Goal: Information Seeking & Learning: Learn about a topic

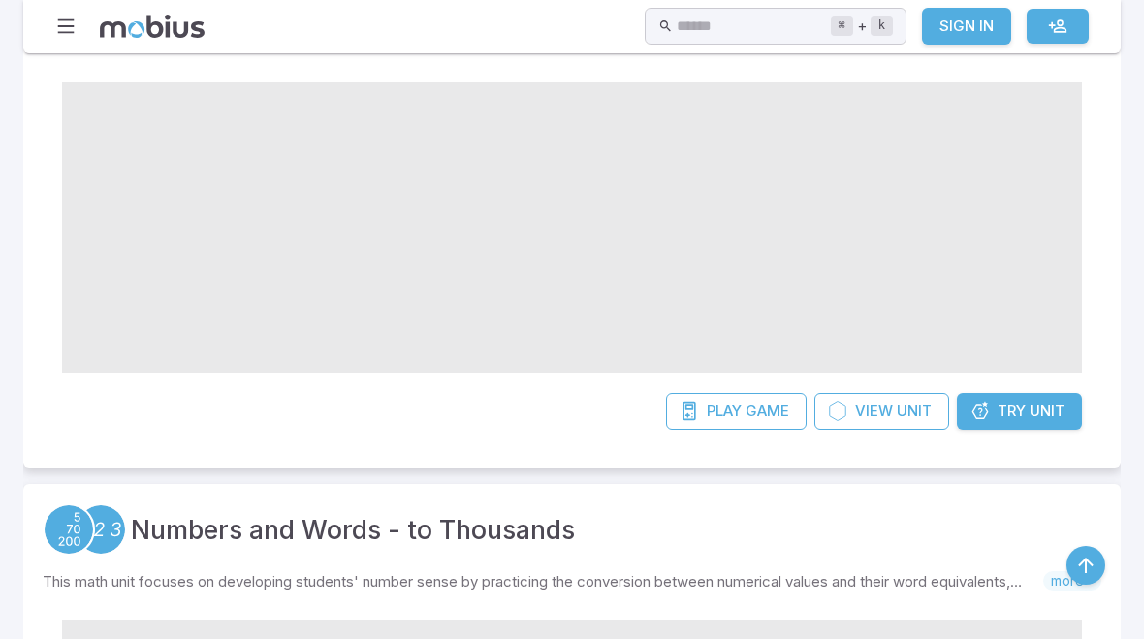
scroll to position [452, 0]
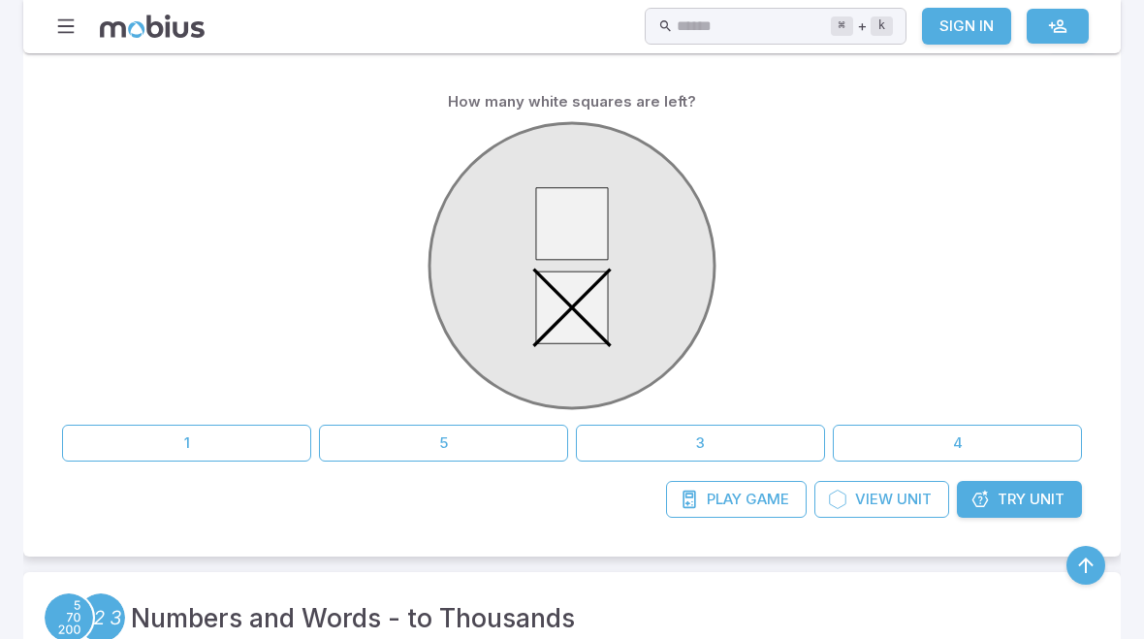
click at [173, 432] on button "1" at bounding box center [186, 443] width 249 height 37
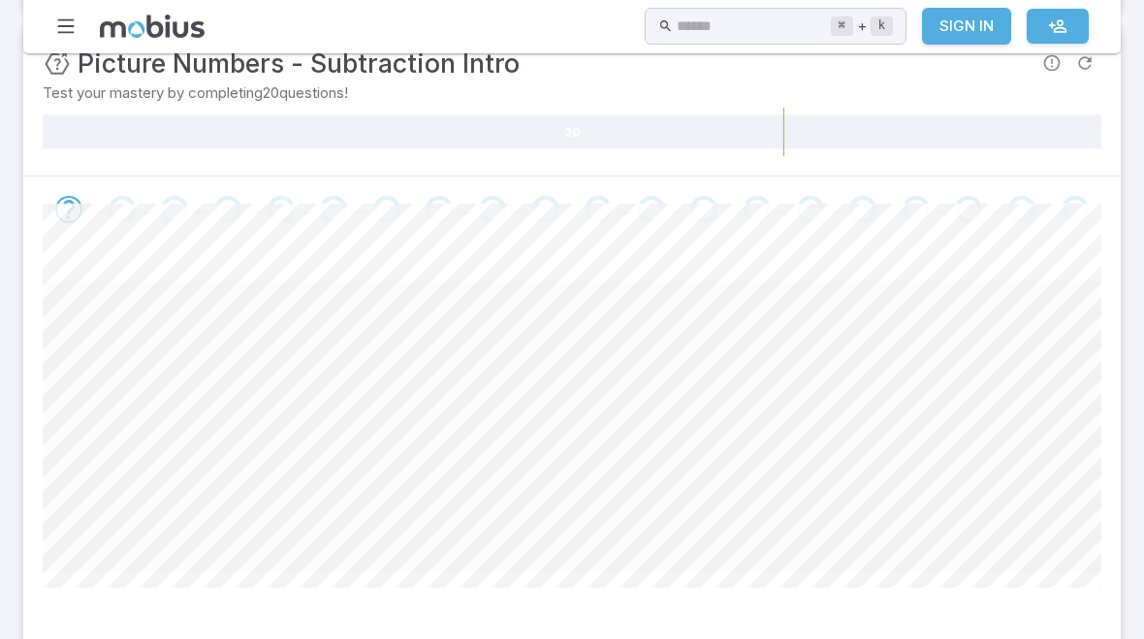
scroll to position [300, 0]
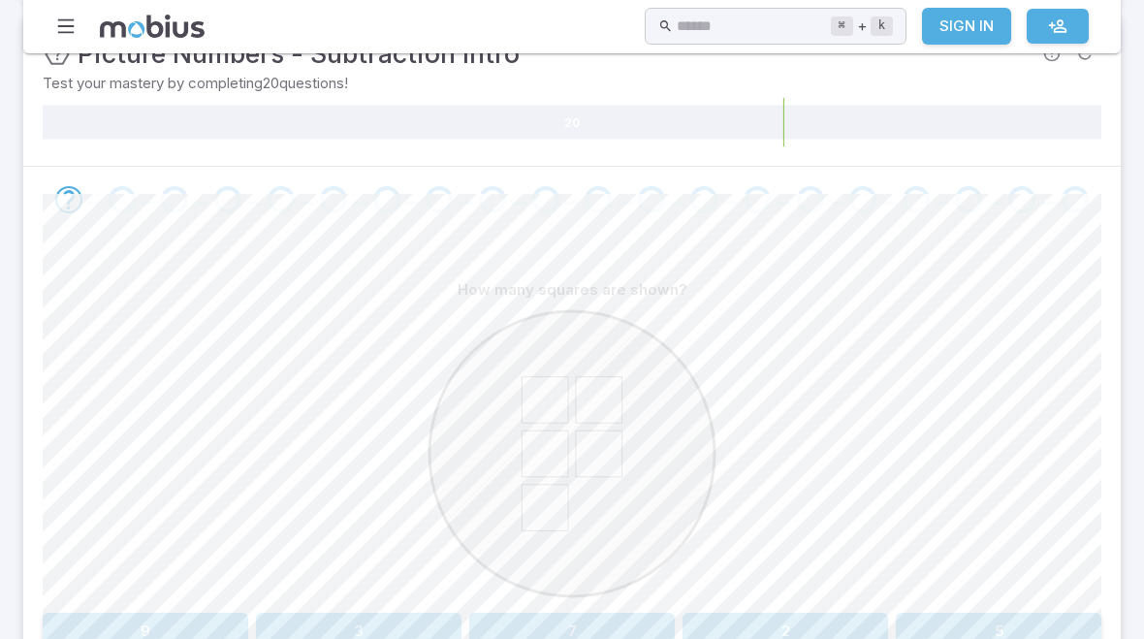
click at [10, 216] on section "Math / Grades / Grade 3 / Picture Numbers - Subtraction Intro Picture Numbers -…" at bounding box center [572, 280] width 1144 height 1054
click at [1138, 341] on section "Math / Grades / Grade 3 / Picture Numbers - Subtraction Intro Picture Numbers -…" at bounding box center [572, 280] width 1144 height 1054
click at [987, 636] on button "5" at bounding box center [998, 631] width 205 height 37
click at [614, 614] on button "6" at bounding box center [571, 631] width 205 height 37
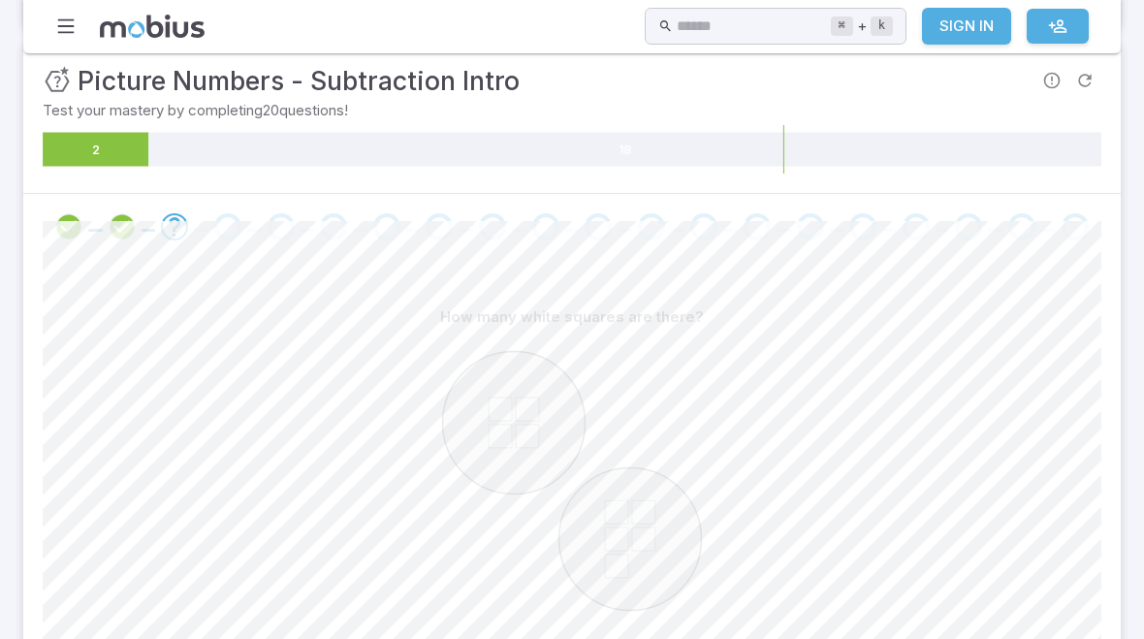
scroll to position [272, 0]
click at [1142, 206] on section "Math / Grades / Grade 3 / Picture Numbers - Subtraction Intro Picture Numbers -…" at bounding box center [572, 308] width 1144 height 1054
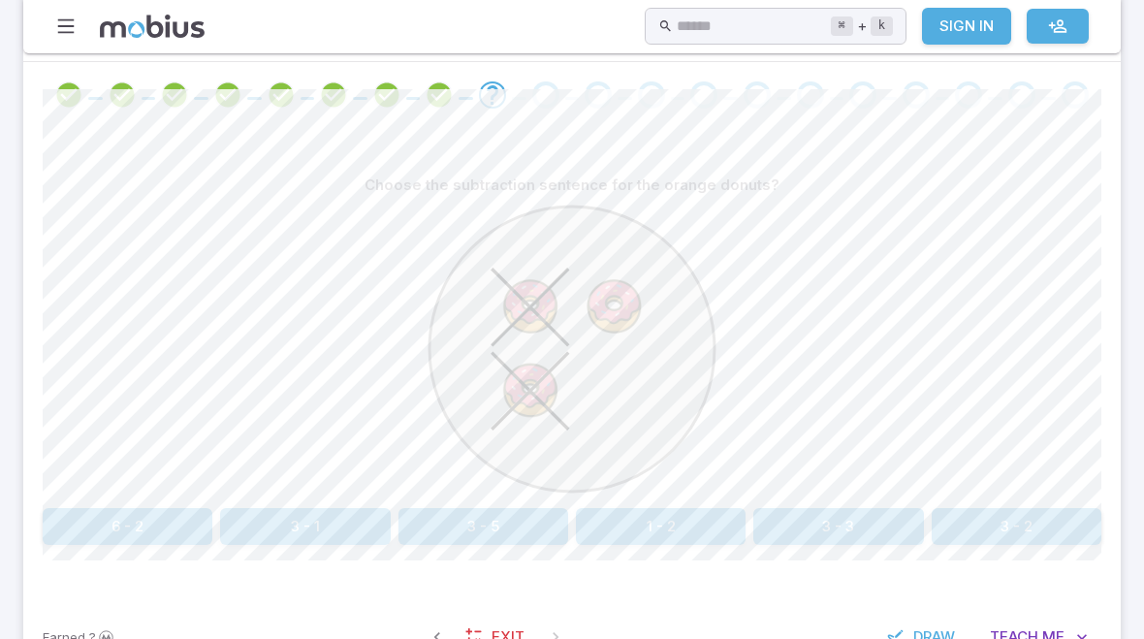
scroll to position [406, 0]
click at [995, 529] on button "3 - 2" at bounding box center [1016, 525] width 170 height 37
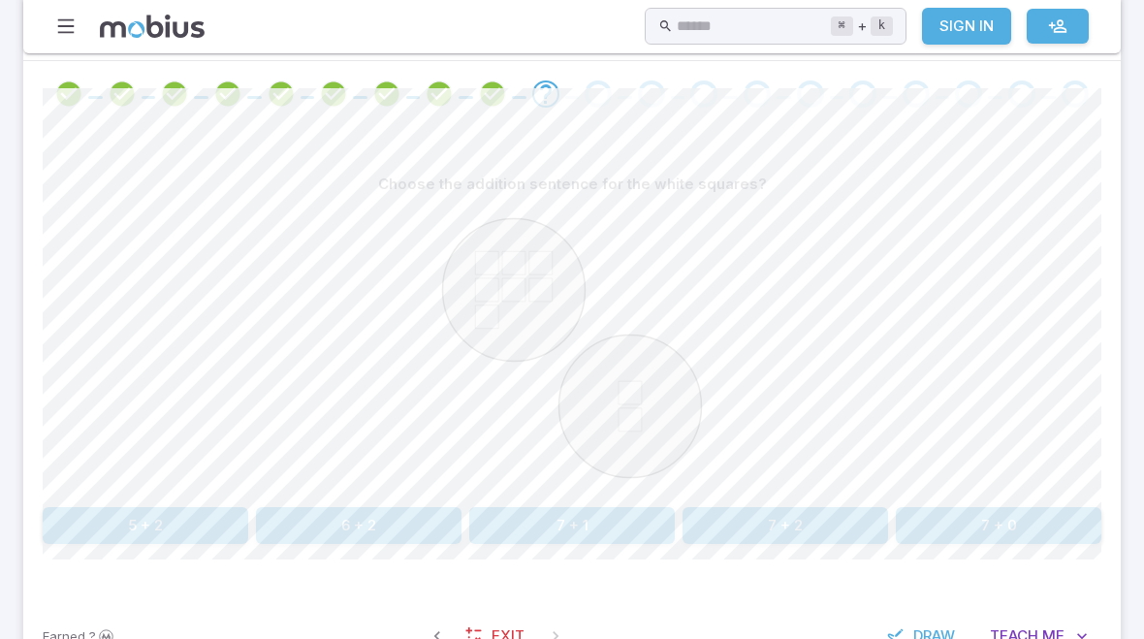
click at [821, 534] on button "7 + 2" at bounding box center [784, 525] width 205 height 37
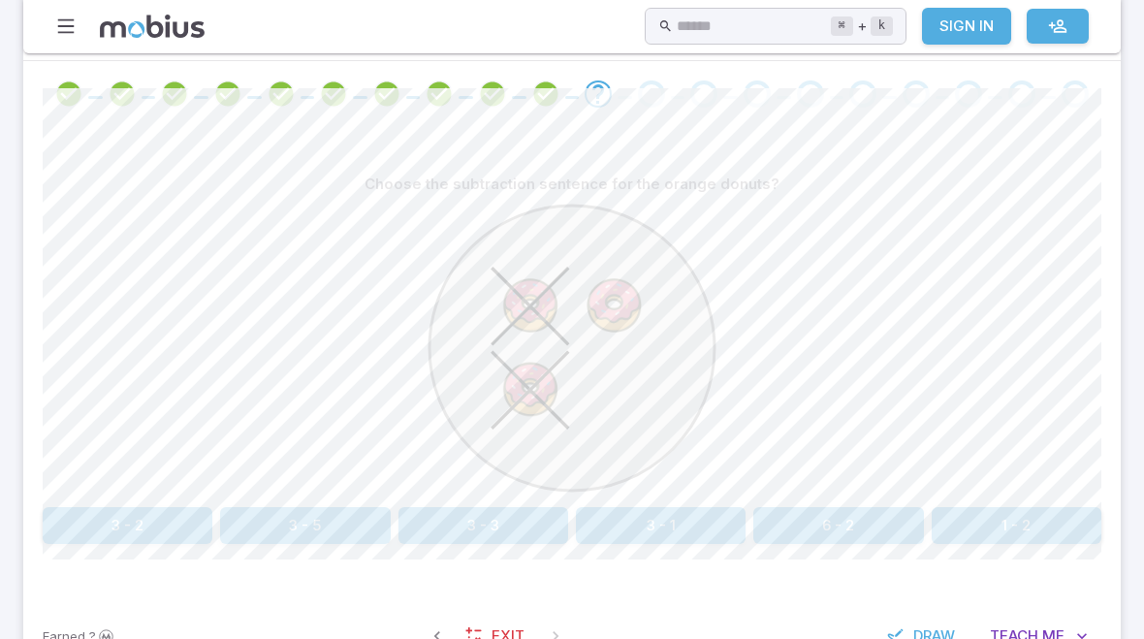
click at [183, 521] on button "3 - 2" at bounding box center [128, 525] width 170 height 37
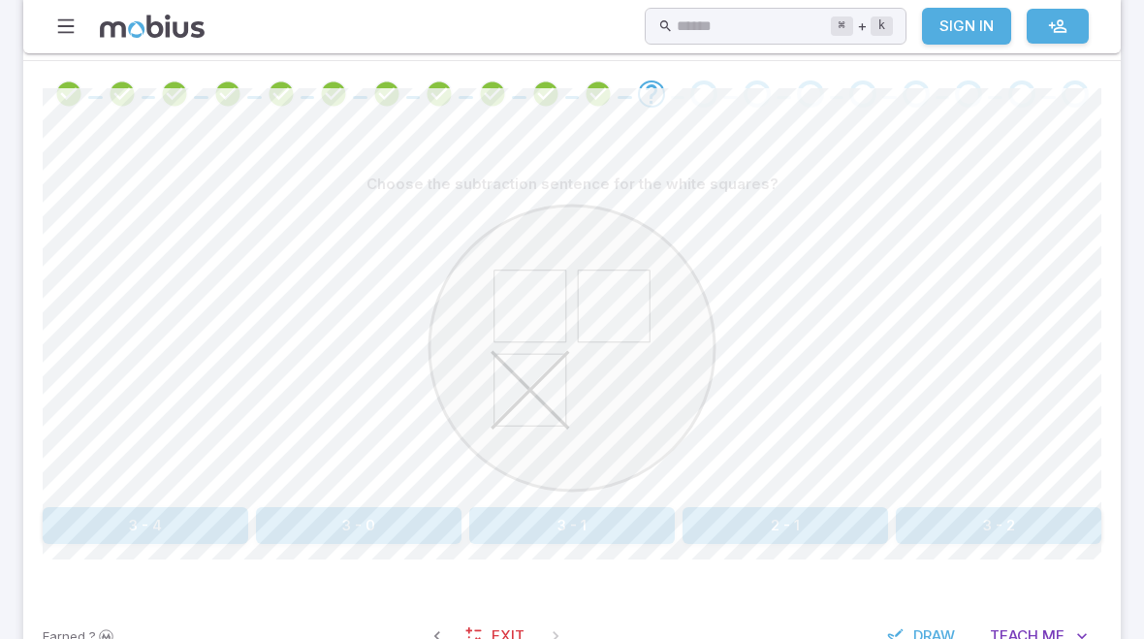
click at [588, 527] on button "3 - 1" at bounding box center [571, 525] width 205 height 37
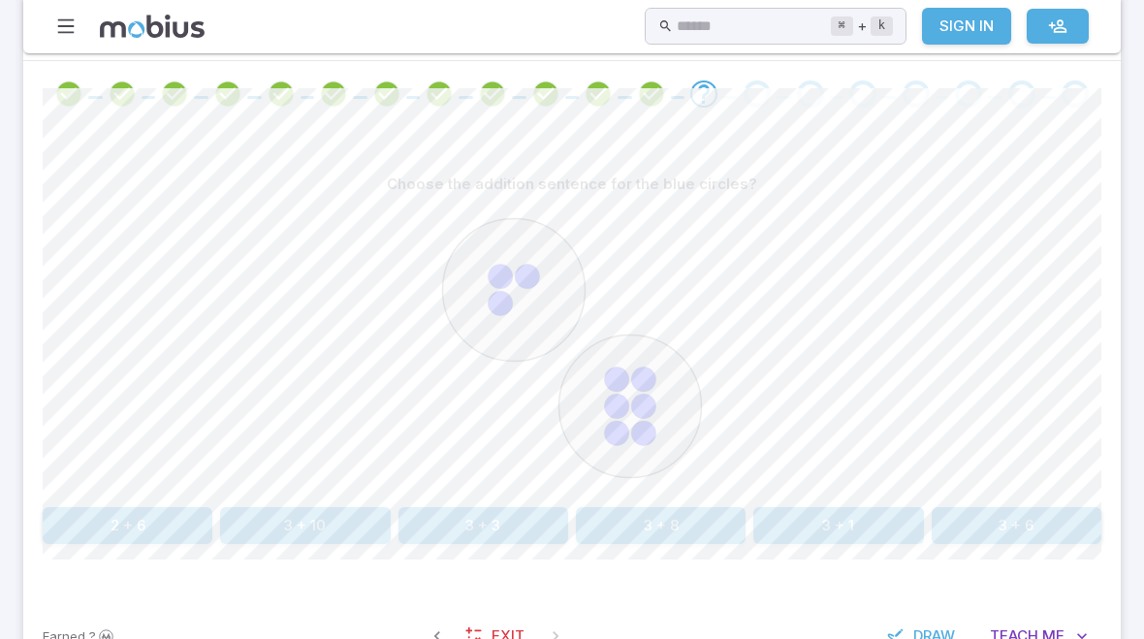
click at [1025, 526] on button "3 + 6" at bounding box center [1016, 525] width 170 height 37
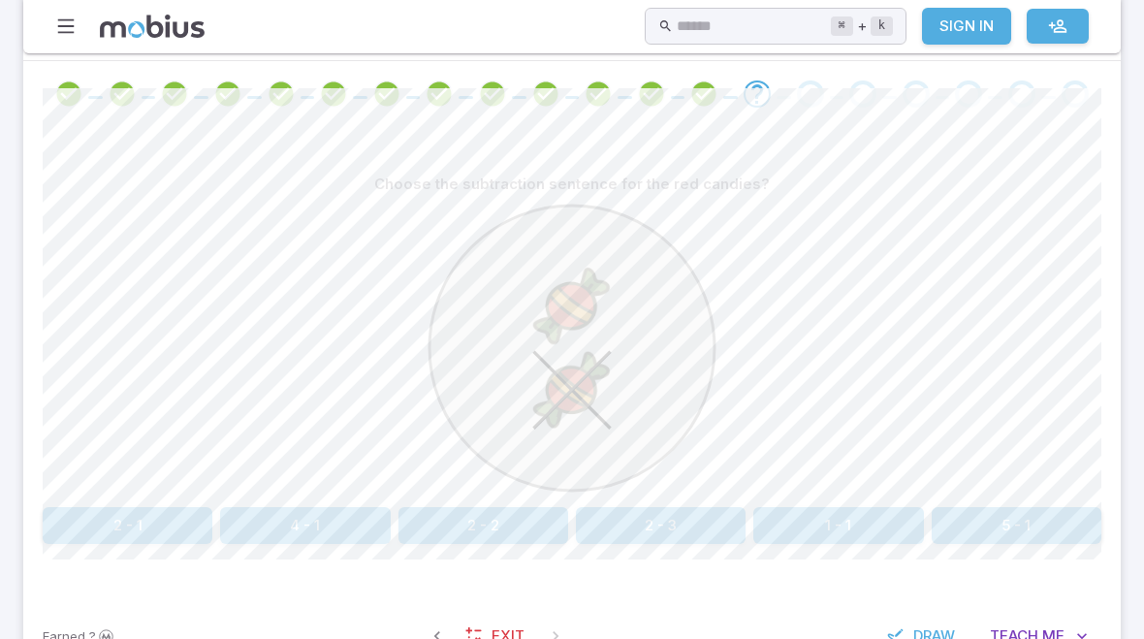
click at [915, 635] on span "Draw" at bounding box center [934, 635] width 42 height 21
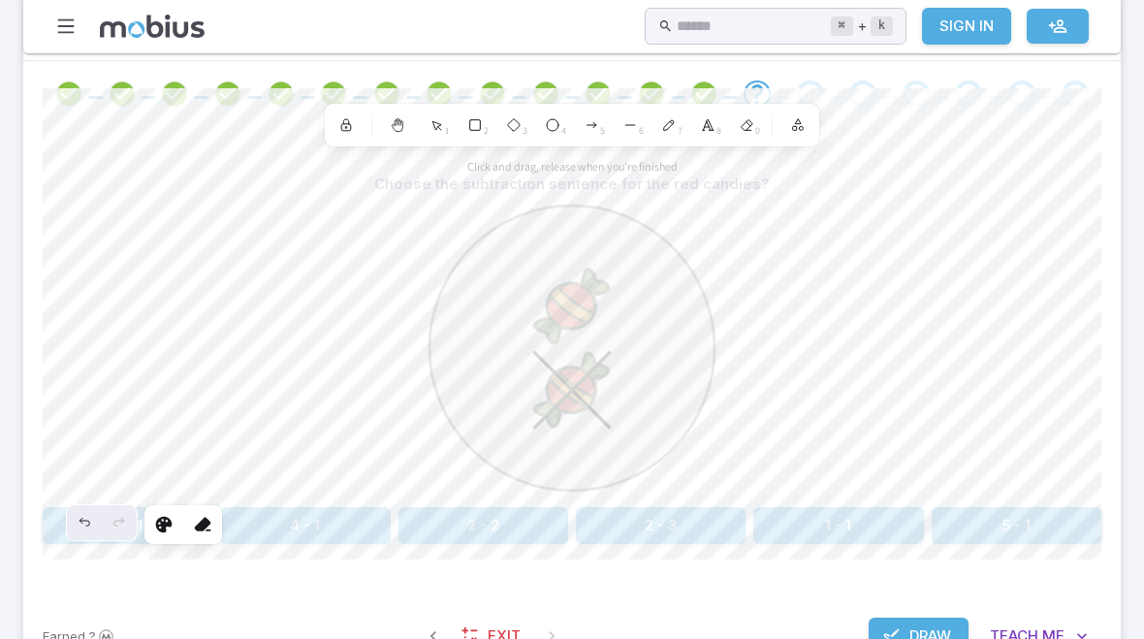
click at [913, 638] on span "Draw" at bounding box center [930, 635] width 42 height 21
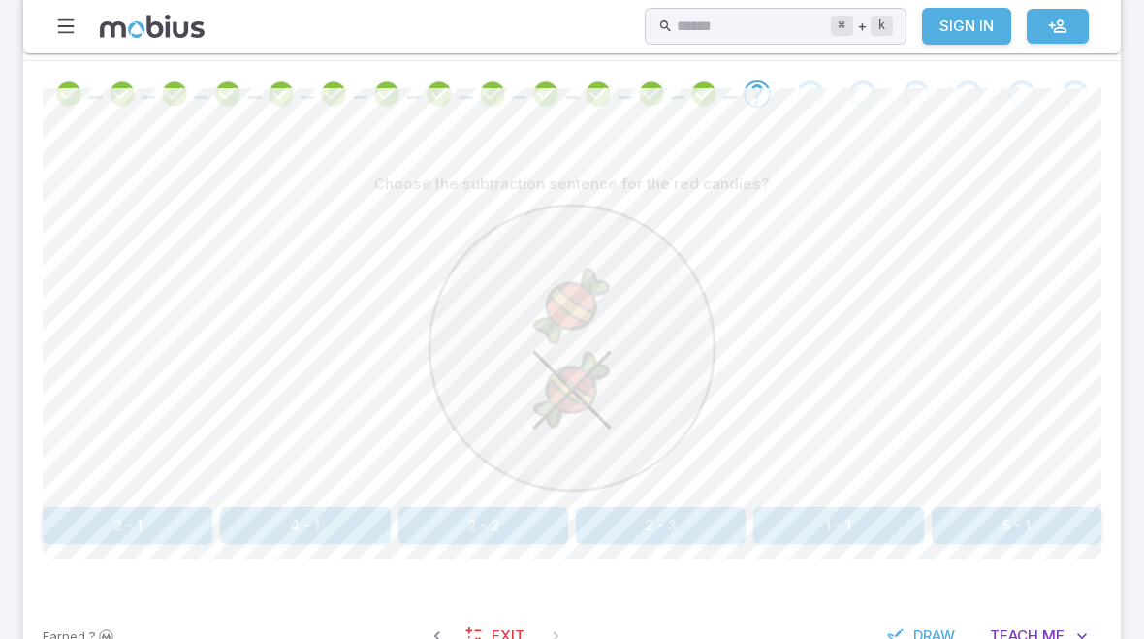
click at [169, 531] on button "2 - 1" at bounding box center [128, 525] width 170 height 37
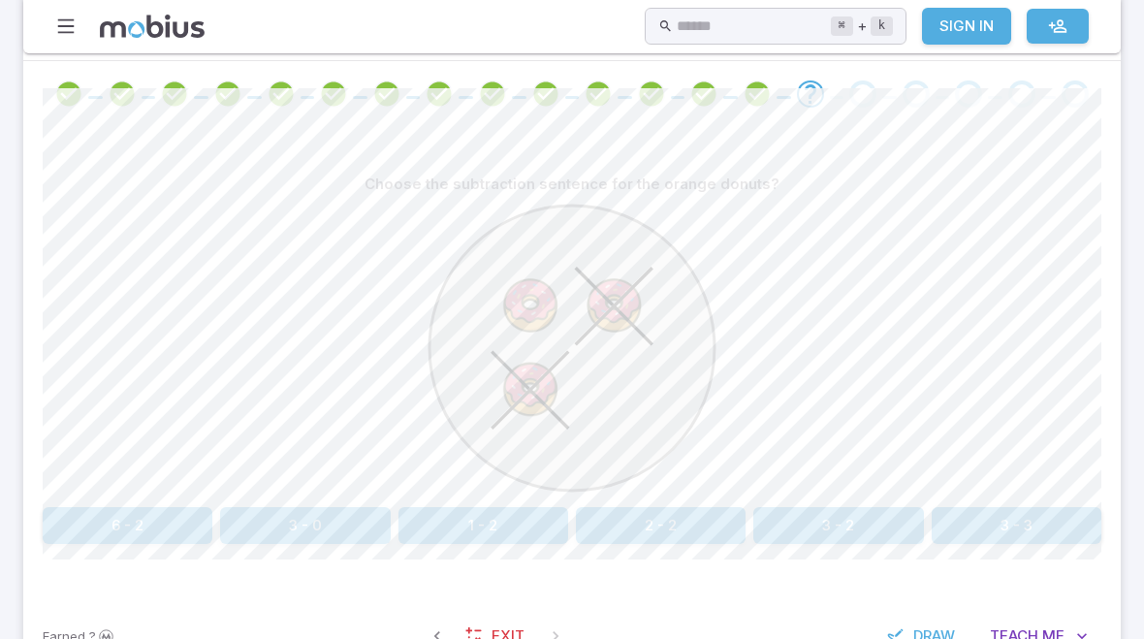
click at [933, 630] on span "Draw" at bounding box center [934, 635] width 42 height 21
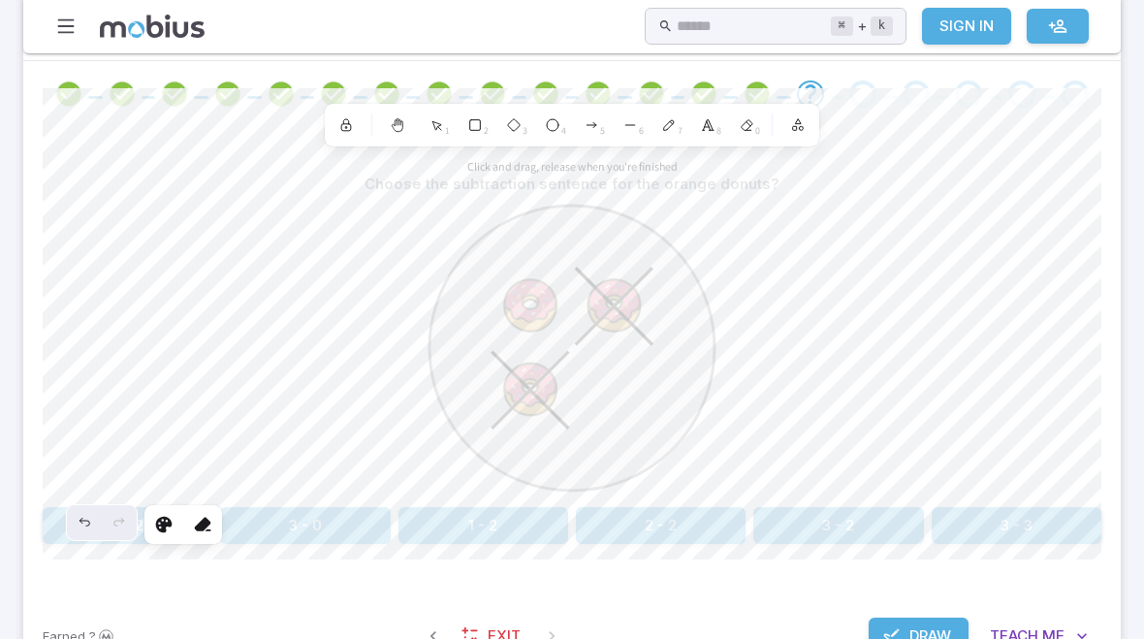
click at [921, 620] on button "Draw" at bounding box center [918, 635] width 100 height 37
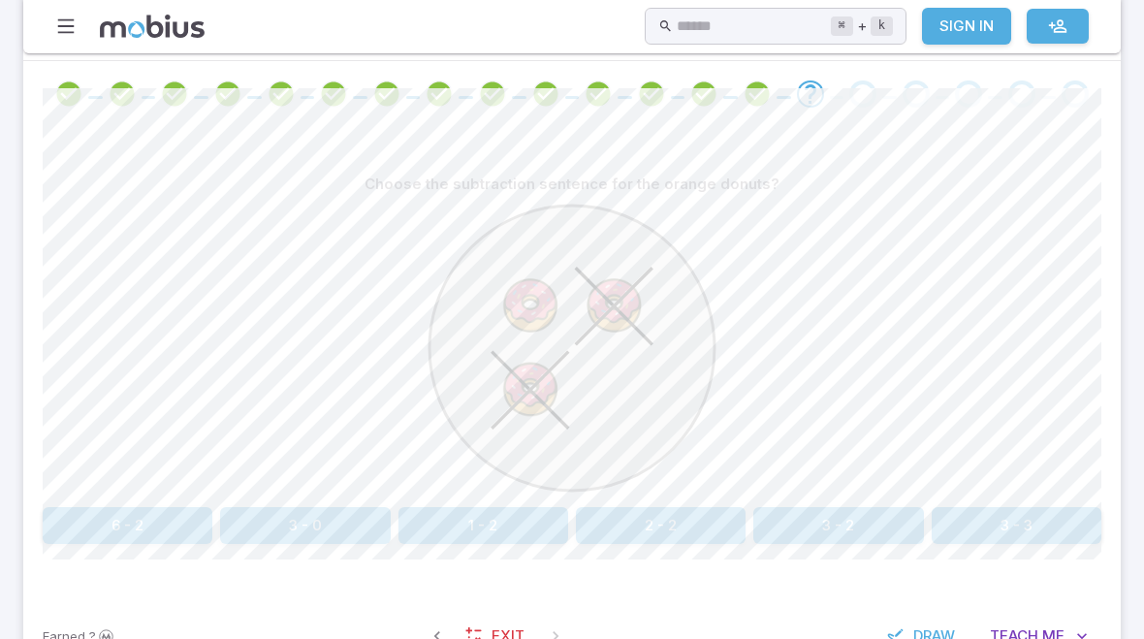
click at [875, 511] on button "3 - 2" at bounding box center [838, 525] width 170 height 37
click at [335, 514] on button "7 - 6" at bounding box center [305, 525] width 170 height 37
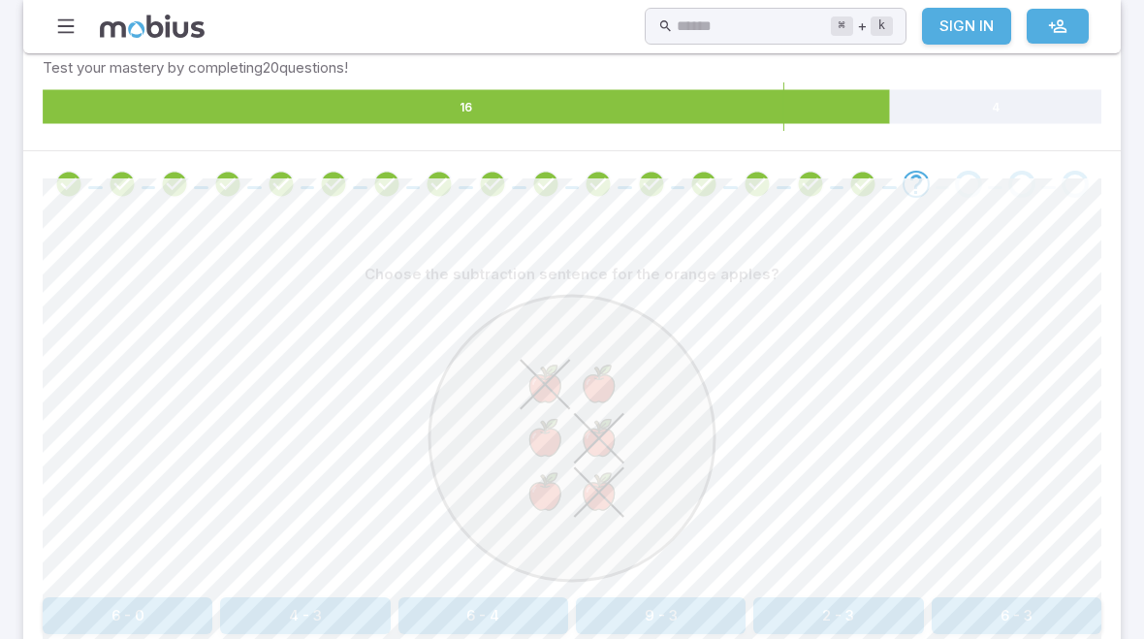
scroll to position [320, 0]
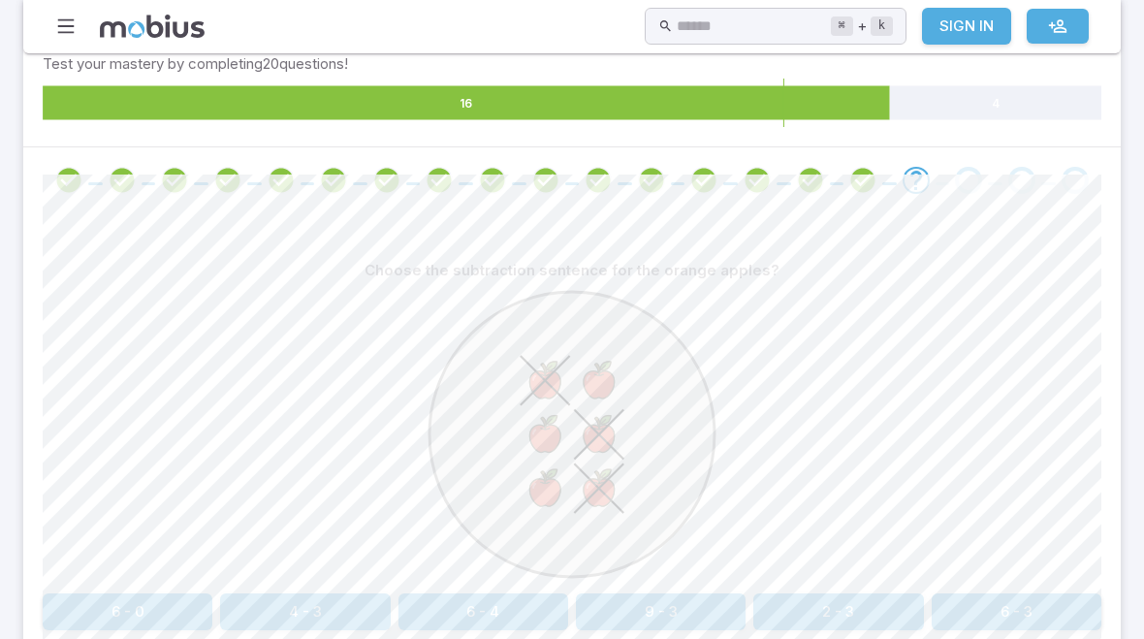
click at [1000, 603] on button "6 - 3" at bounding box center [1016, 611] width 170 height 37
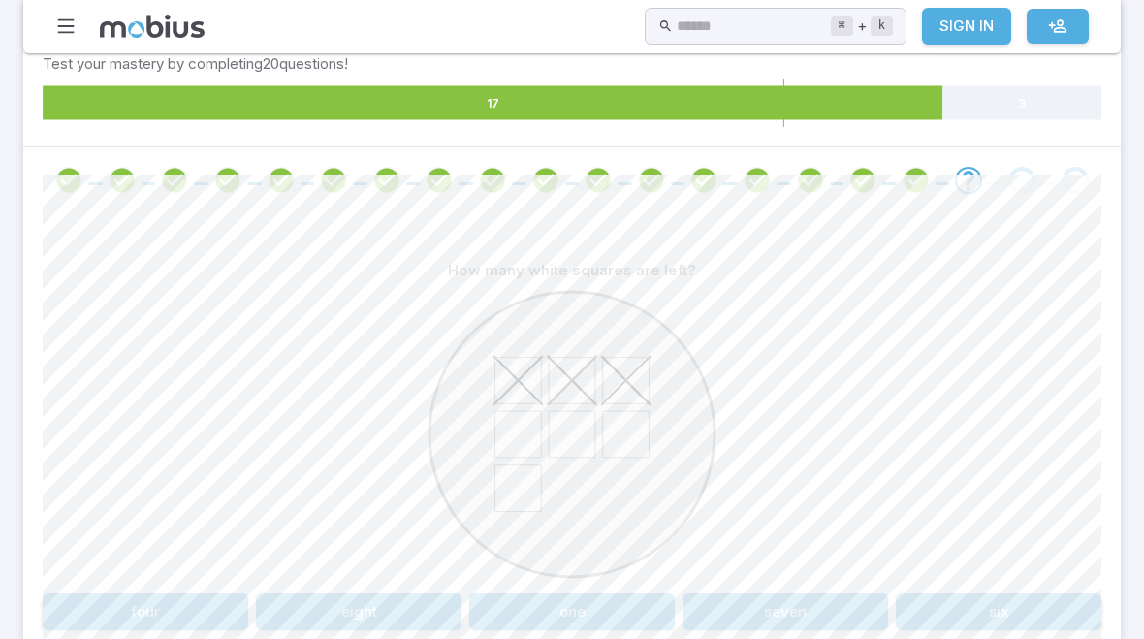
click at [182, 602] on button "four" at bounding box center [145, 611] width 205 height 37
click at [1007, 614] on button "three" at bounding box center [998, 611] width 205 height 37
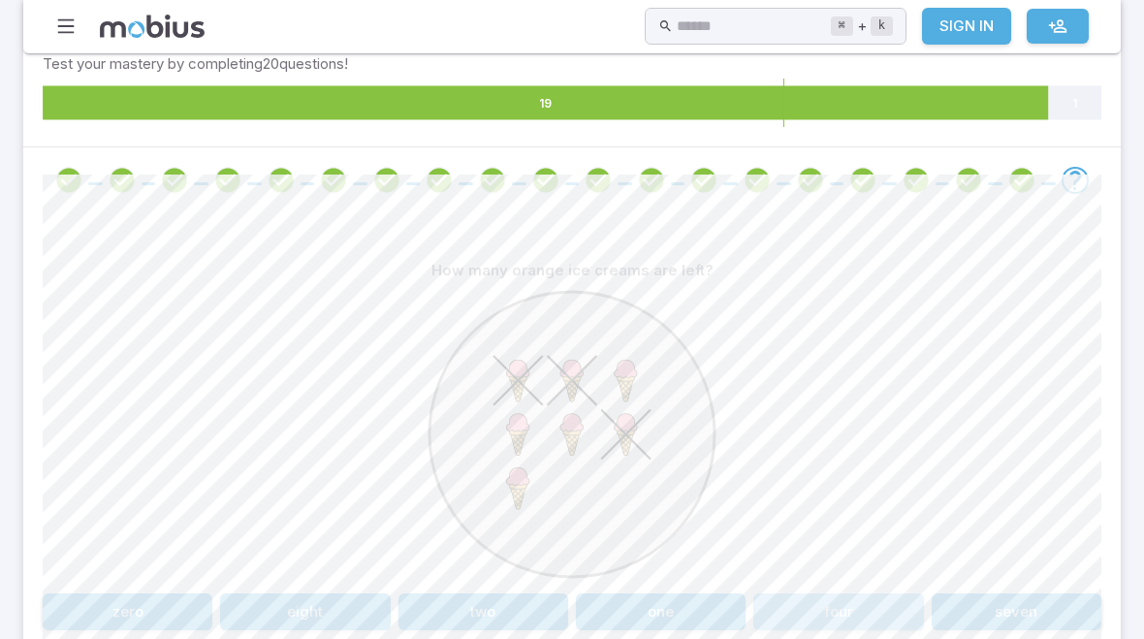
click at [820, 607] on button "four" at bounding box center [838, 611] width 170 height 37
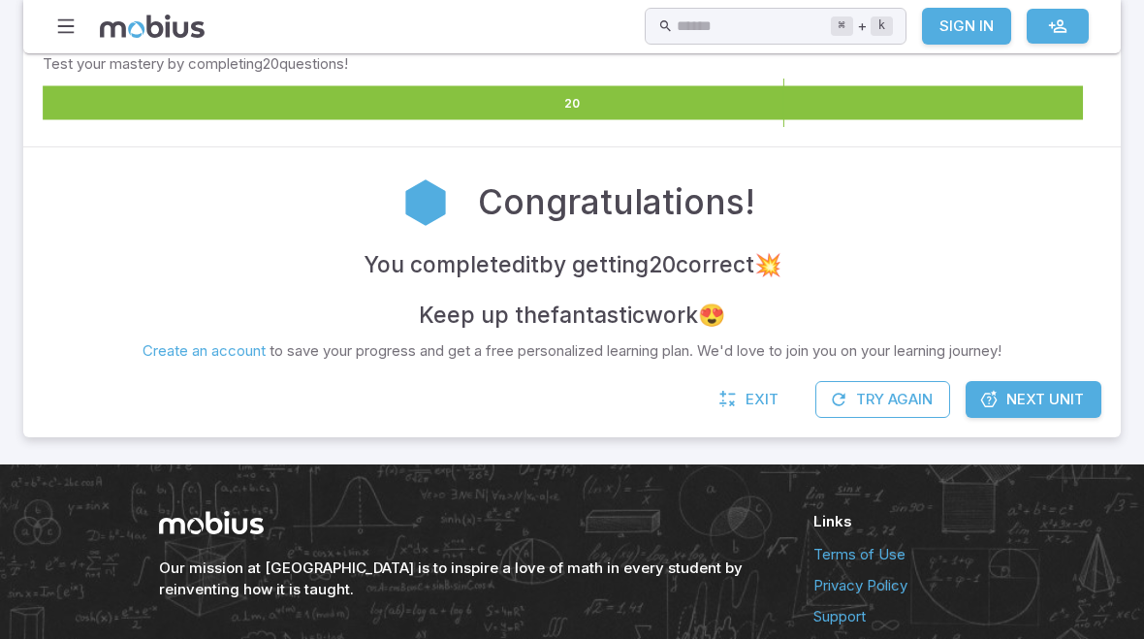
scroll to position [306, 0]
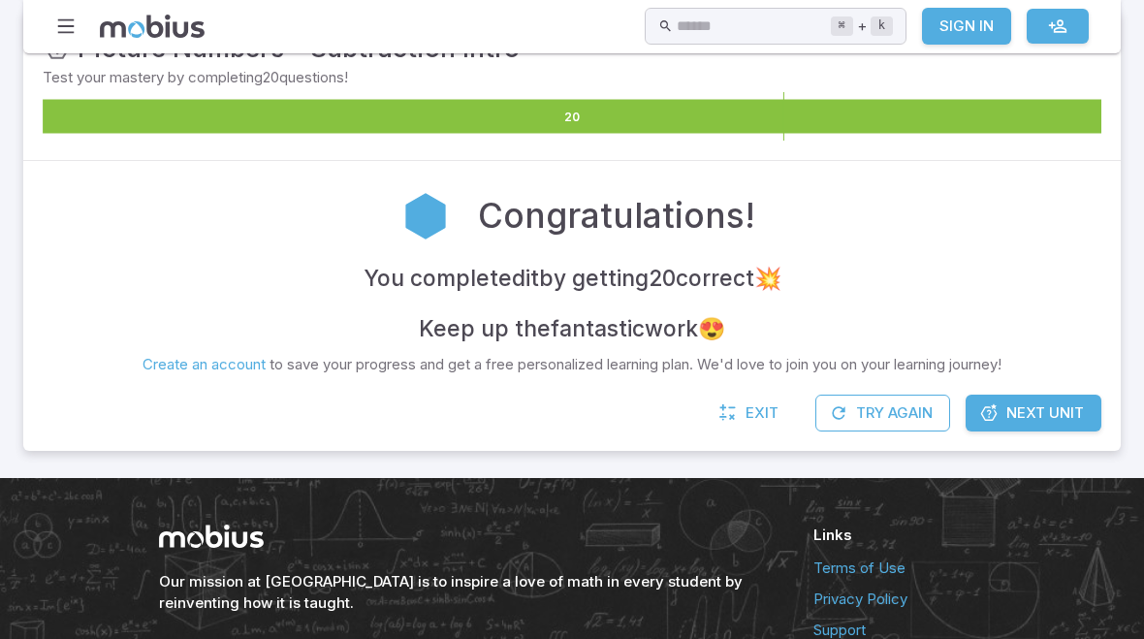
click at [1035, 410] on span "Next Unit" at bounding box center [1045, 412] width 78 height 21
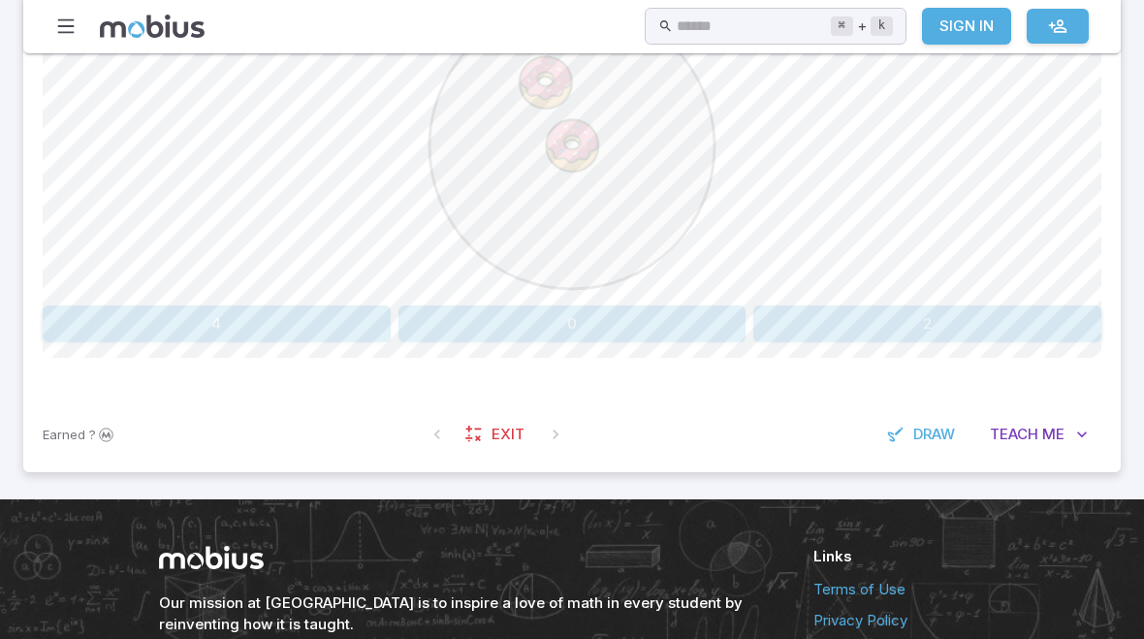
scroll to position [612, 0]
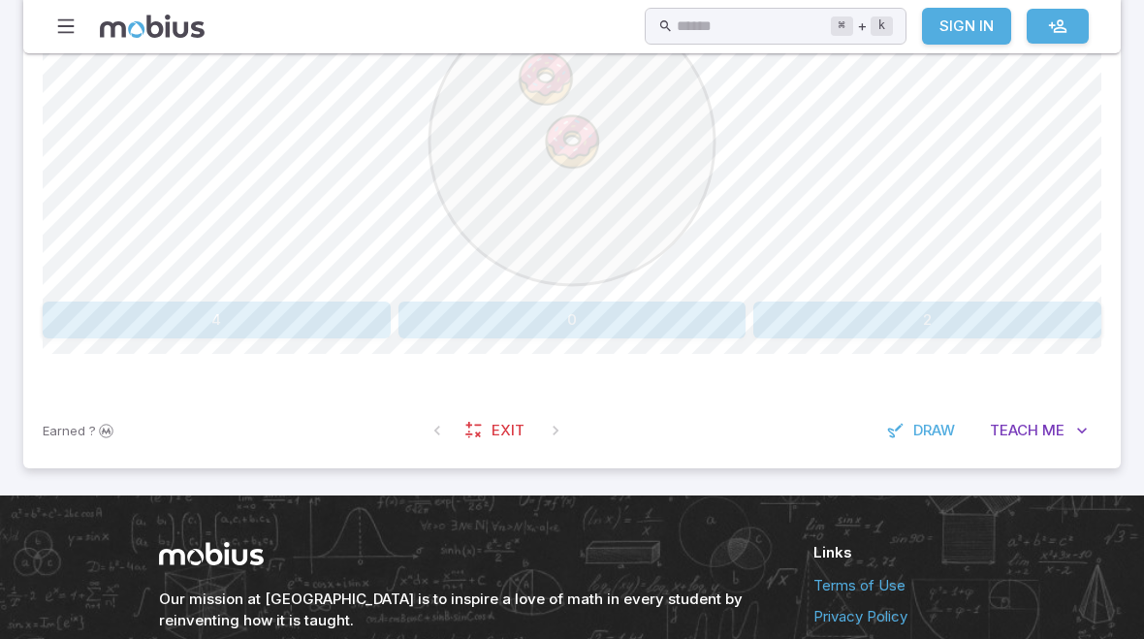
click at [876, 301] on button "2" at bounding box center [927, 319] width 348 height 37
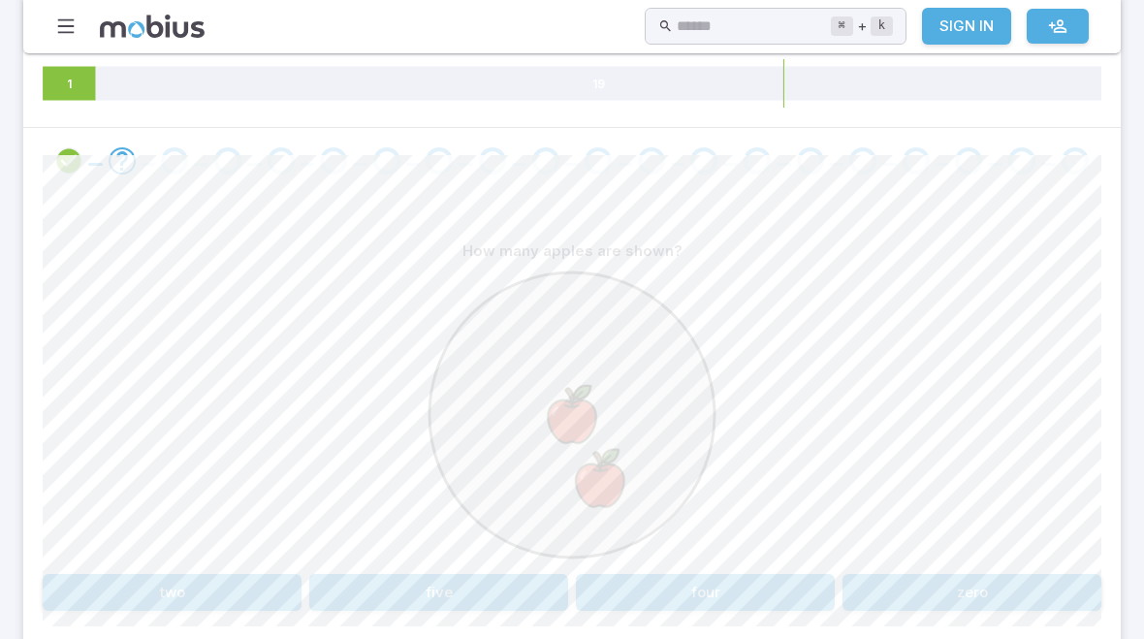
scroll to position [341, 0]
click at [256, 584] on button "two" at bounding box center [172, 590] width 259 height 37
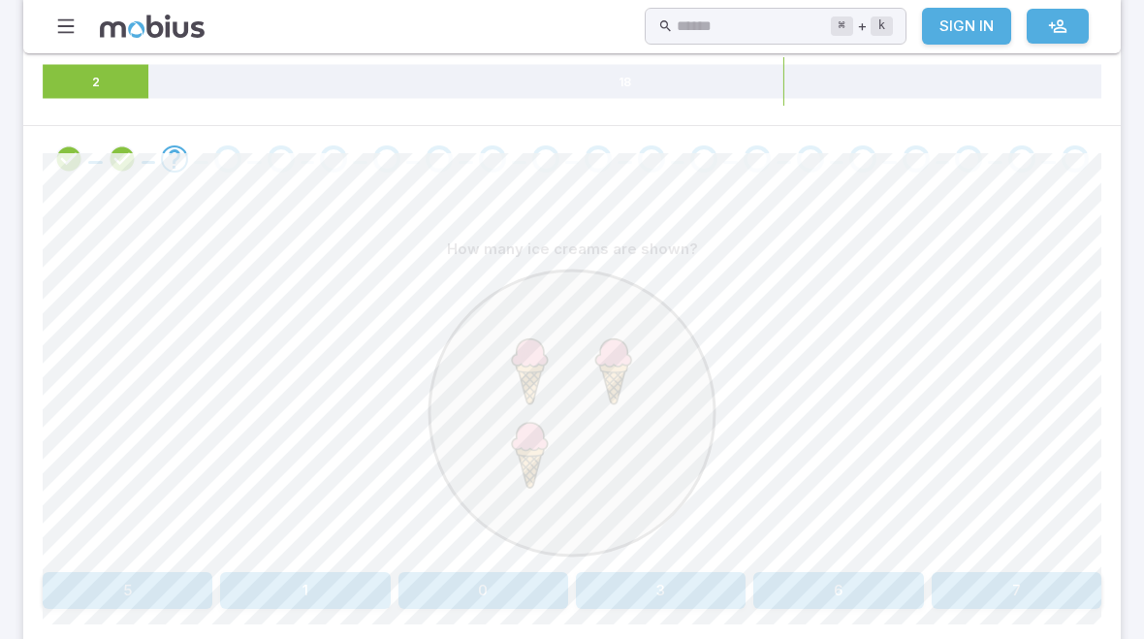
click at [679, 578] on button "3" at bounding box center [661, 590] width 170 height 37
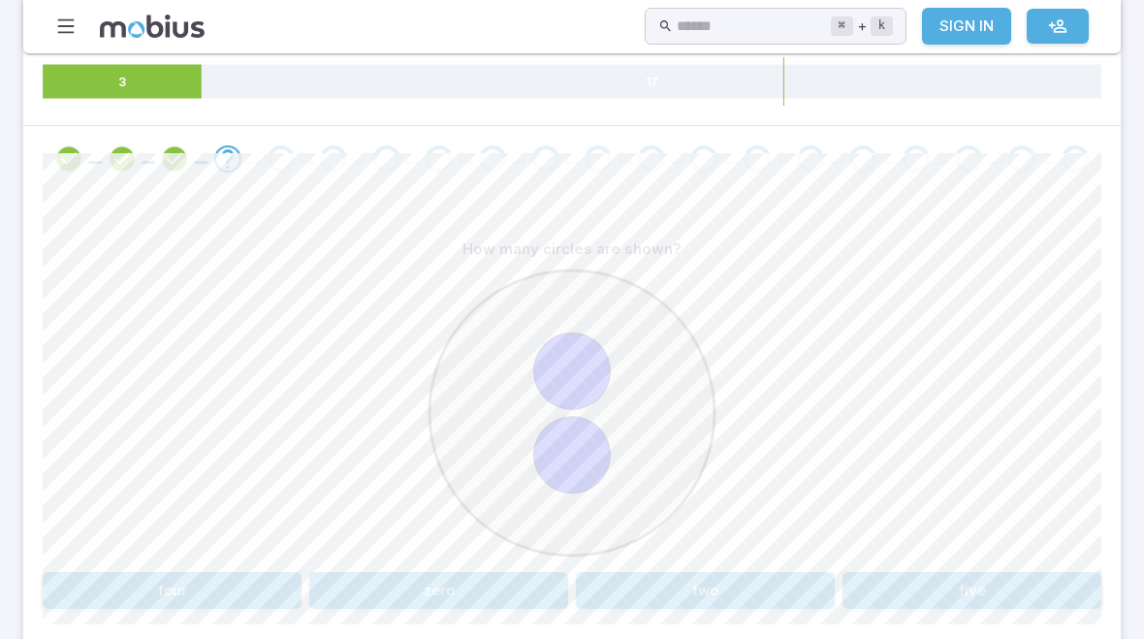
click at [730, 597] on button "two" at bounding box center [705, 590] width 259 height 37
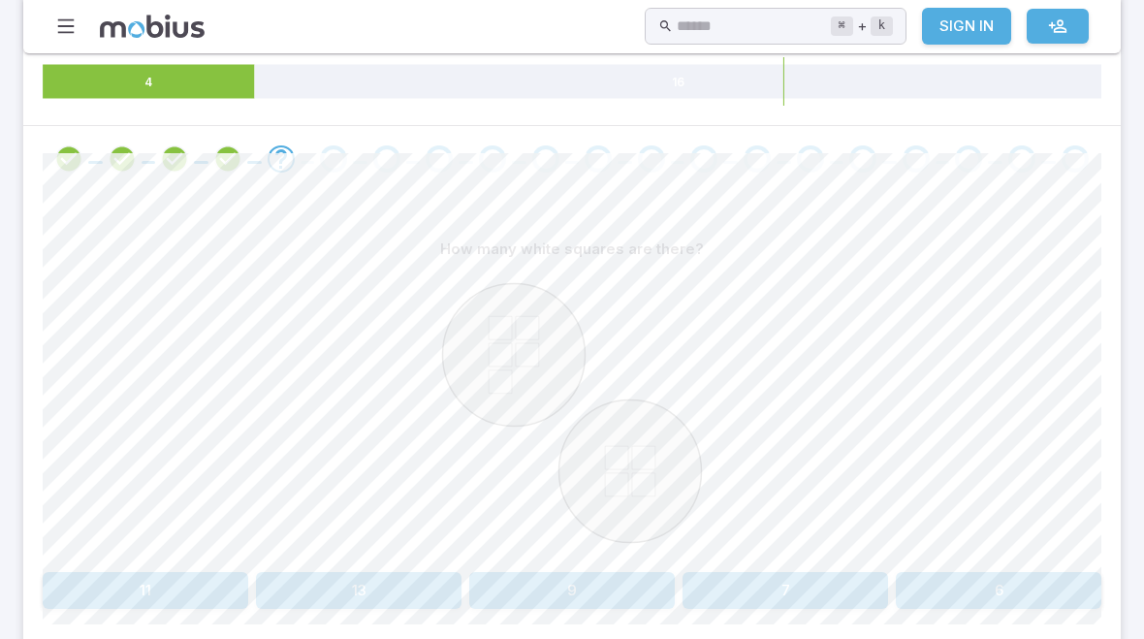
click at [580, 619] on div "How many white squares are there? 11 13 9 7 6 Canvas actions 100 % Exit zen mode" at bounding box center [572, 427] width 1058 height 471
click at [579, 618] on div "How many white squares are there? 11 13 9 7 6 Canvas actions 100 % Exit zen mode" at bounding box center [572, 427] width 1058 height 471
click at [608, 587] on button "9" at bounding box center [571, 590] width 205 height 37
click at [1021, 590] on button "nine" at bounding box center [1016, 590] width 170 height 37
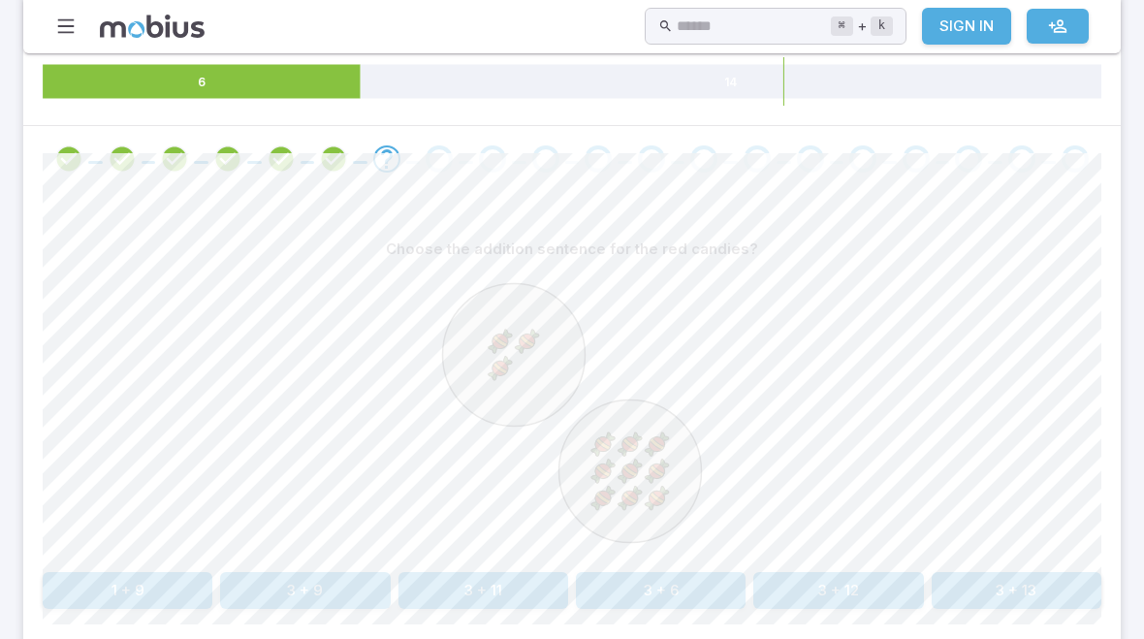
click at [365, 574] on button "3 + 9" at bounding box center [305, 590] width 170 height 37
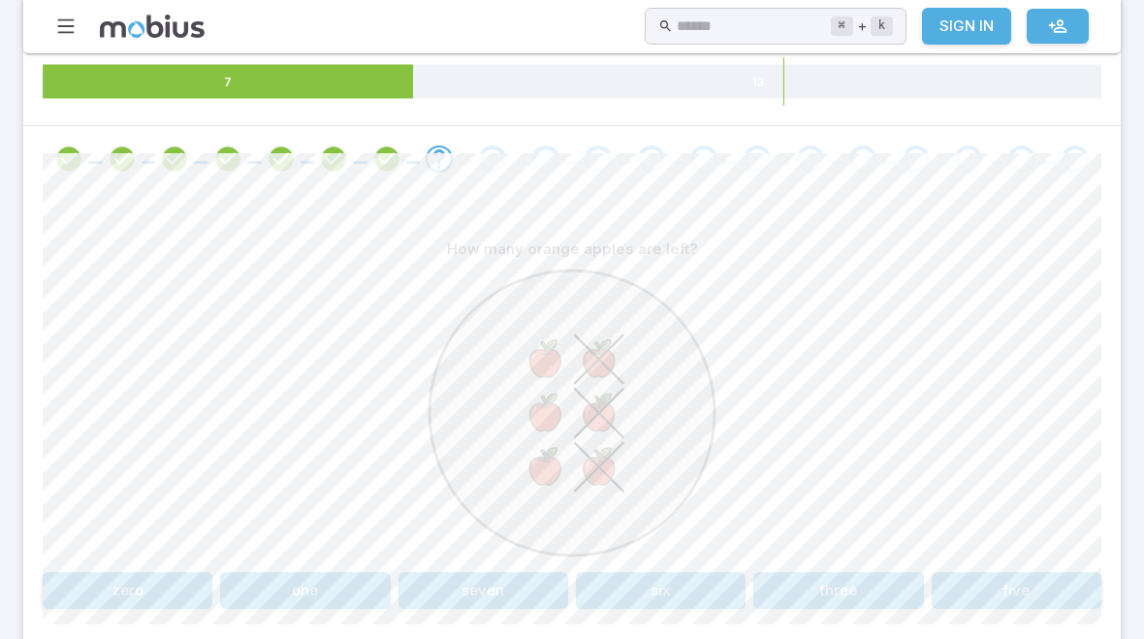
click at [860, 585] on button "three" at bounding box center [838, 590] width 170 height 37
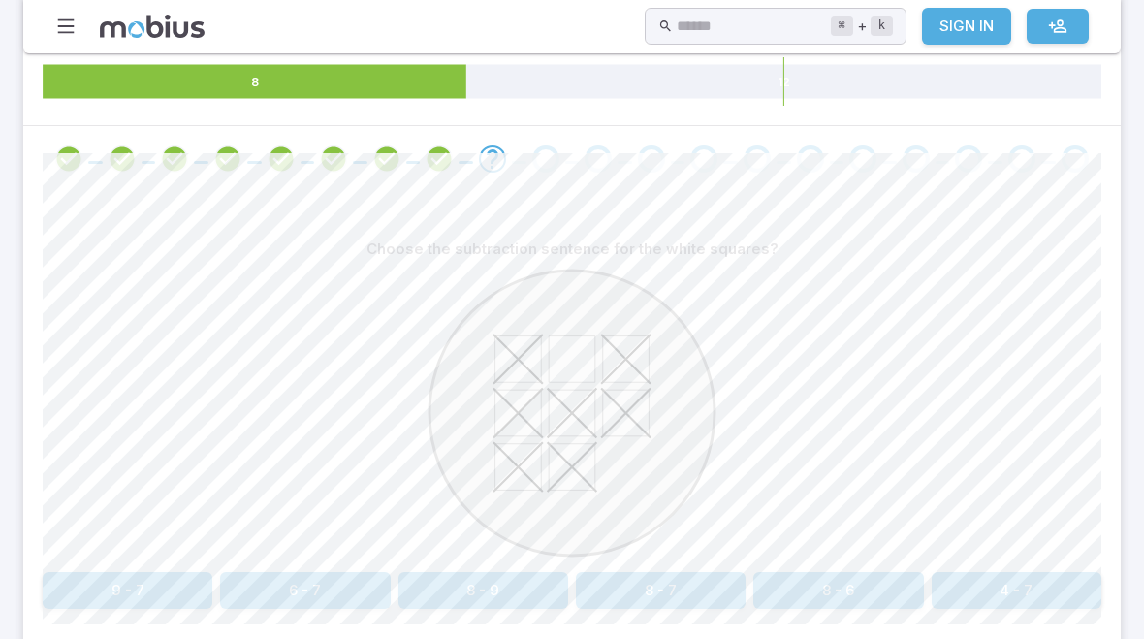
click at [664, 604] on button "8 - 7" at bounding box center [661, 590] width 170 height 37
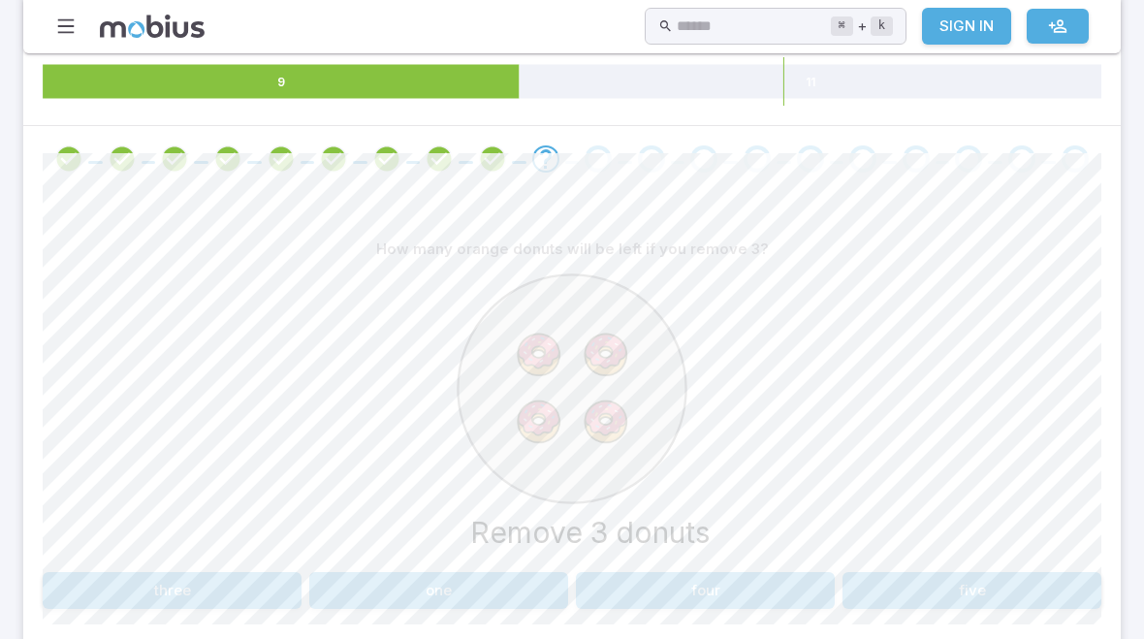
click at [498, 606] on button "one" at bounding box center [438, 590] width 259 height 37
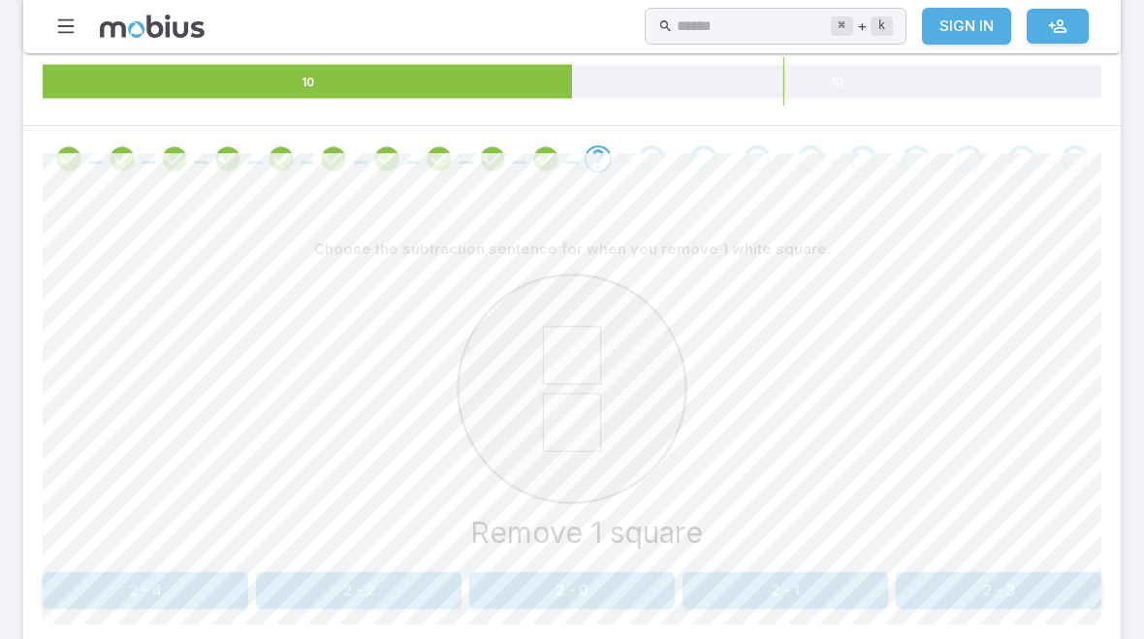
click at [811, 574] on button "2 - 1" at bounding box center [784, 590] width 205 height 37
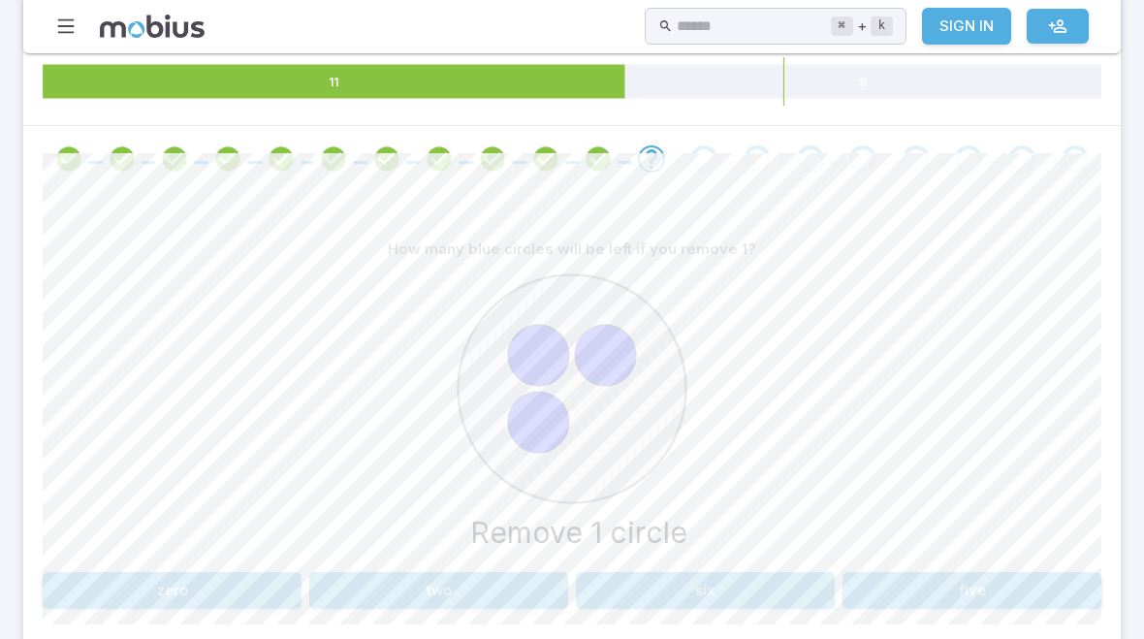
click at [500, 588] on button "two" at bounding box center [438, 590] width 259 height 37
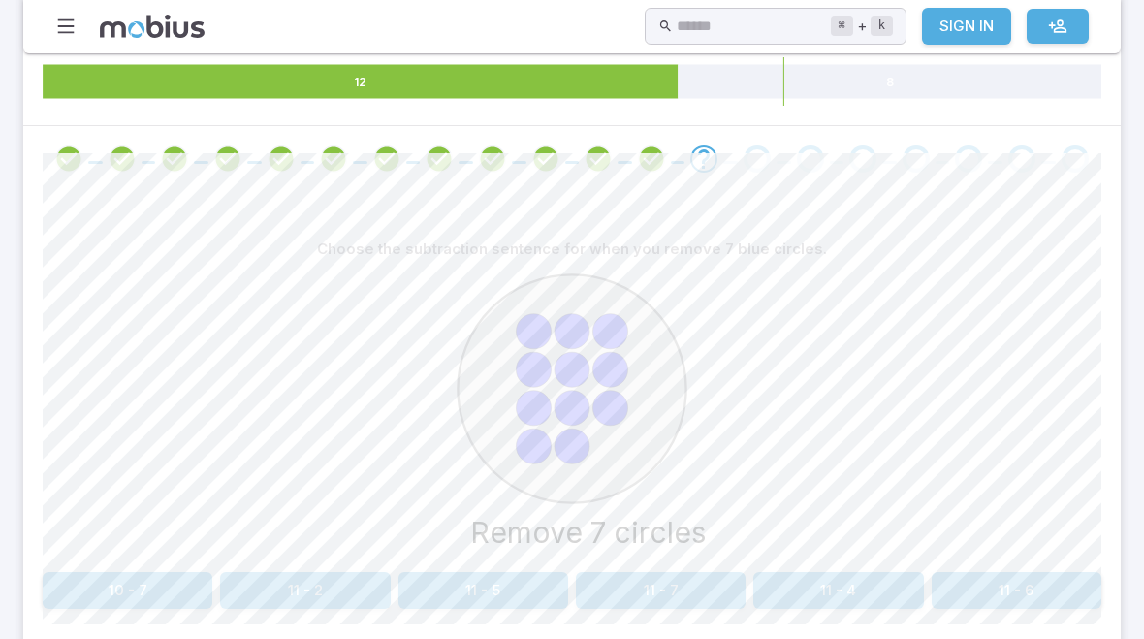
click at [707, 583] on button "11 - 7" at bounding box center [661, 590] width 170 height 37
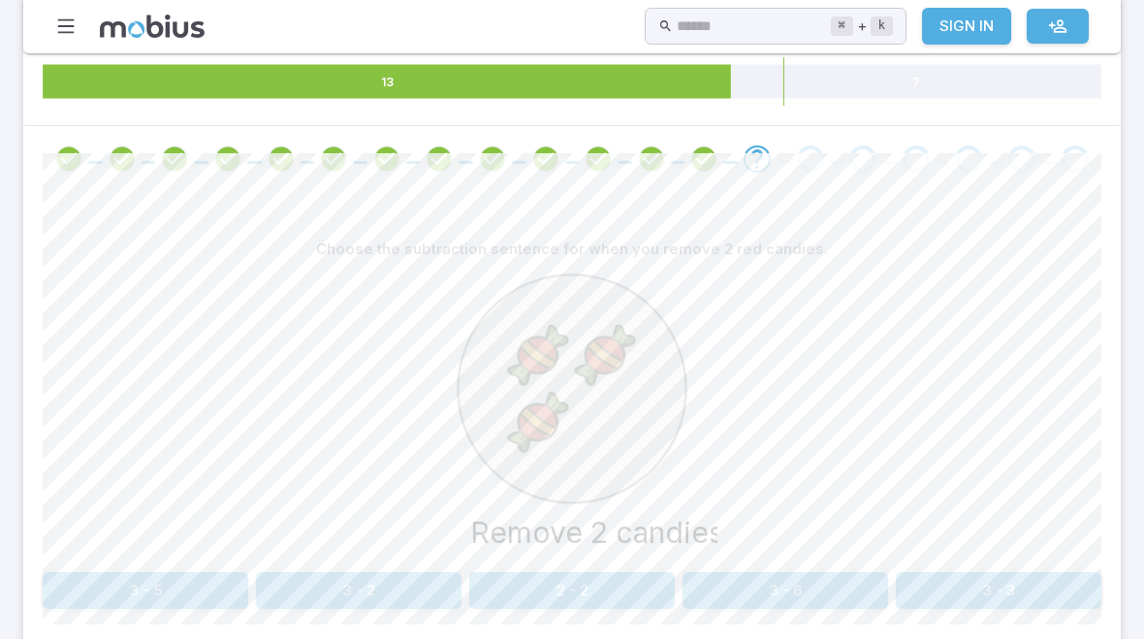
click at [429, 583] on button "3 - 2" at bounding box center [358, 590] width 205 height 37
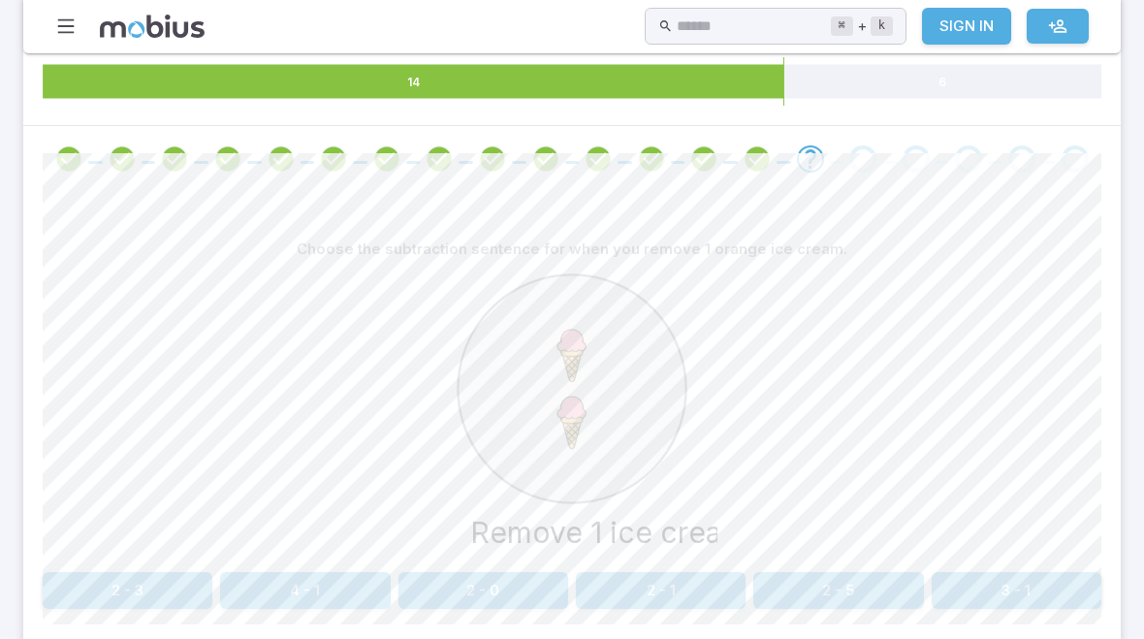
click at [694, 587] on button "2 - 1" at bounding box center [661, 590] width 170 height 37
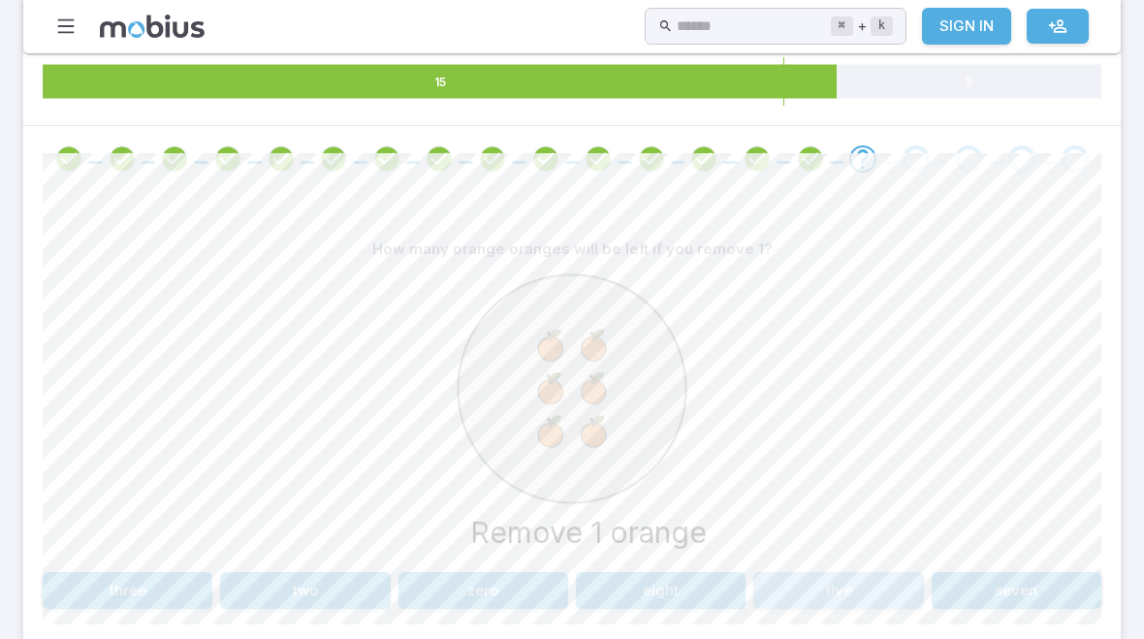
click at [838, 577] on button "five" at bounding box center [838, 590] width 170 height 37
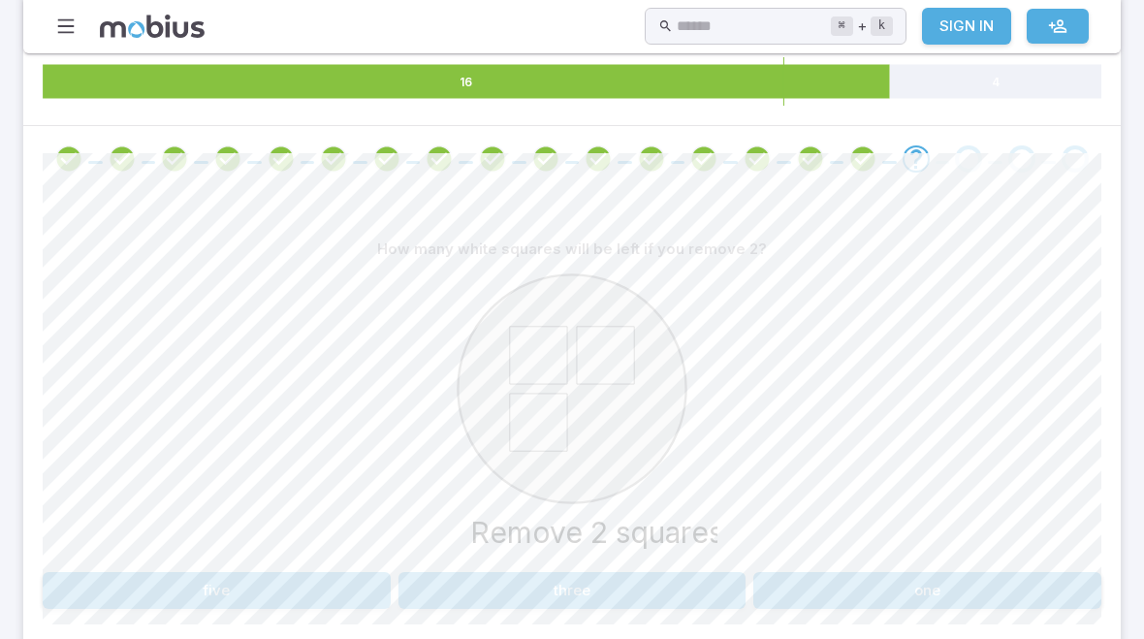
click at [889, 572] on button "one" at bounding box center [927, 590] width 348 height 37
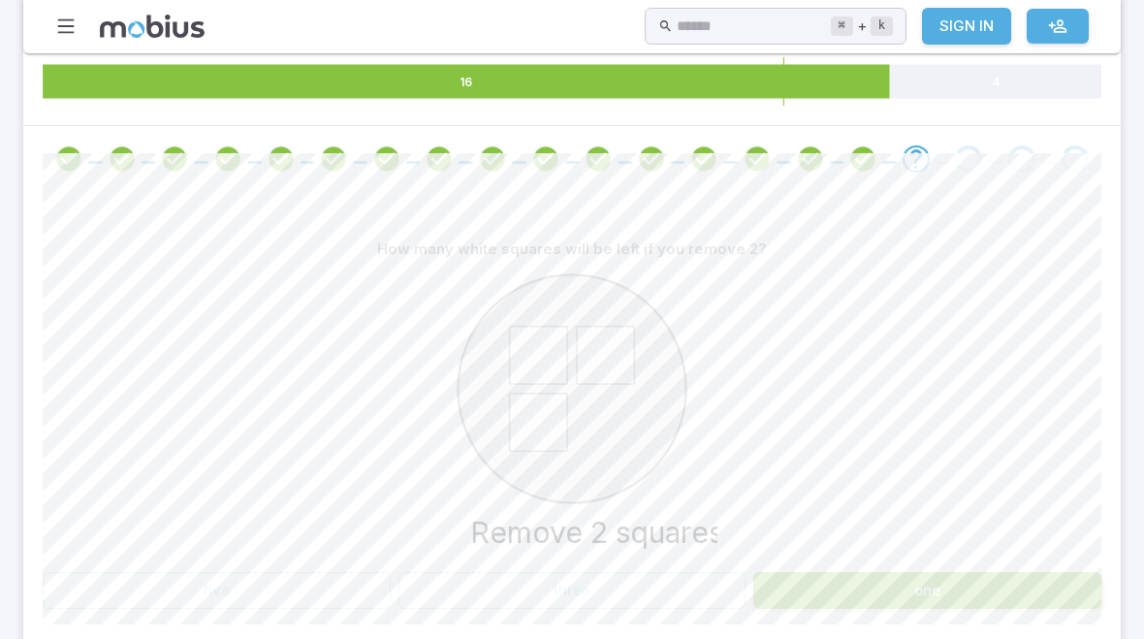
click at [886, 565] on div "How many white squares will be left if you remove 2? Remove 2 squares five thre…" at bounding box center [572, 420] width 1058 height 378
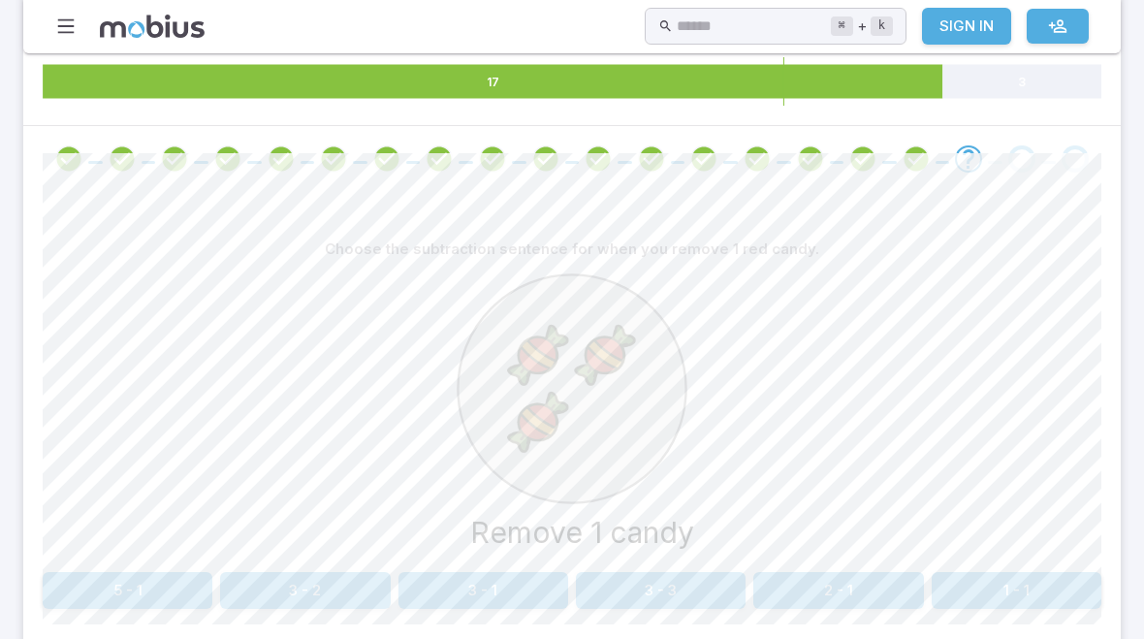
click at [511, 605] on button "3 - 1" at bounding box center [483, 590] width 170 height 37
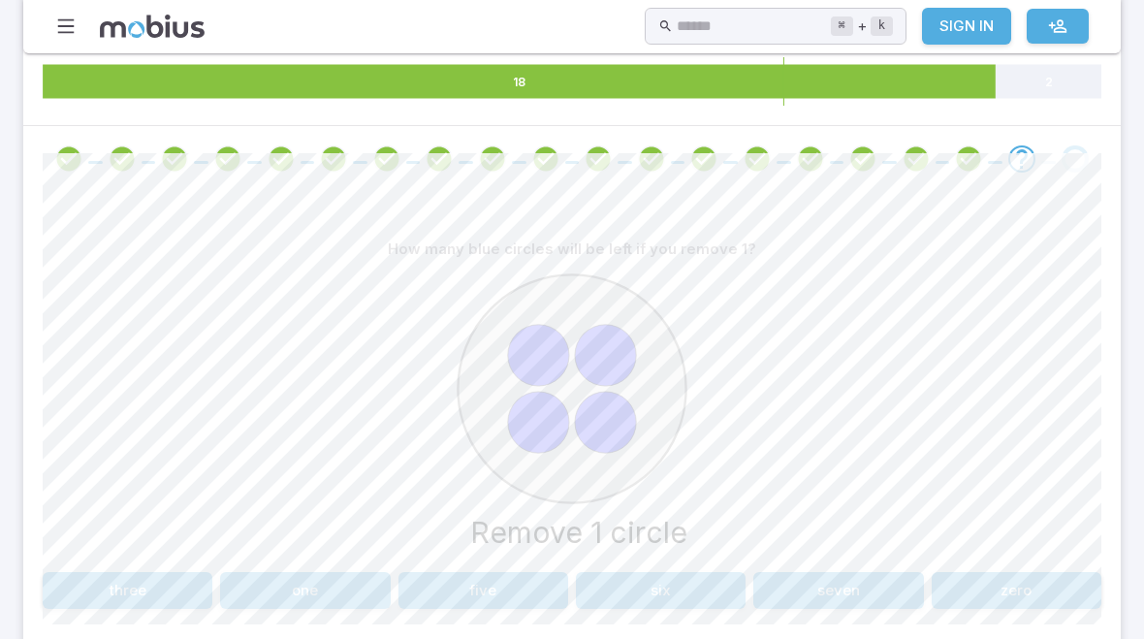
click at [169, 572] on button "three" at bounding box center [128, 590] width 170 height 37
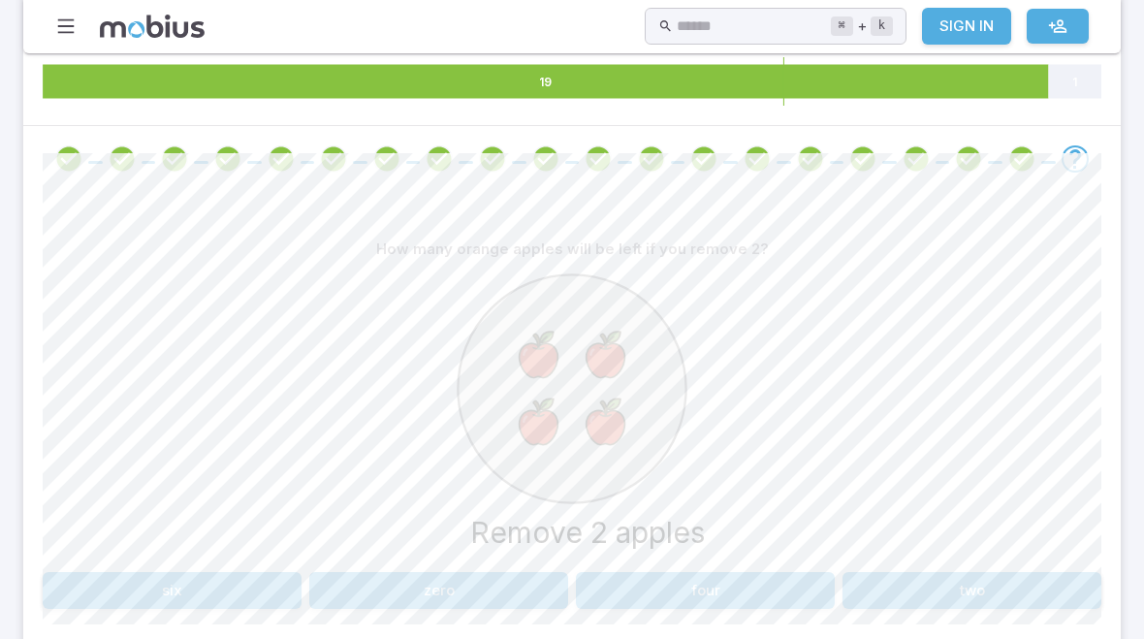
click at [983, 596] on button "two" at bounding box center [971, 590] width 259 height 37
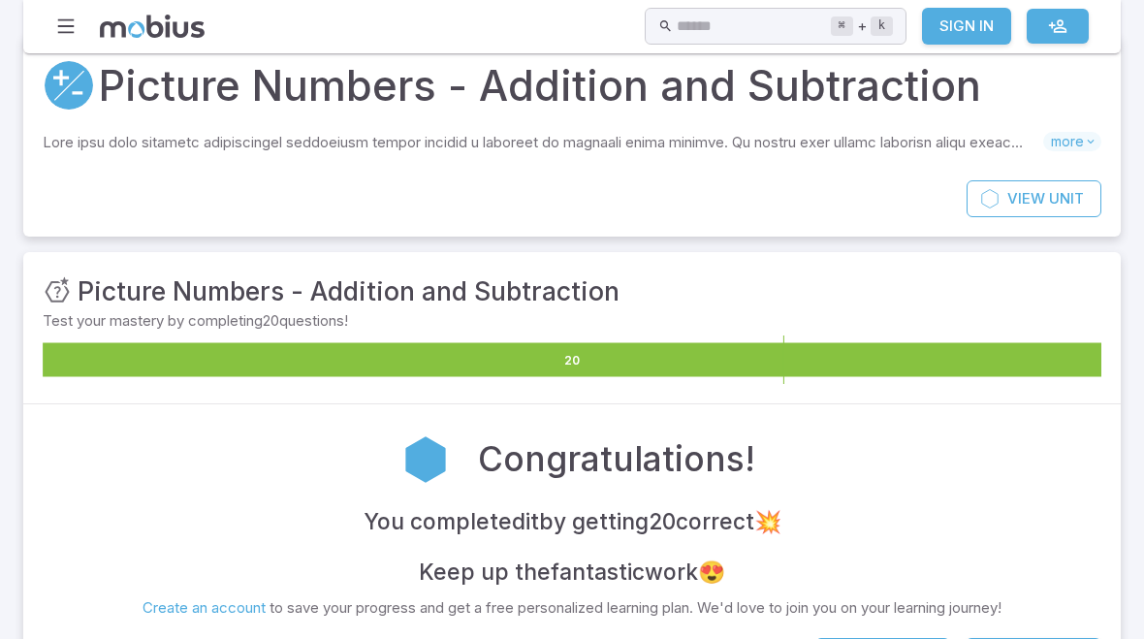
scroll to position [61, 0]
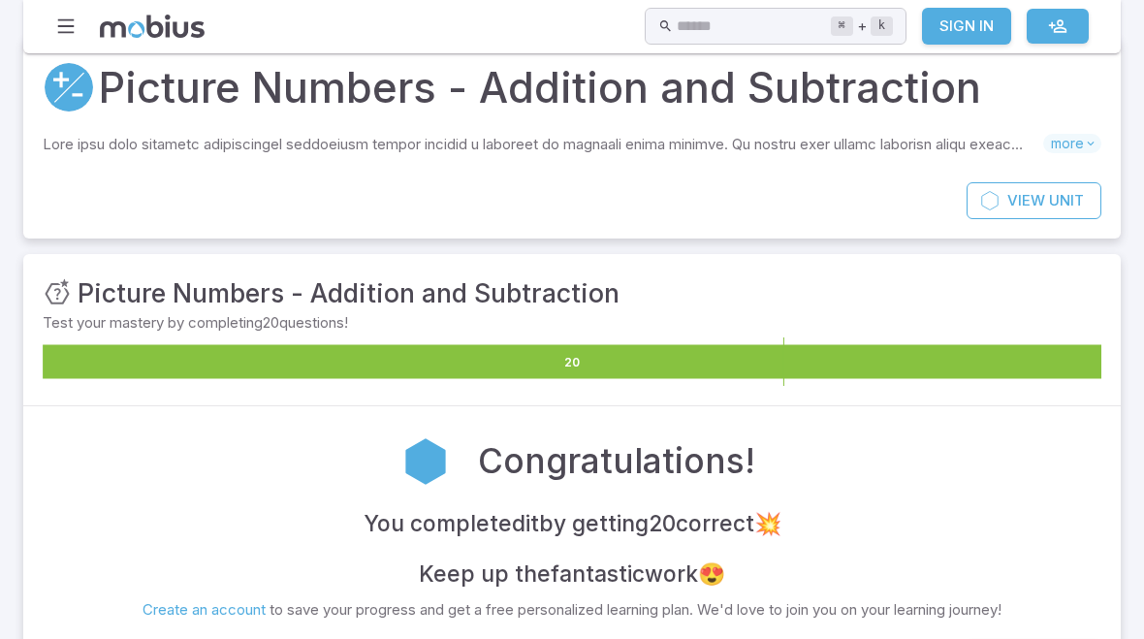
click at [787, 25] on input "text" at bounding box center [753, 27] width 153 height 38
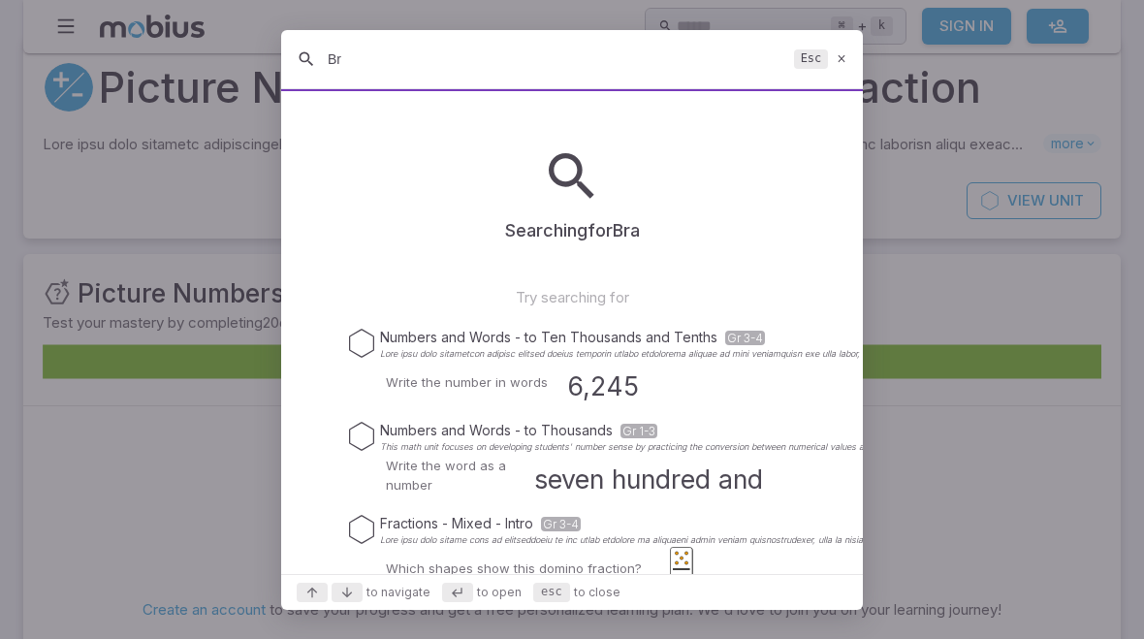
type input "B"
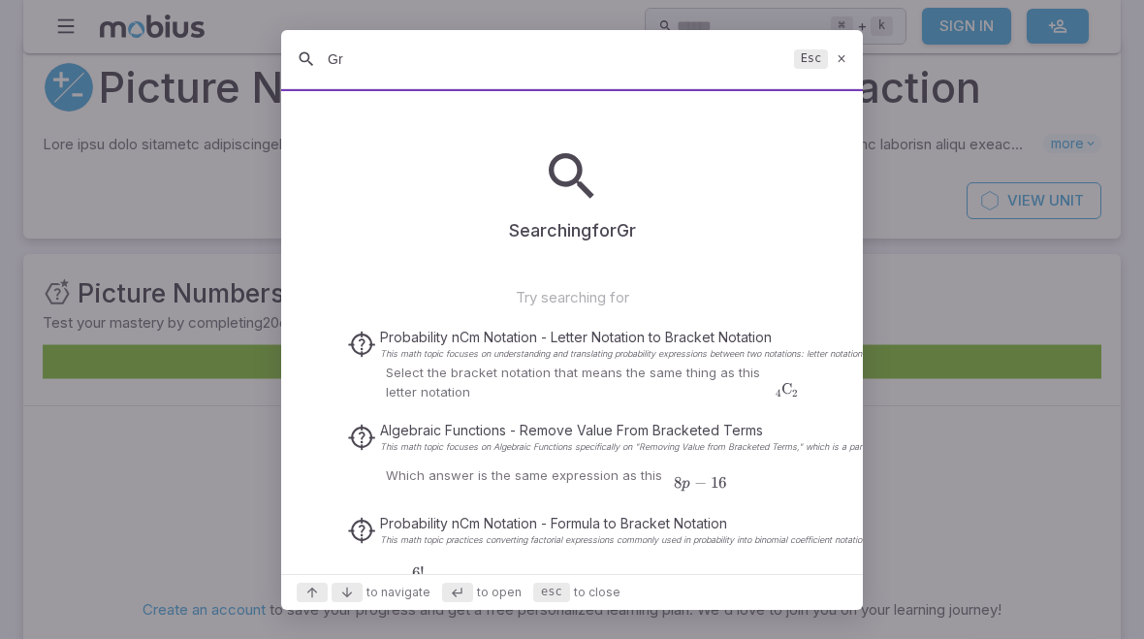
type input "G"
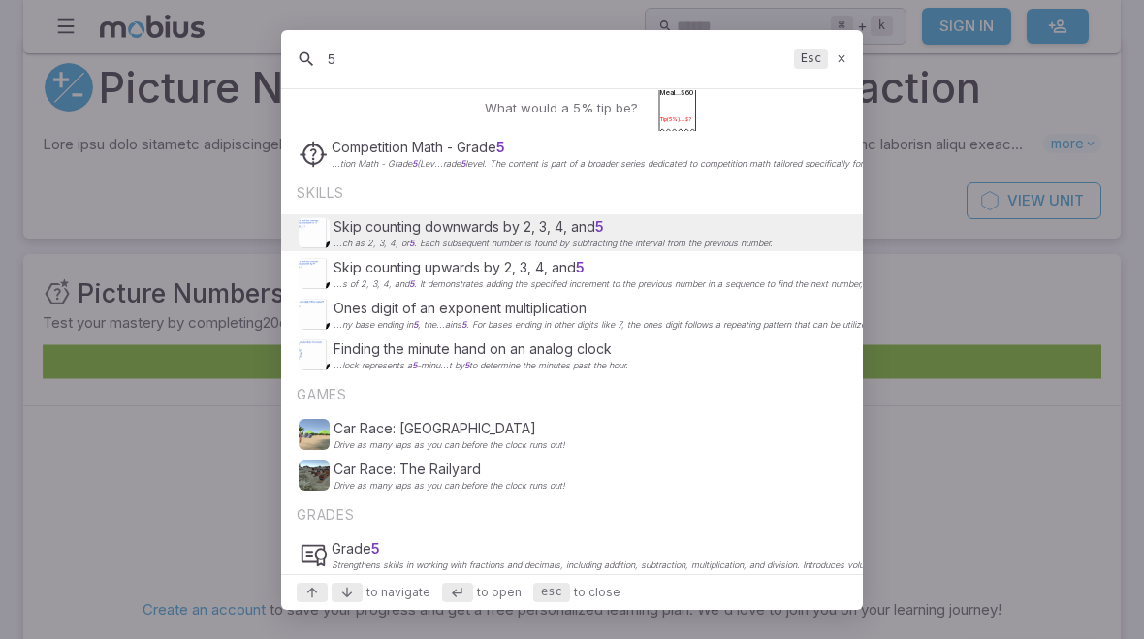
scroll to position [576, 0]
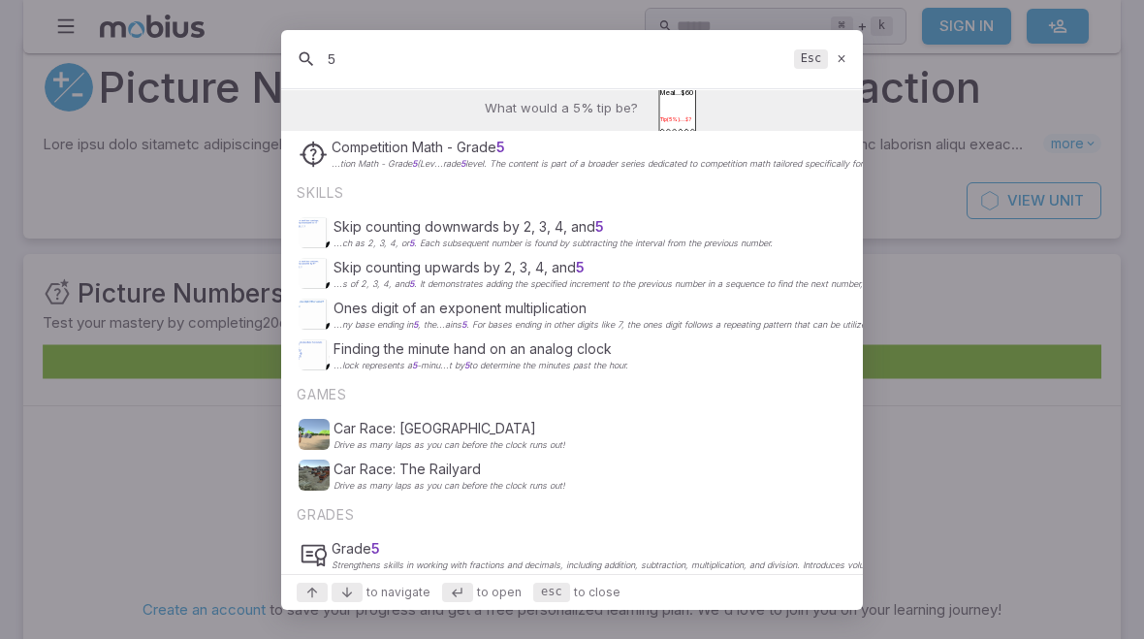
type input "5"
click at [854, 51] on div "5 Esc" at bounding box center [572, 59] width 582 height 59
click at [845, 55] on icon at bounding box center [841, 58] width 13 height 15
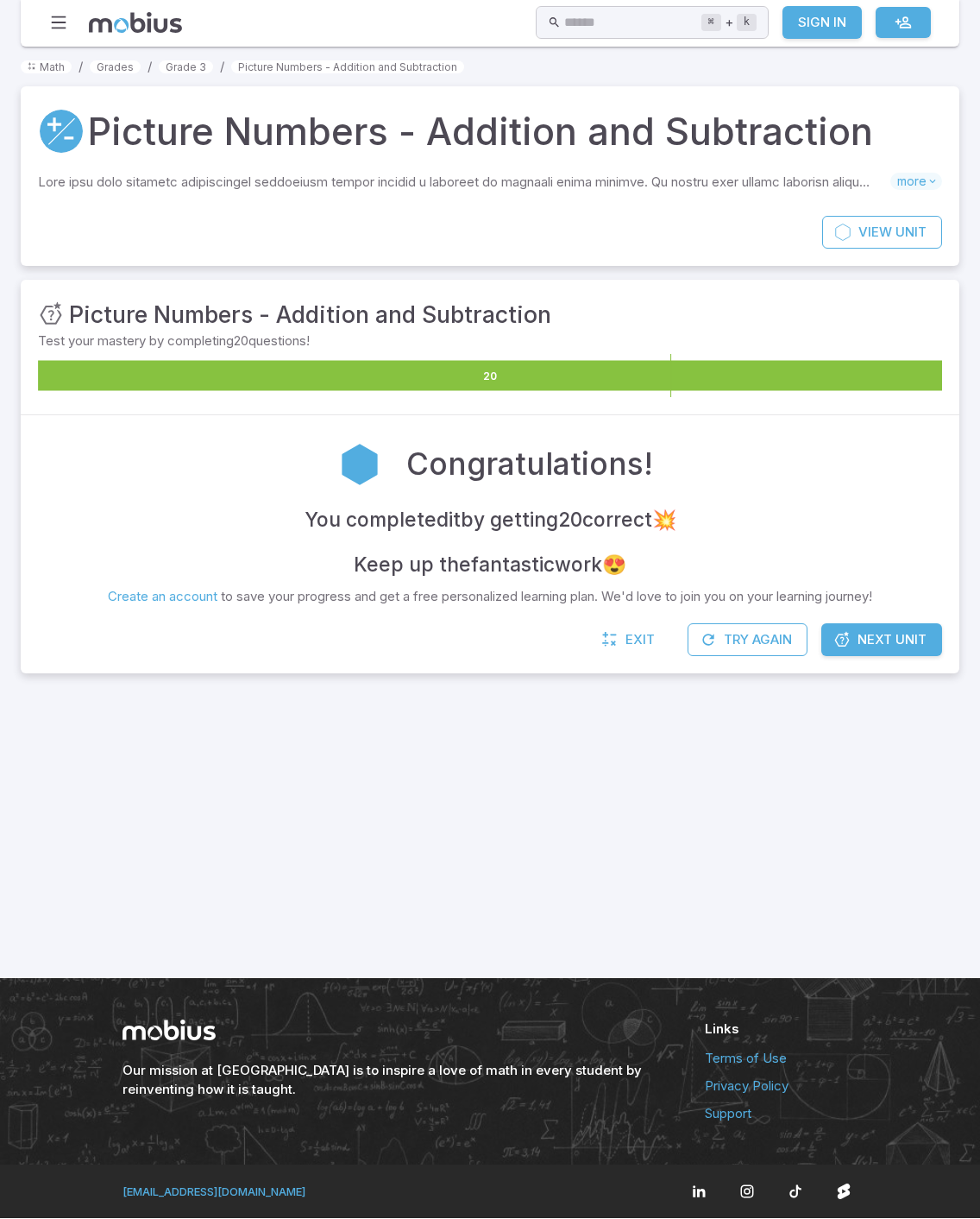
scroll to position [0, 0]
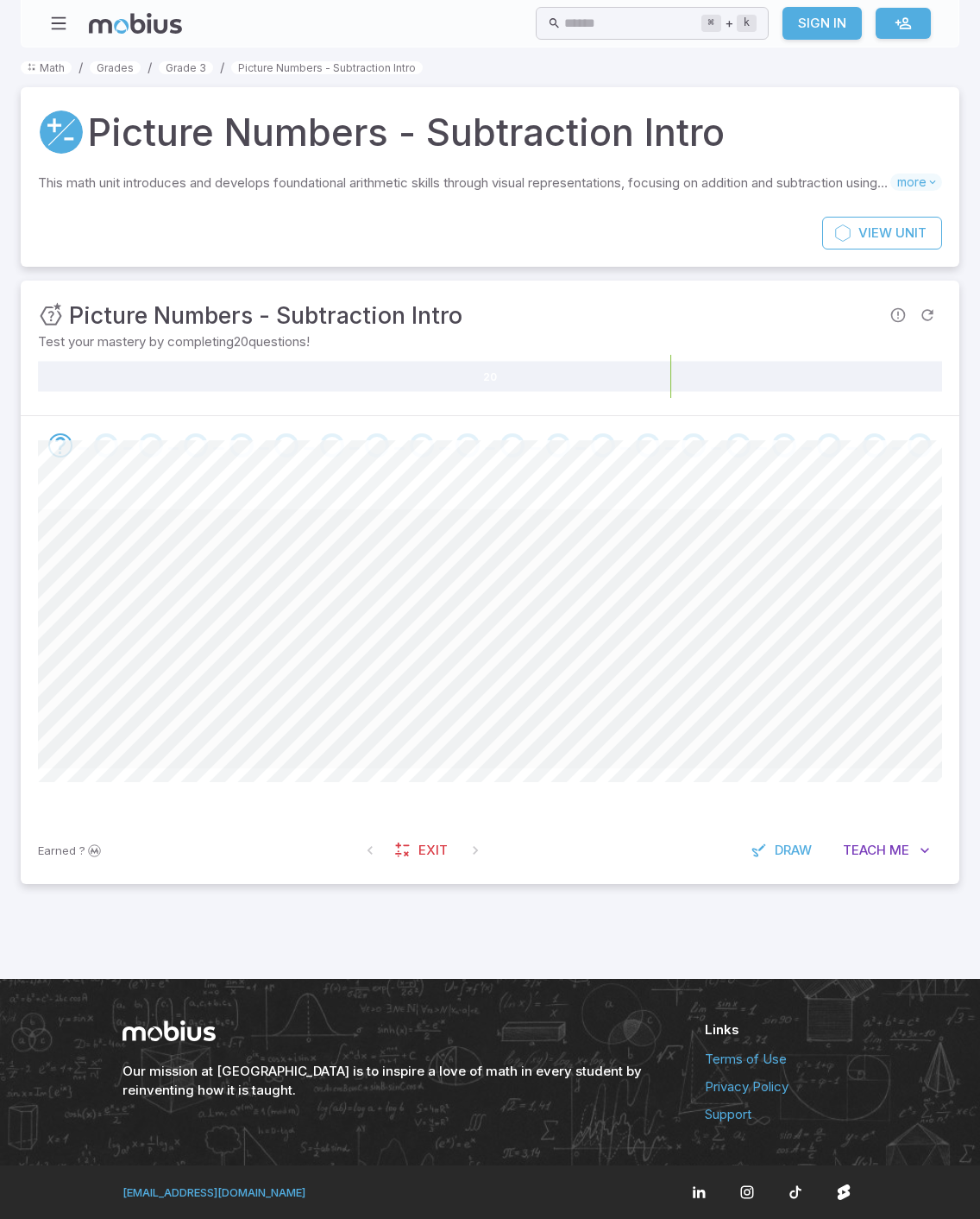
scroll to position [128, 0]
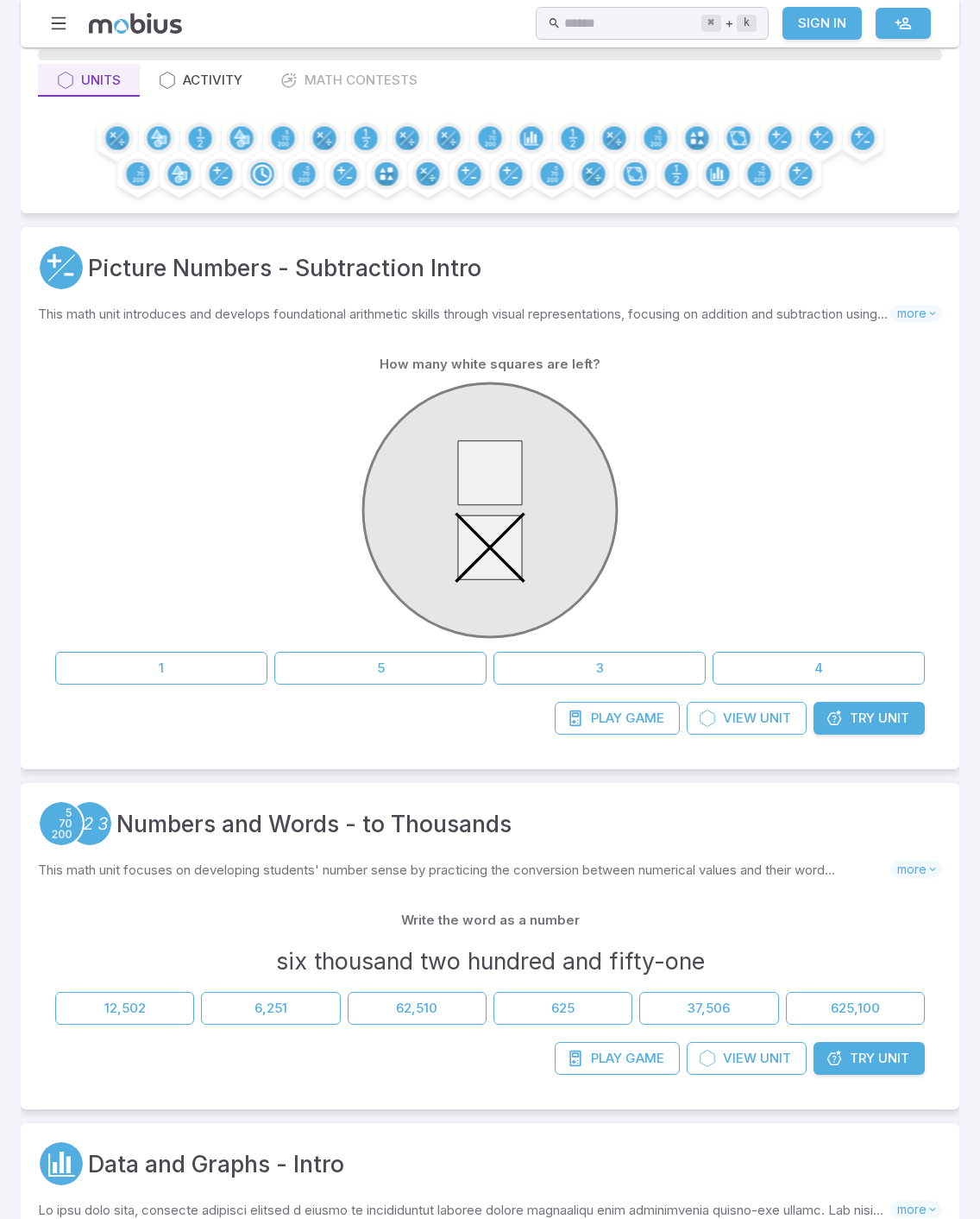
scroll to position [125, 0]
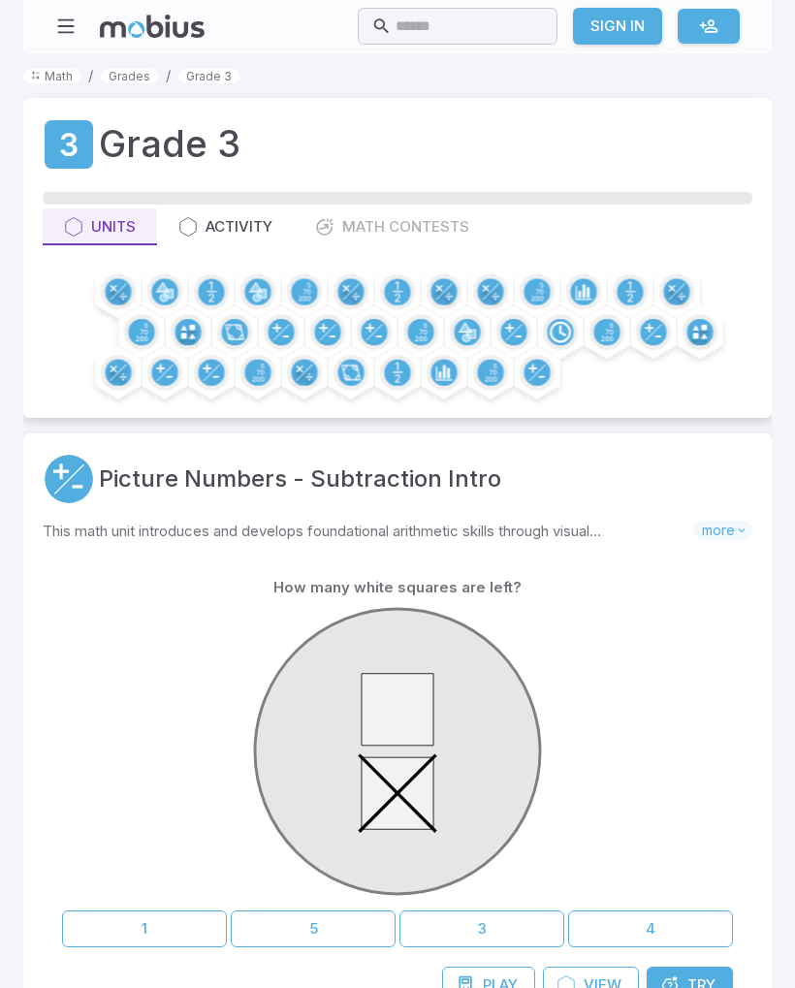
click at [489, 42] on input "text" at bounding box center [469, 27] width 148 height 38
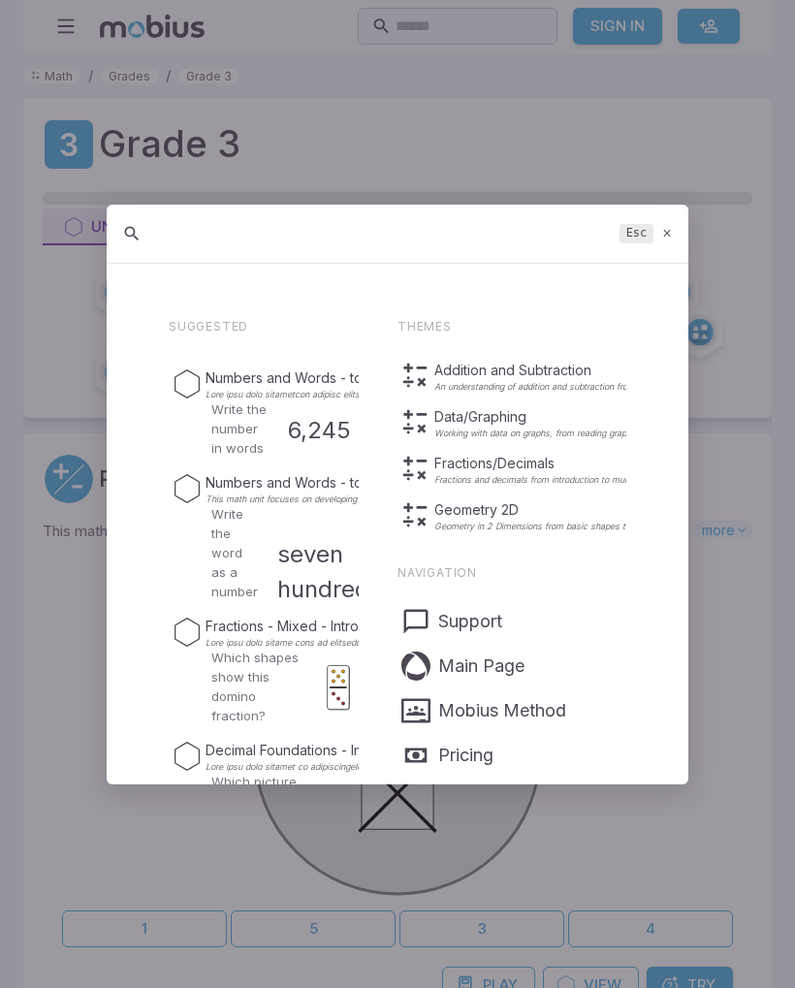
click at [495, 25] on div at bounding box center [397, 494] width 795 height 988
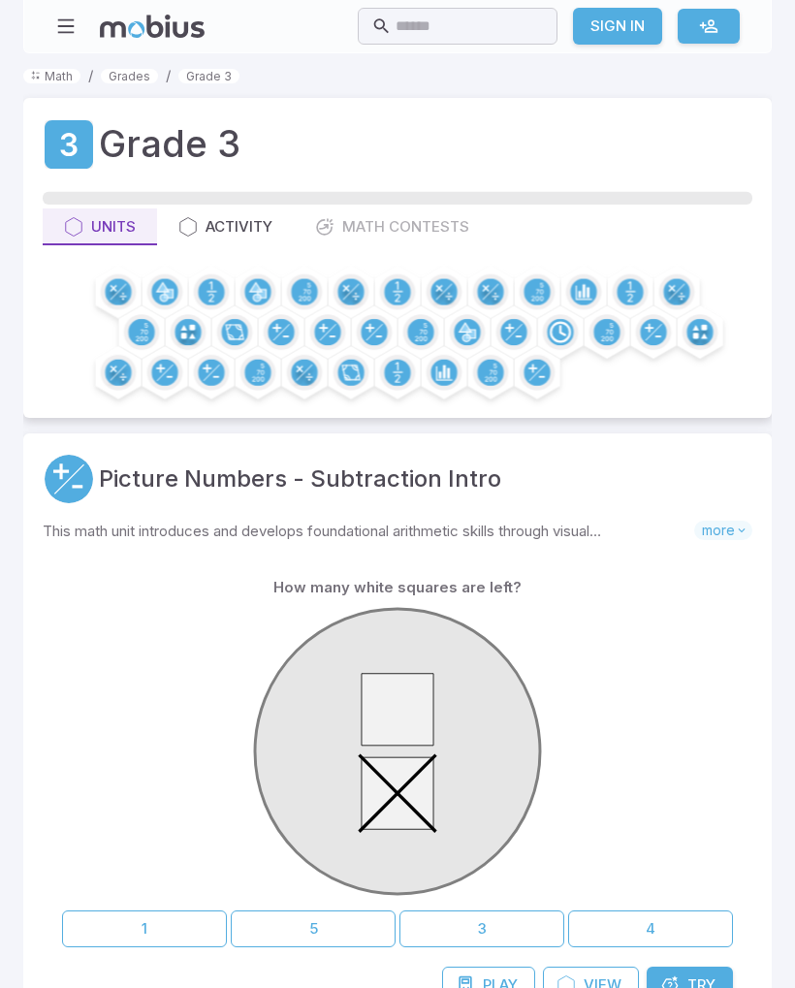
click at [491, 17] on input "text" at bounding box center [469, 27] width 148 height 38
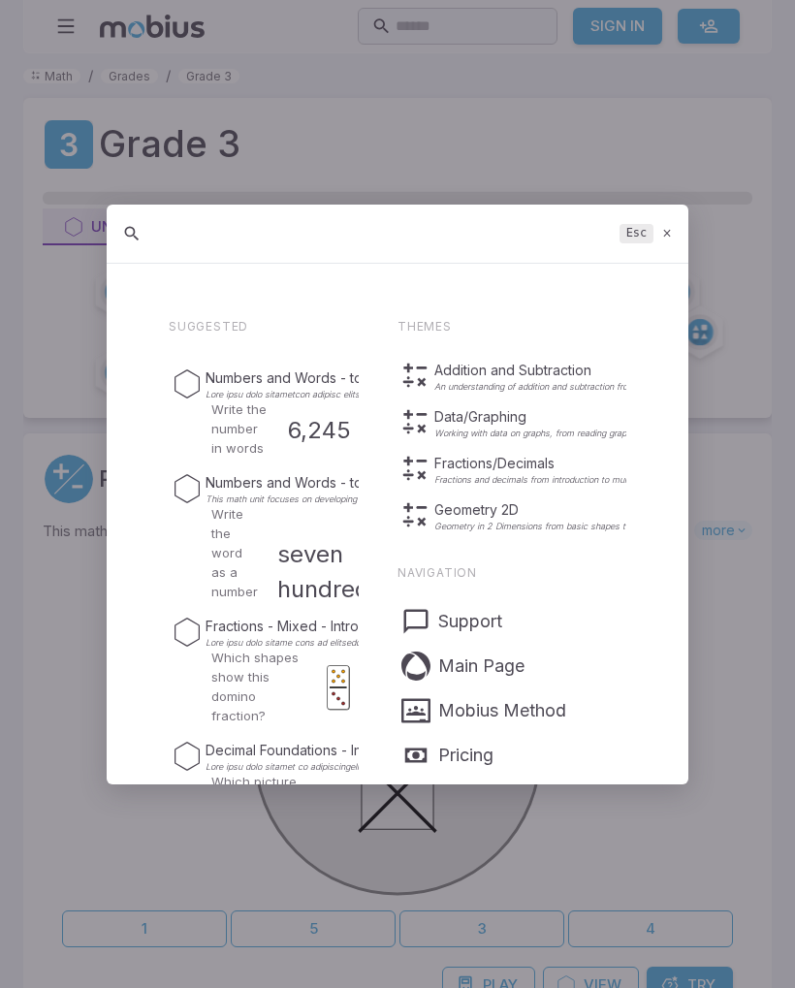
type input "5"
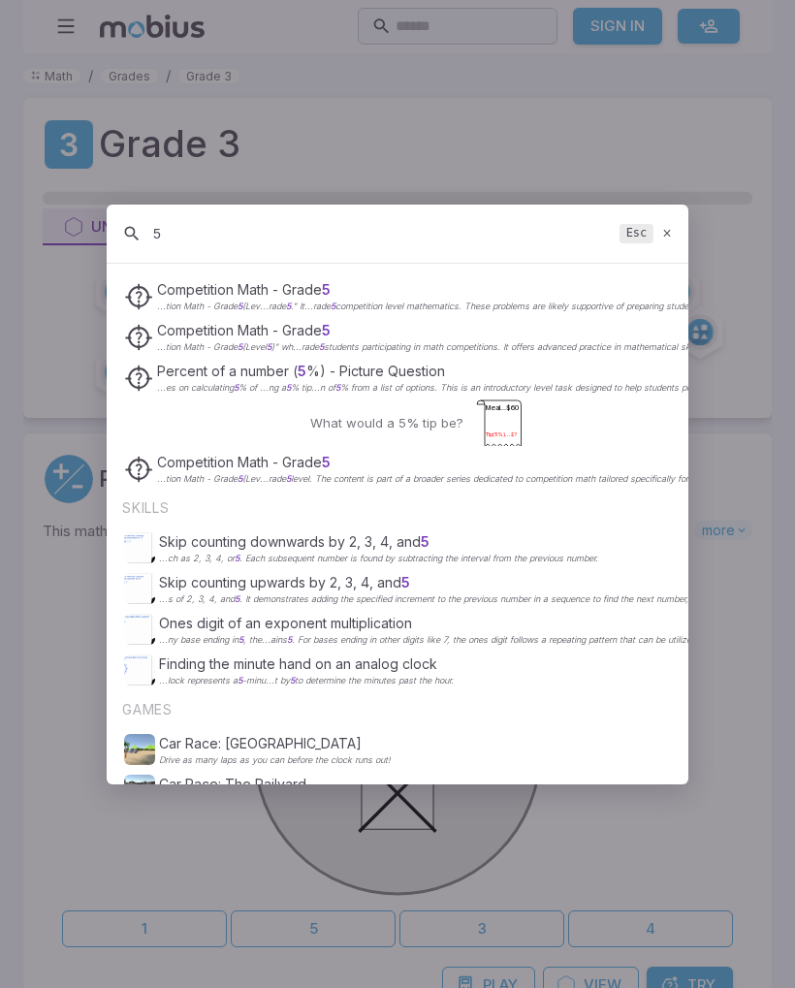
scroll to position [434, 0]
type input "5"
click at [383, 384] on p "...es on calculating 5 % of ...ng a 5 % tip...n of 5 % from a list of options. …" at bounding box center [574, 387] width 835 height 10
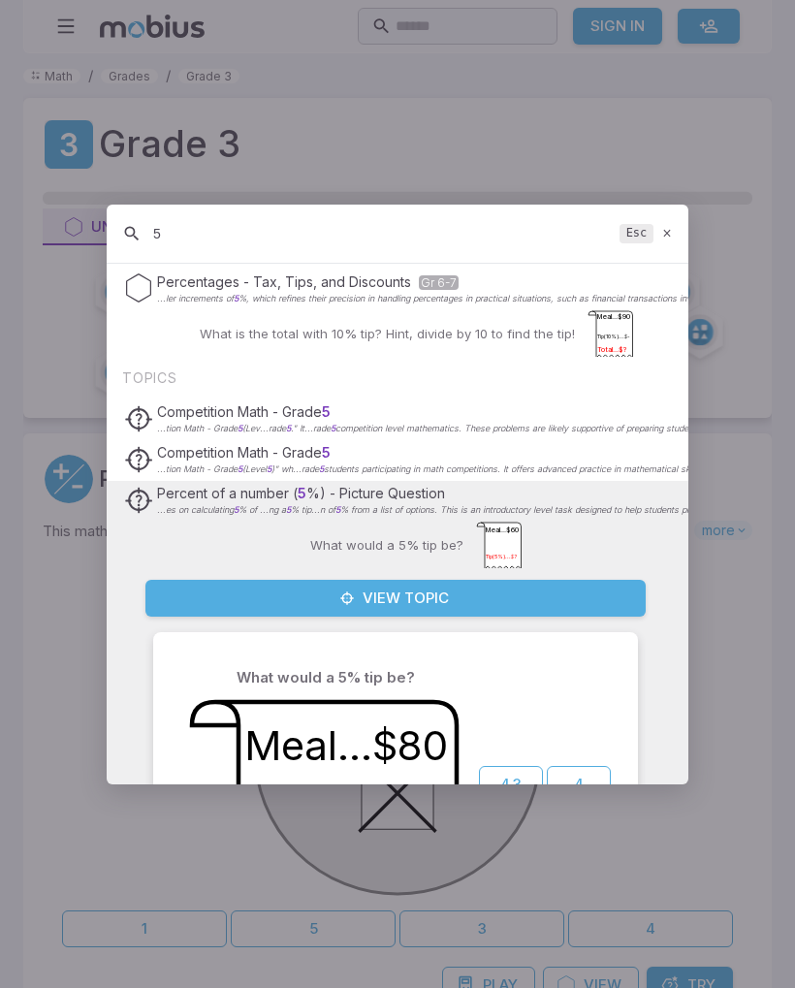
scroll to position [329, 0]
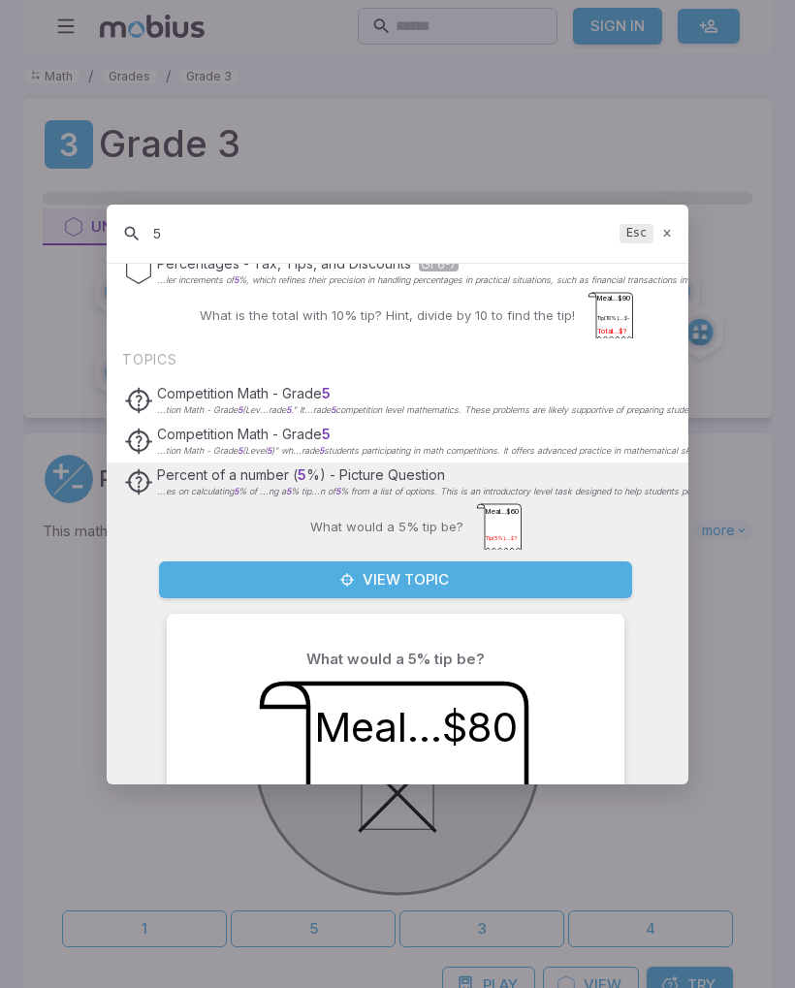
click at [187, 431] on span "Competition Math - Grade 5" at bounding box center [243, 433] width 173 height 16
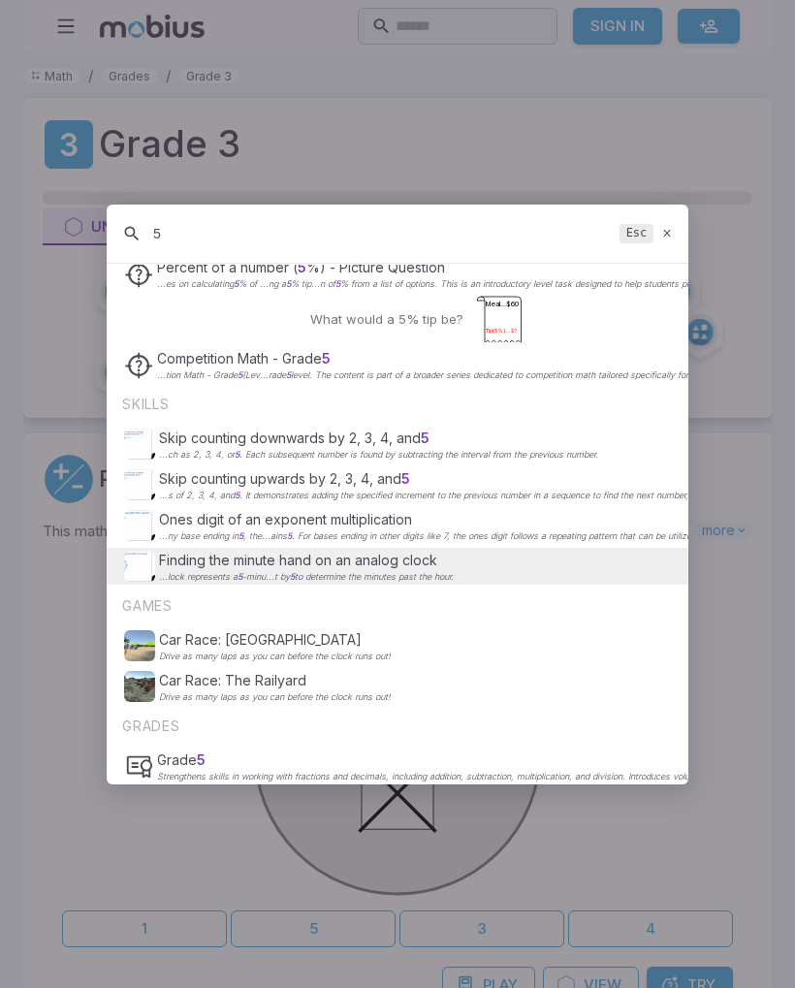
scroll to position [903, 0]
click at [154, 763] on div "Grade 5 Strengthens skills in working with fractions and decimals, including ad…" at bounding box center [758, 765] width 1269 height 31
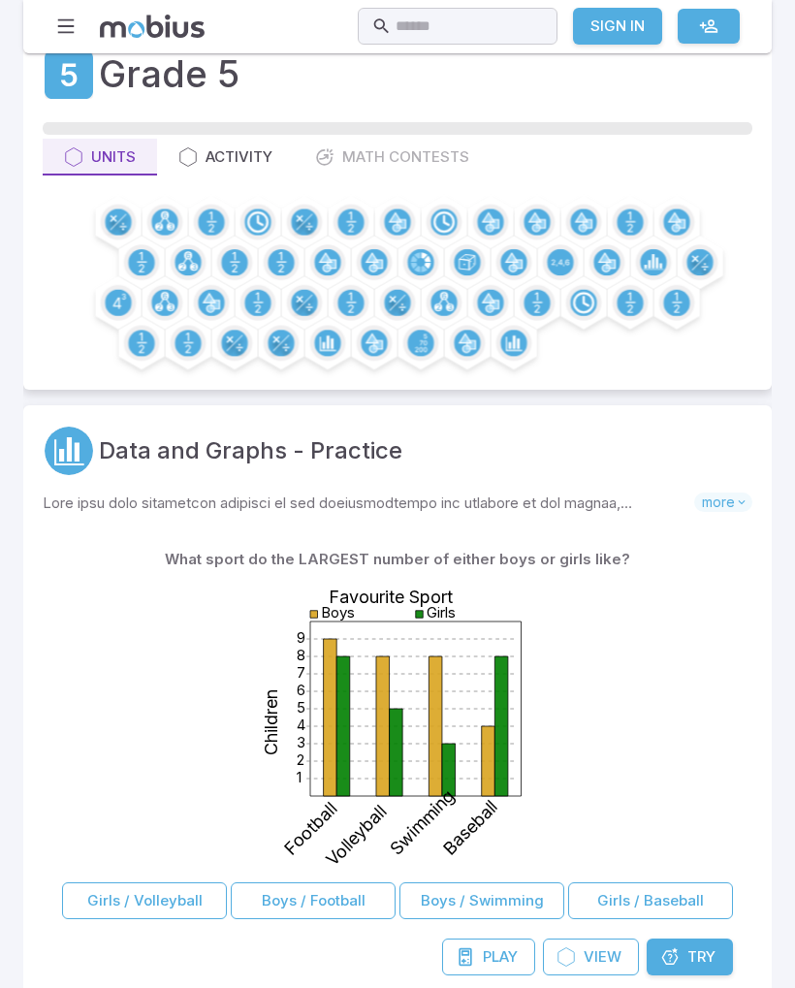
scroll to position [59, 0]
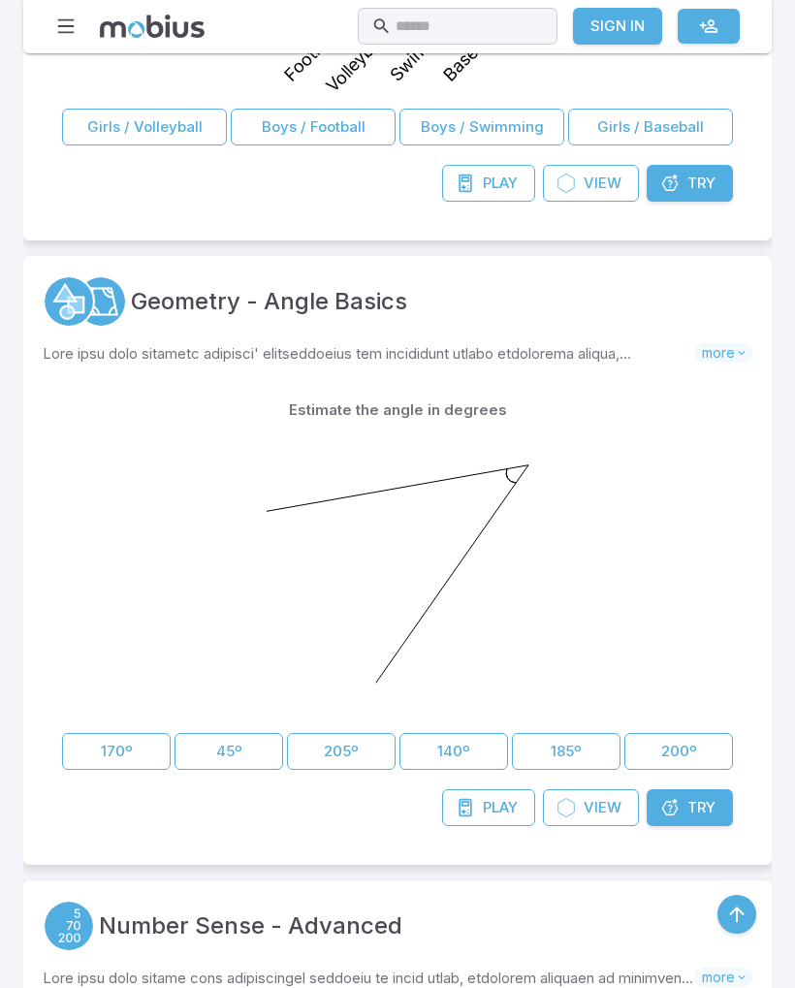
scroll to position [856, 0]
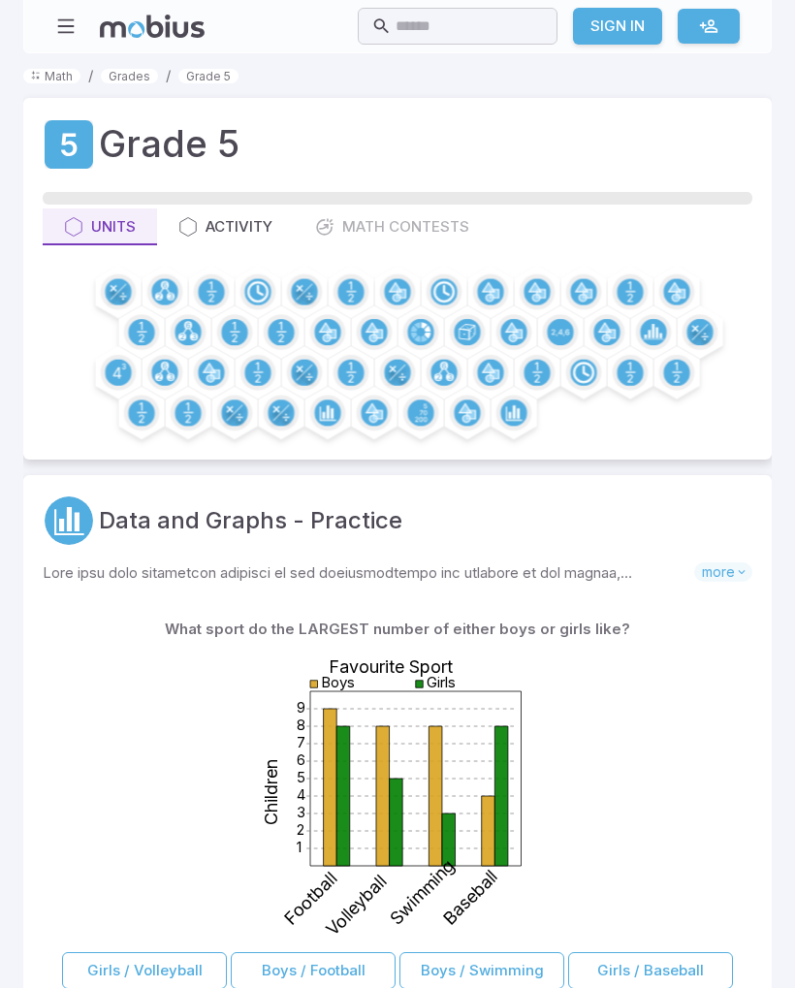
scroll to position [961, 0]
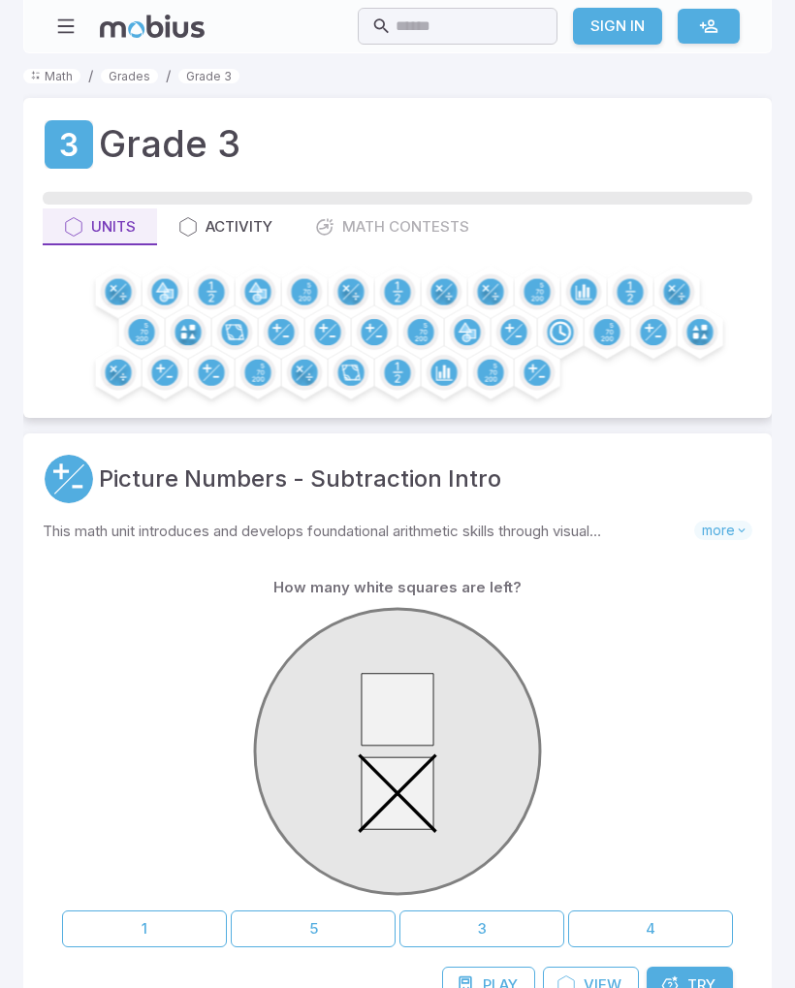
click at [475, 20] on input "text" at bounding box center [469, 27] width 148 height 38
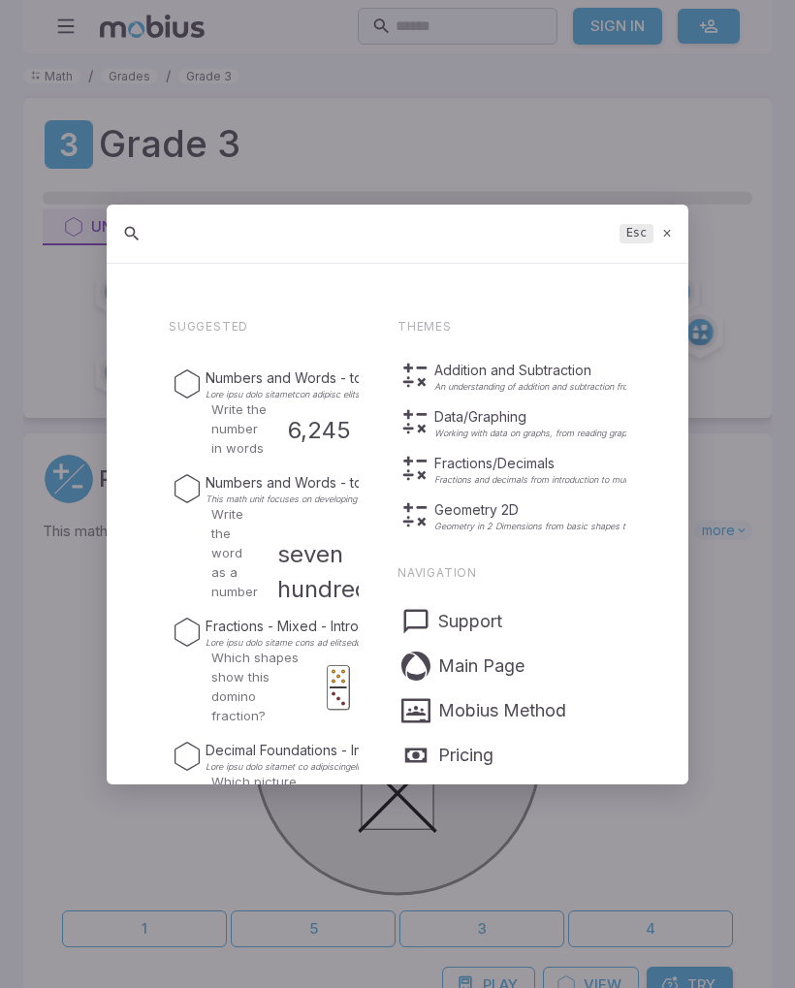
type input "5"
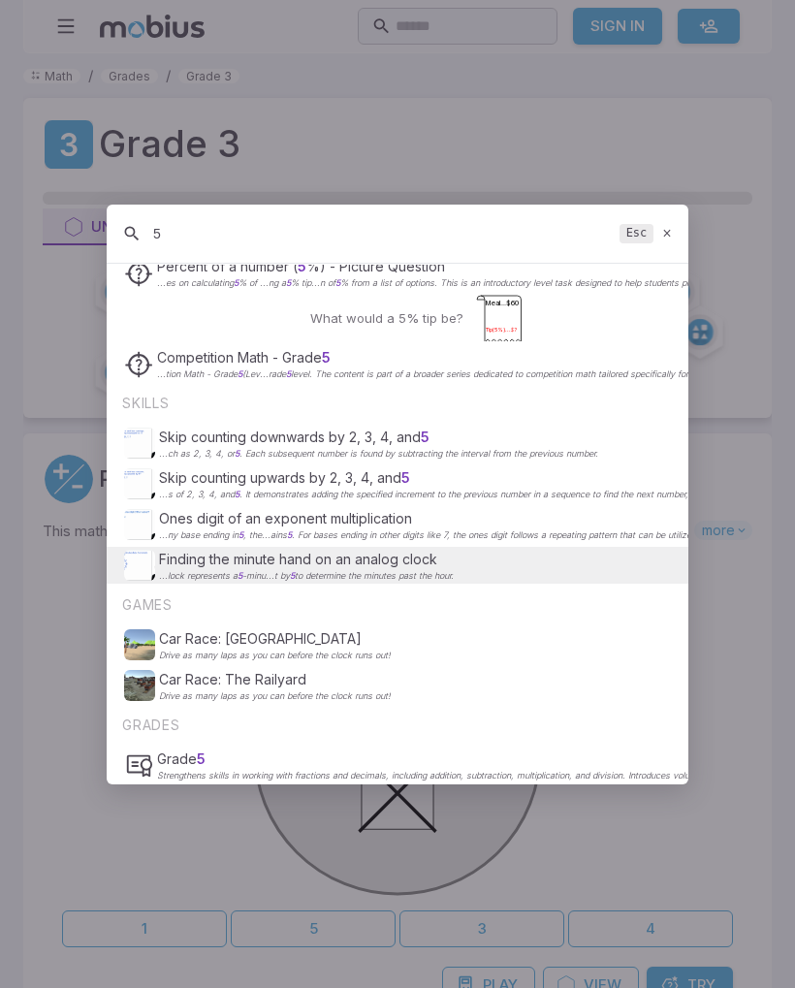
scroll to position [540, 0]
click at [182, 772] on p "Strengthens skills in working with fractions and decimals, including addition, …" at bounding box center [775, 776] width 1236 height 10
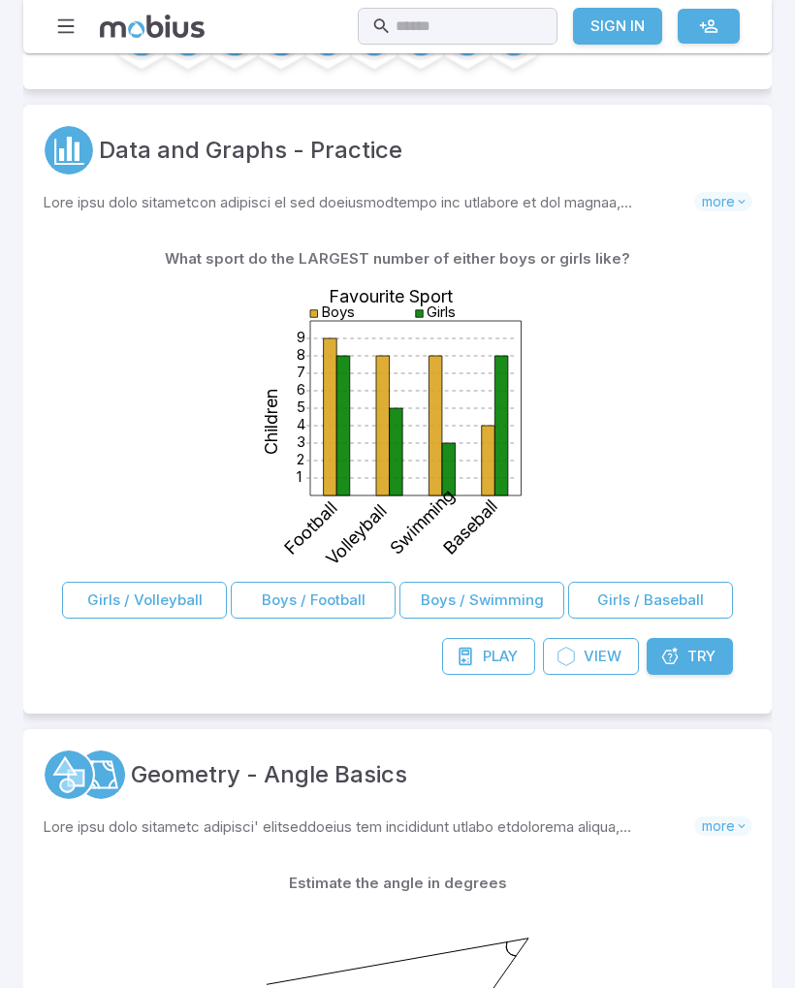
scroll to position [371, 0]
click at [270, 590] on button "Boys / Football" at bounding box center [313, 599] width 165 height 37
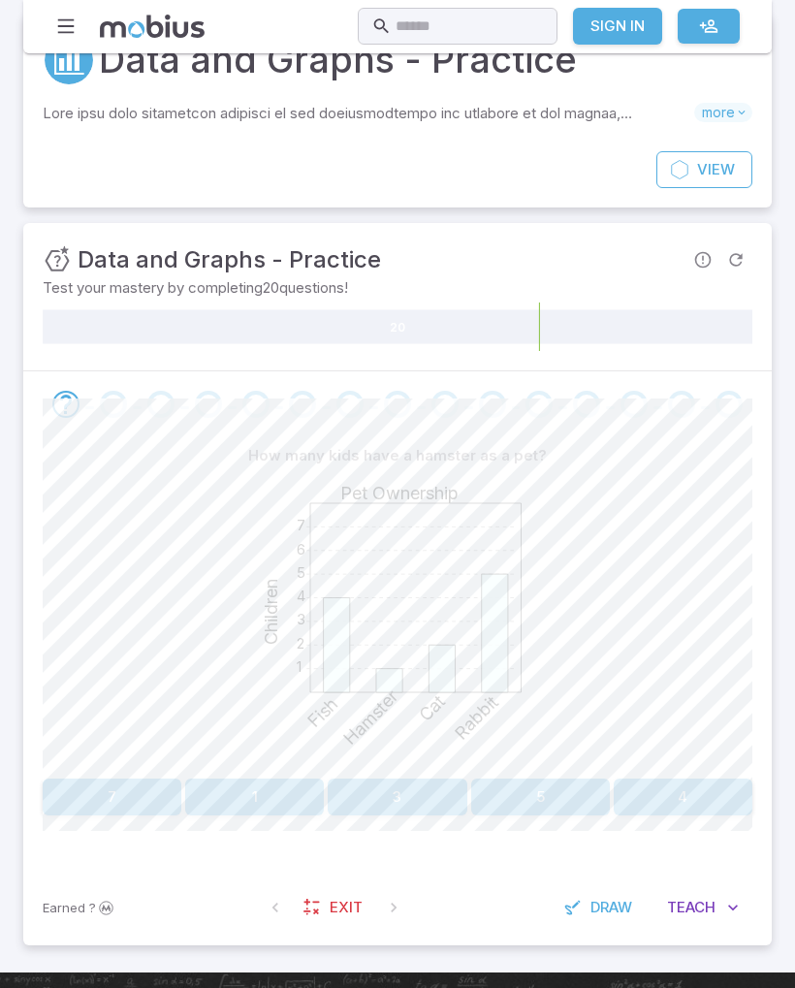
scroll to position [83, 0]
click at [261, 804] on button "1" at bounding box center [254, 797] width 139 height 37
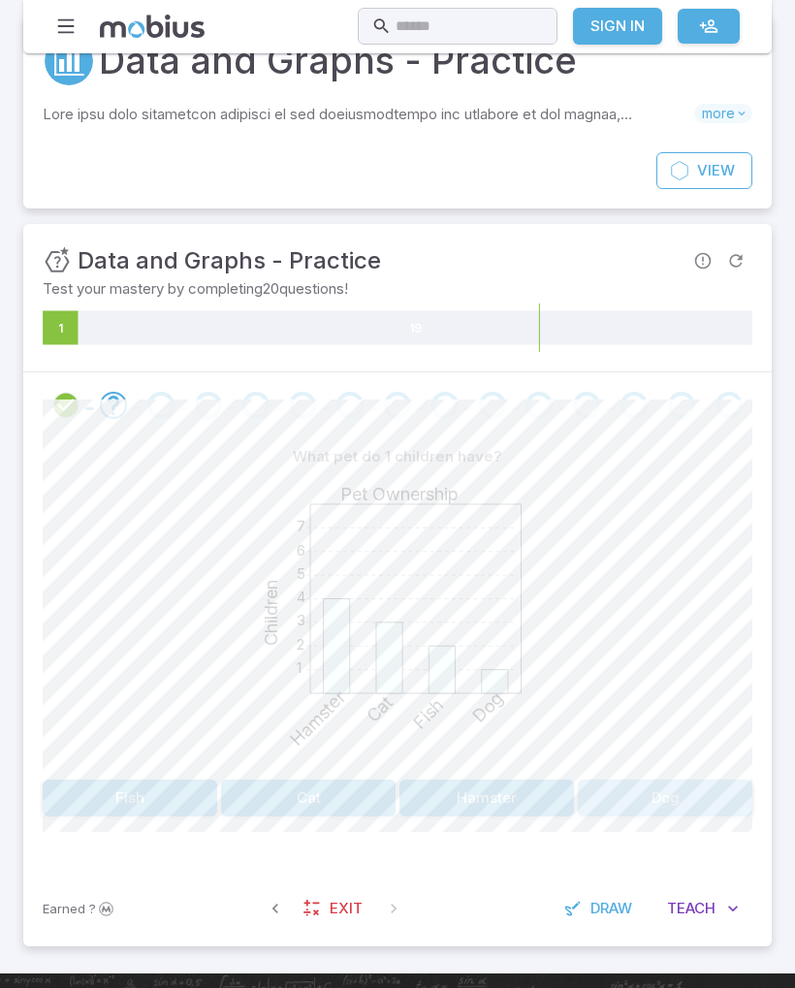
click at [710, 787] on button "Dog" at bounding box center [665, 797] width 174 height 37
click at [519, 791] on button "Baseball" at bounding box center [486, 797] width 174 height 37
click at [730, 782] on button "Lizard" at bounding box center [665, 797] width 174 height 37
click at [128, 786] on button "Lizard" at bounding box center [160, 797] width 234 height 37
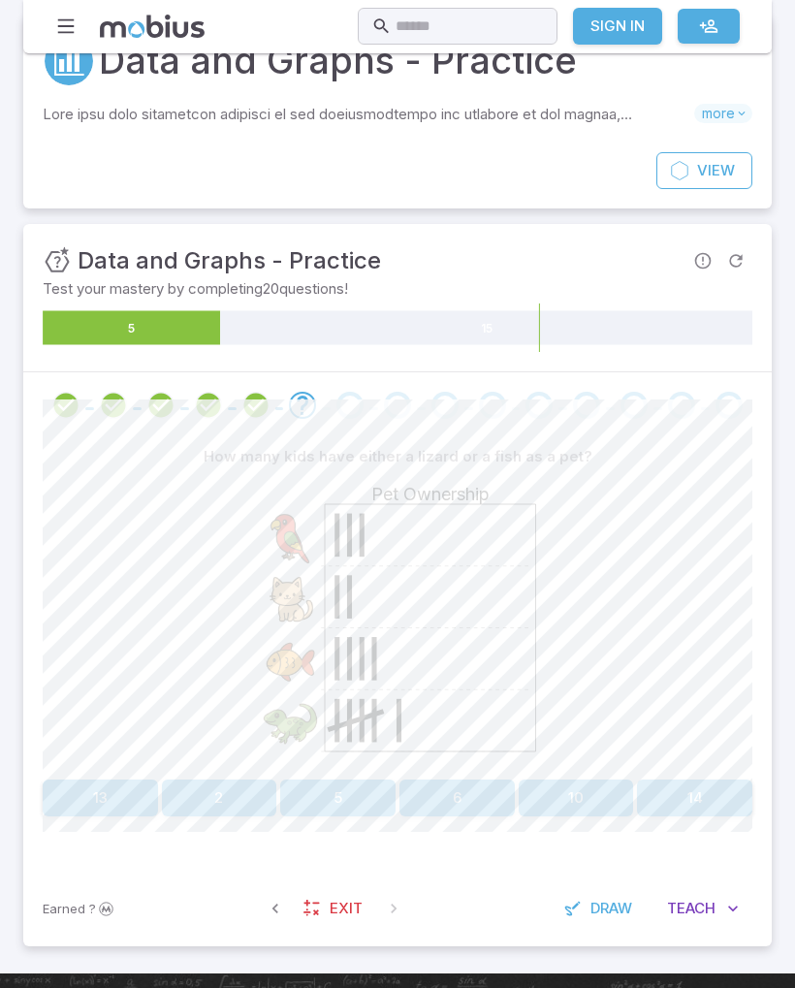
click at [480, 794] on button "6" at bounding box center [456, 797] width 115 height 37
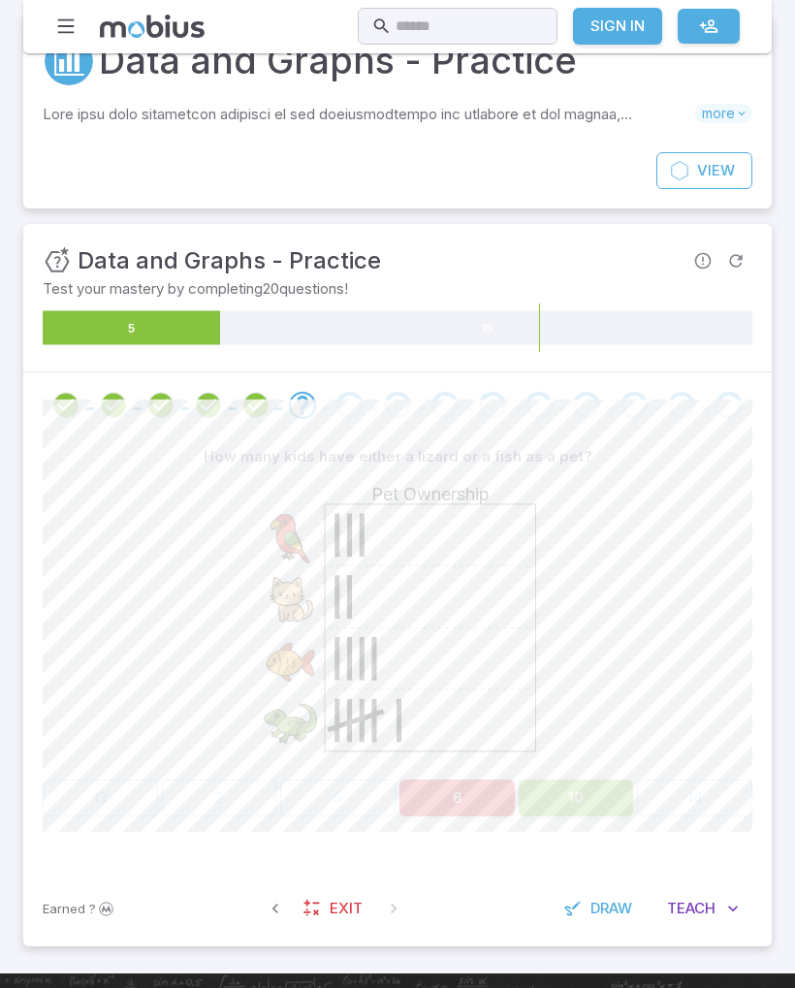
click at [596, 766] on div "Pet Ownership" at bounding box center [397, 623] width 709 height 297
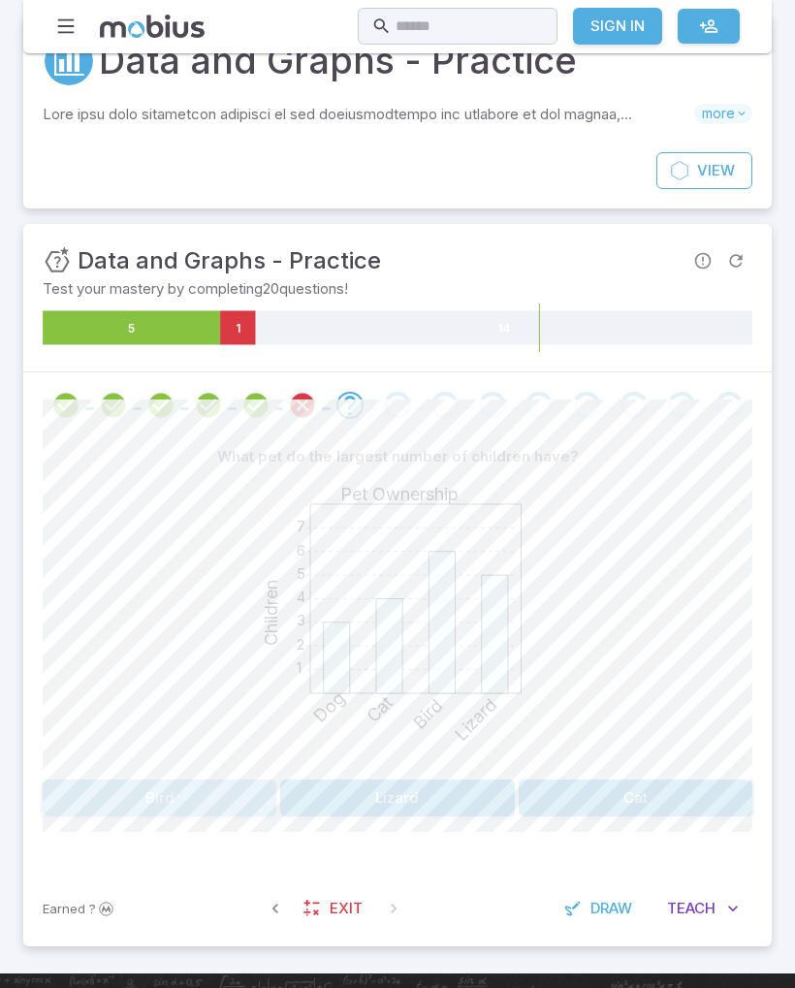
click at [109, 796] on button "Bird" at bounding box center [160, 797] width 234 height 37
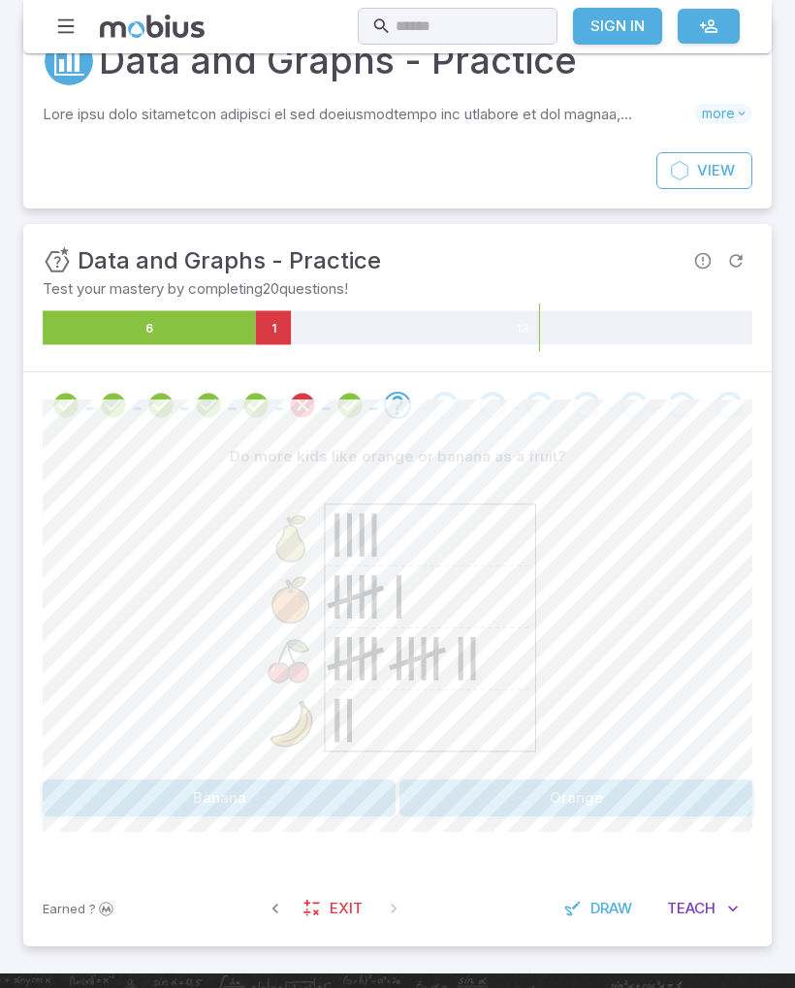
click at [329, 400] on div at bounding box center [350, 405] width 47 height 27
click at [329, 399] on div at bounding box center [350, 405] width 47 height 27
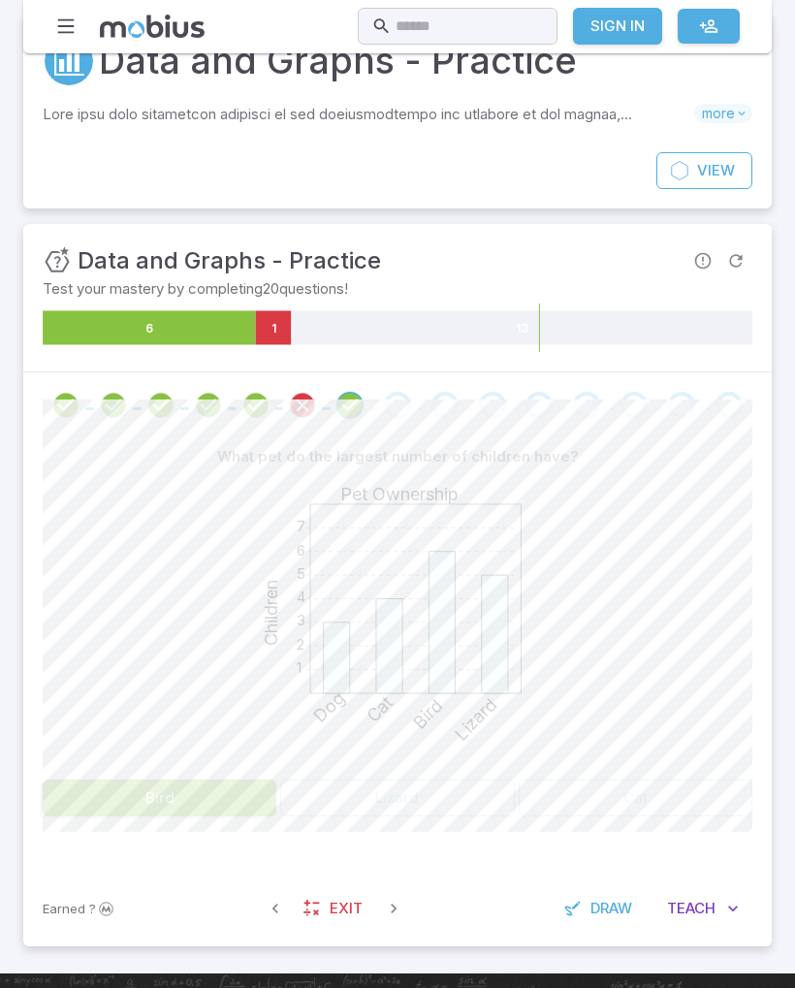
click at [297, 403] on icon "Review your answer" at bounding box center [302, 405] width 29 height 29
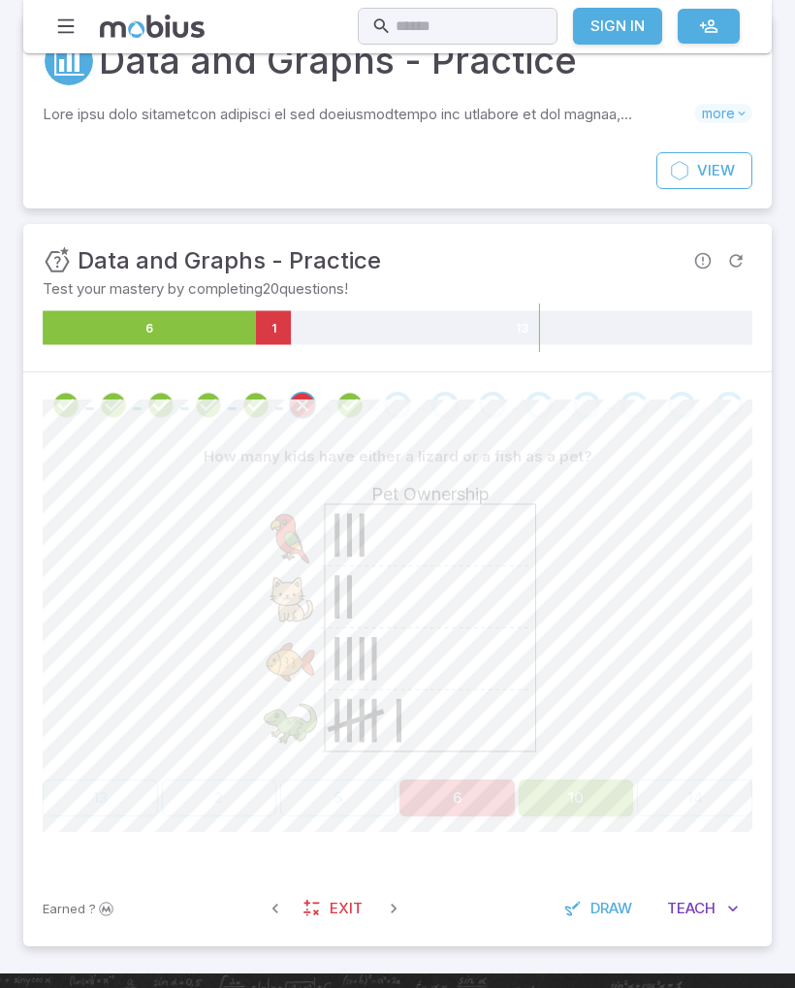
click at [586, 779] on button "10" at bounding box center [576, 797] width 115 height 37
click at [585, 779] on button "10" at bounding box center [576, 797] width 115 height 37
click at [587, 799] on button "10" at bounding box center [576, 797] width 115 height 37
click at [759, 258] on div "Unit Mastery : Data and Graphs - Practice Test your mastery by completing 20 qu…" at bounding box center [397, 297] width 748 height 147
click at [742, 247] on button "Refresh Question" at bounding box center [735, 260] width 33 height 33
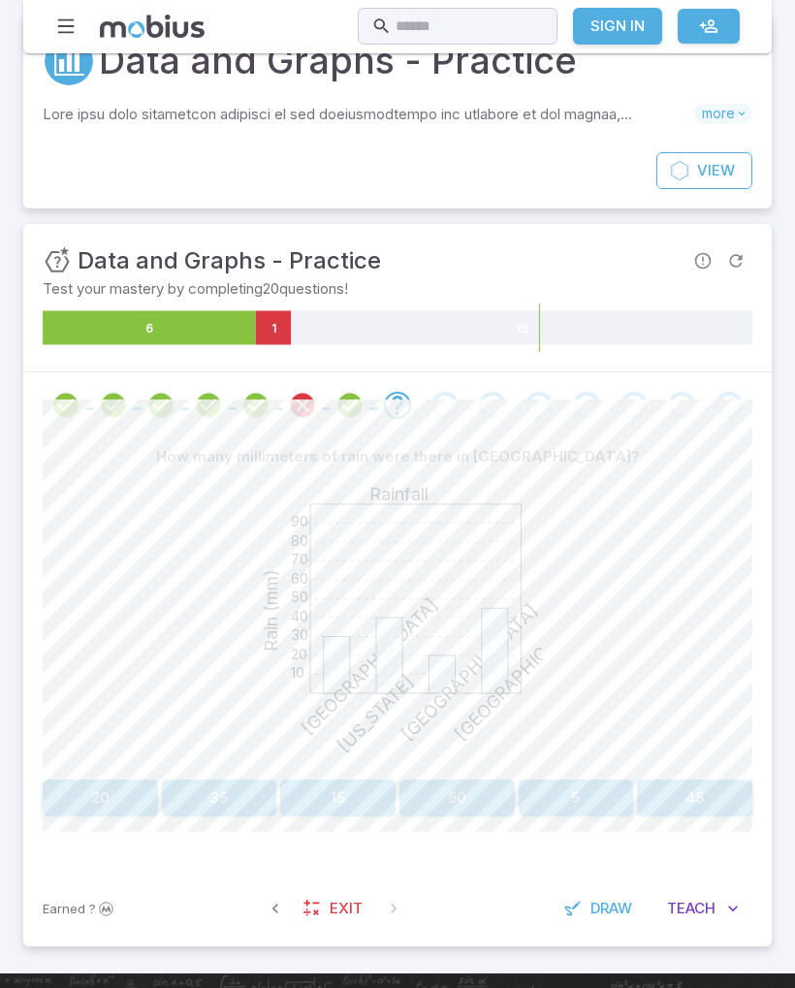
click at [738, 263] on icon "Refresh Question" at bounding box center [735, 260] width 19 height 19
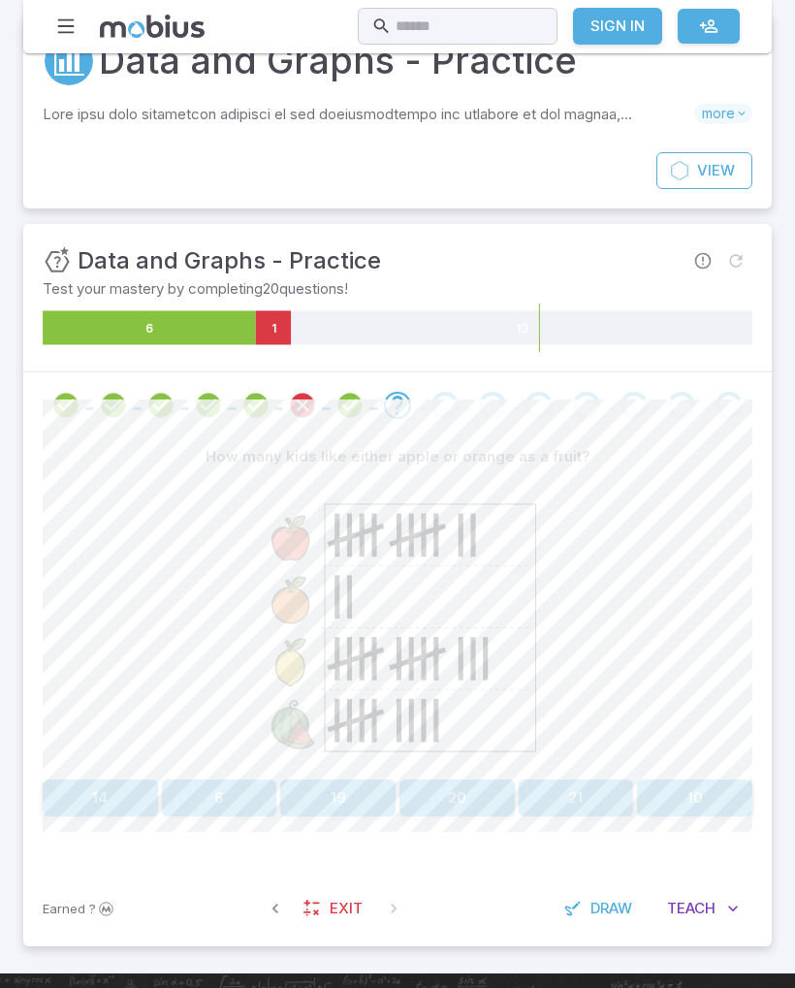
click at [739, 257] on span "Try to work through the question before refreshing again" at bounding box center [735, 260] width 33 height 33
click at [301, 392] on icon "Review your answer" at bounding box center [302, 405] width 29 height 29
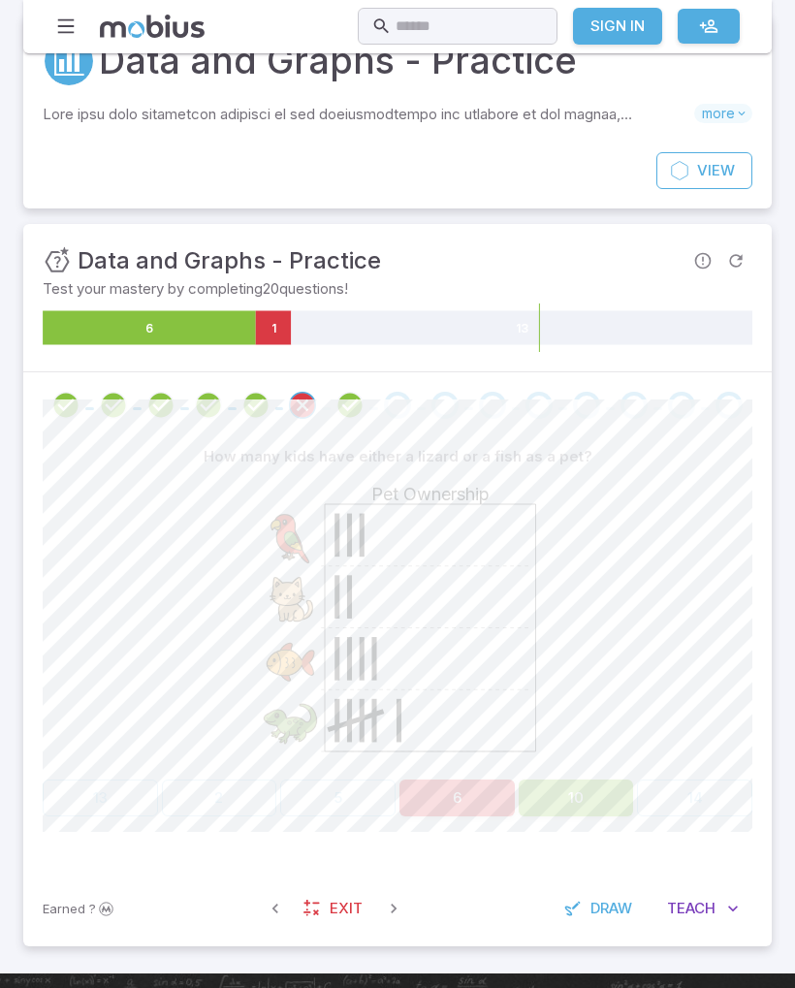
click at [741, 255] on icon "Refresh Question" at bounding box center [735, 260] width 19 height 19
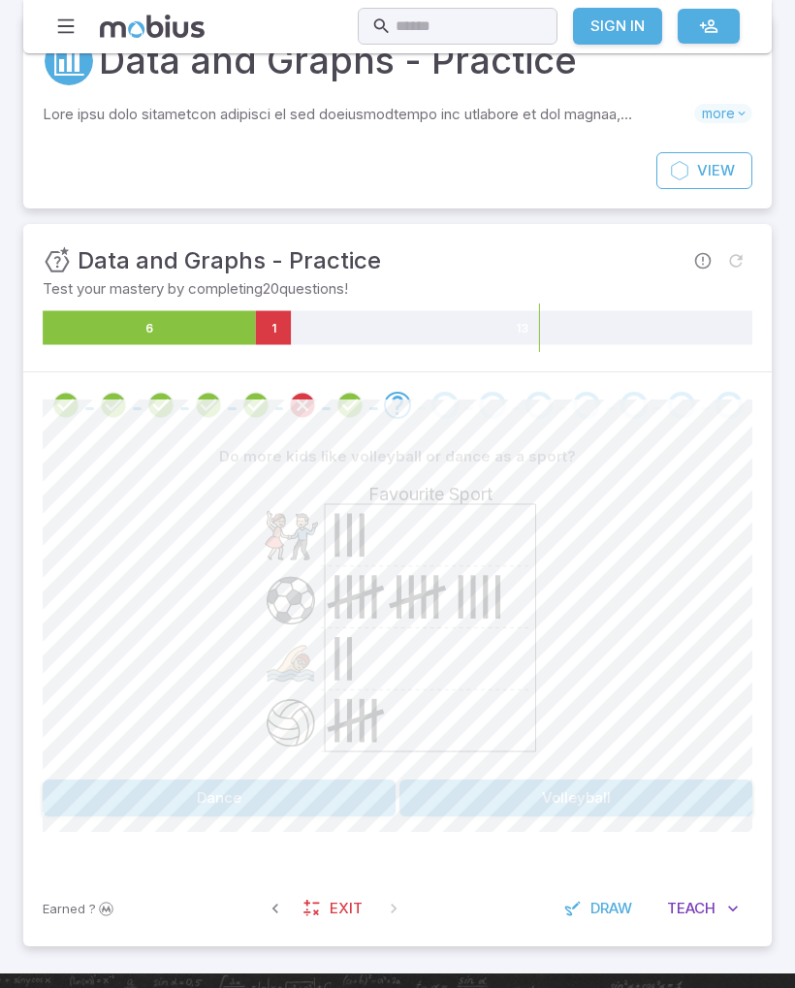
click at [307, 394] on icon "Review your answer" at bounding box center [302, 405] width 29 height 29
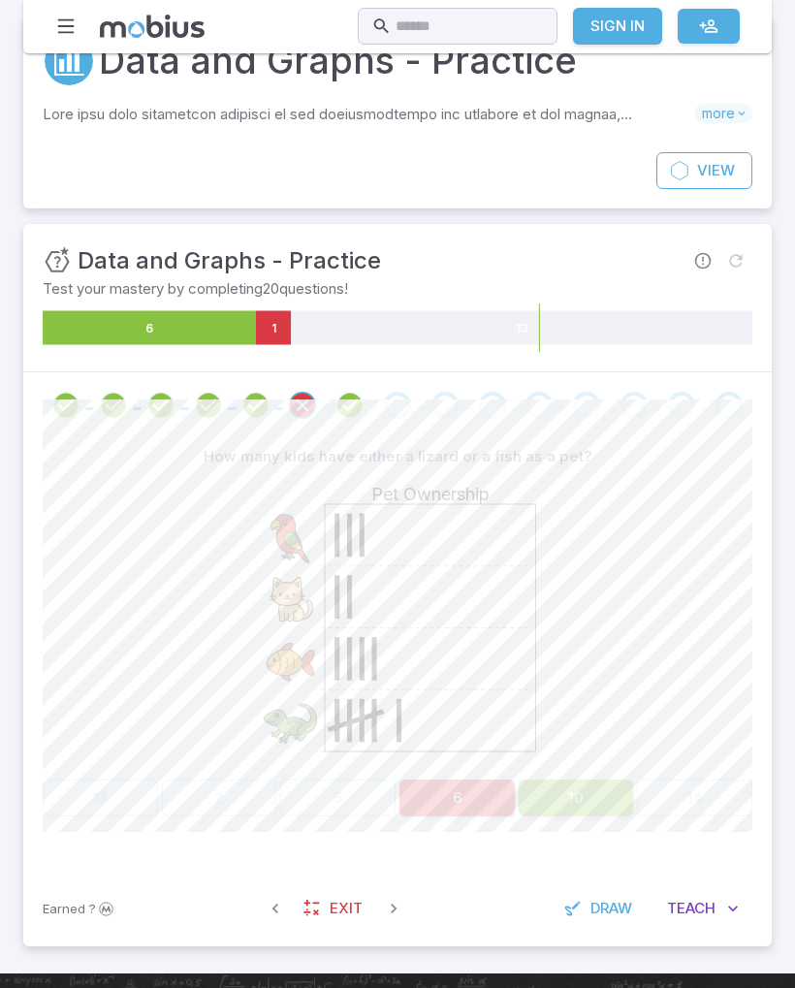
click at [584, 797] on button "10" at bounding box center [576, 797] width 115 height 37
click at [584, 796] on button "10" at bounding box center [576, 797] width 115 height 37
click at [607, 795] on button "10" at bounding box center [576, 797] width 115 height 37
click at [612, 791] on button "10" at bounding box center [576, 797] width 115 height 37
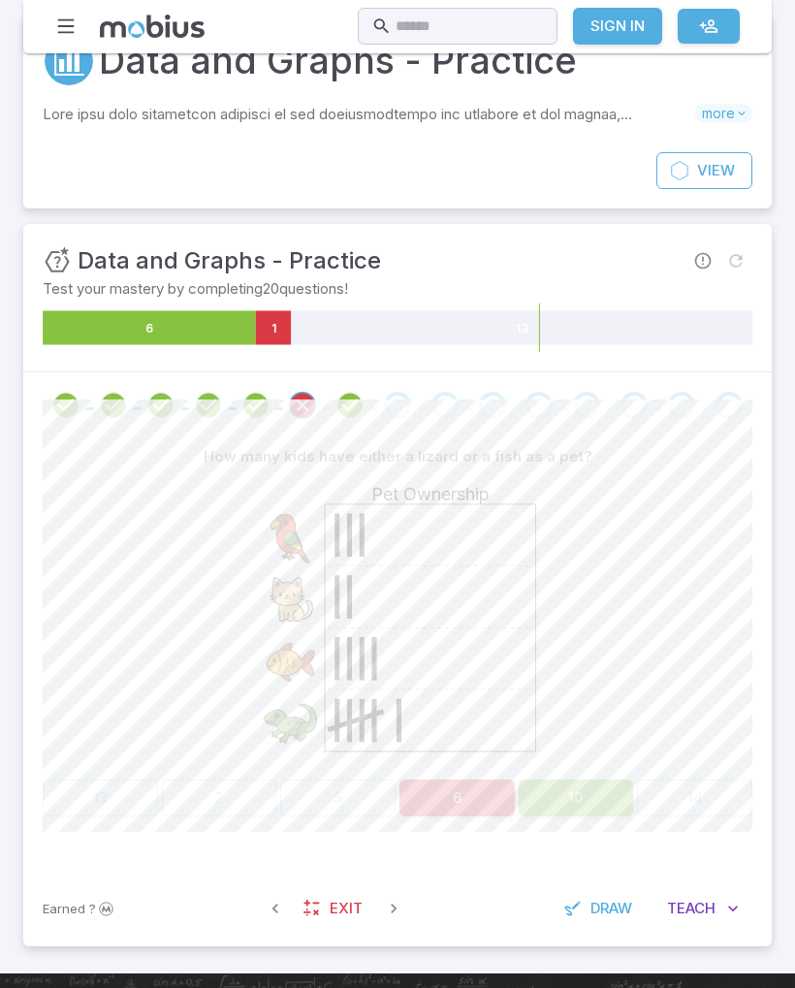
click at [347, 401] on icon "Review your answer" at bounding box center [349, 405] width 29 height 29
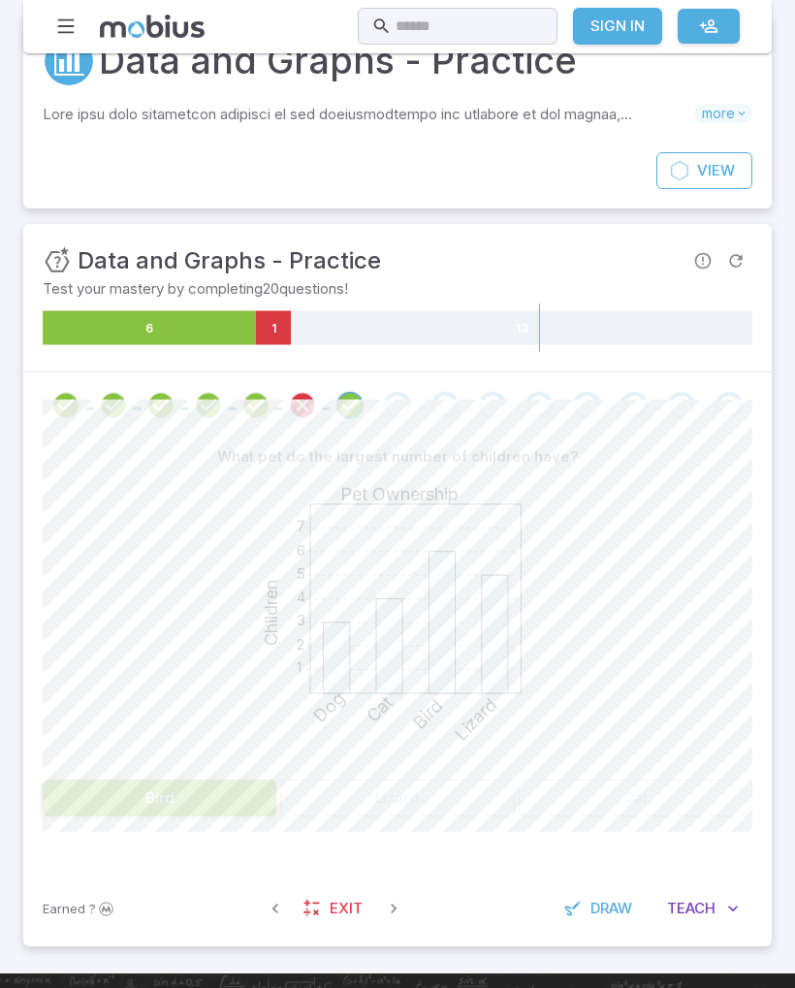
click at [393, 396] on div "Go to the next question" at bounding box center [397, 405] width 27 height 27
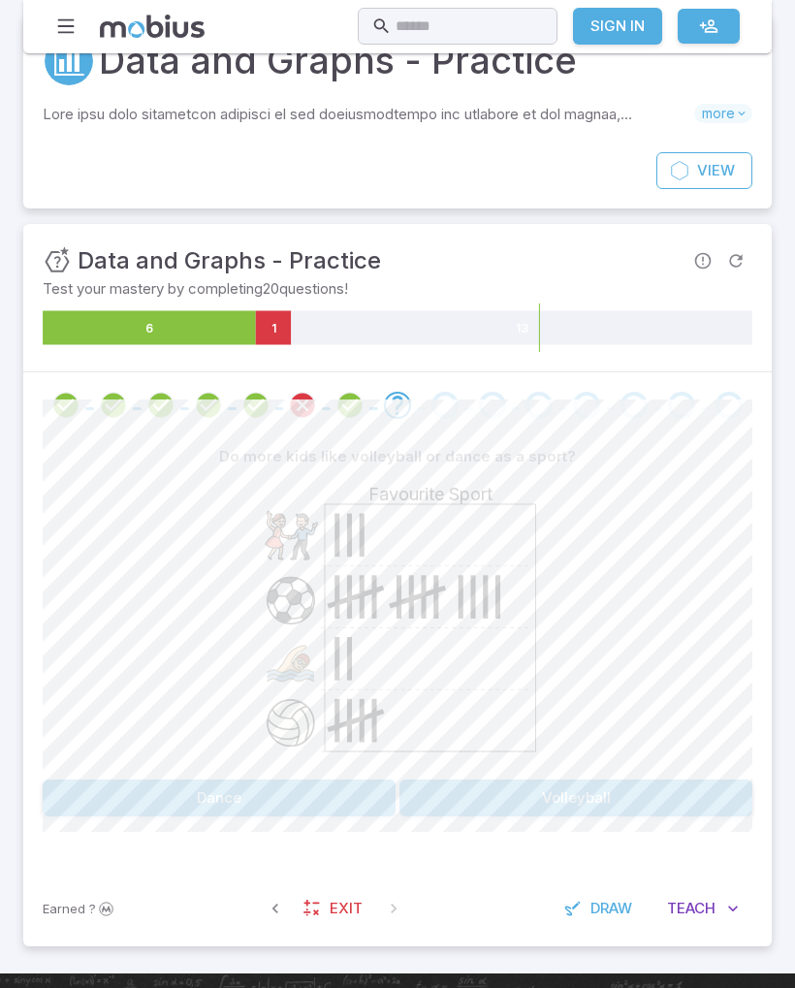
click at [651, 788] on button "Volleyball" at bounding box center [575, 797] width 353 height 37
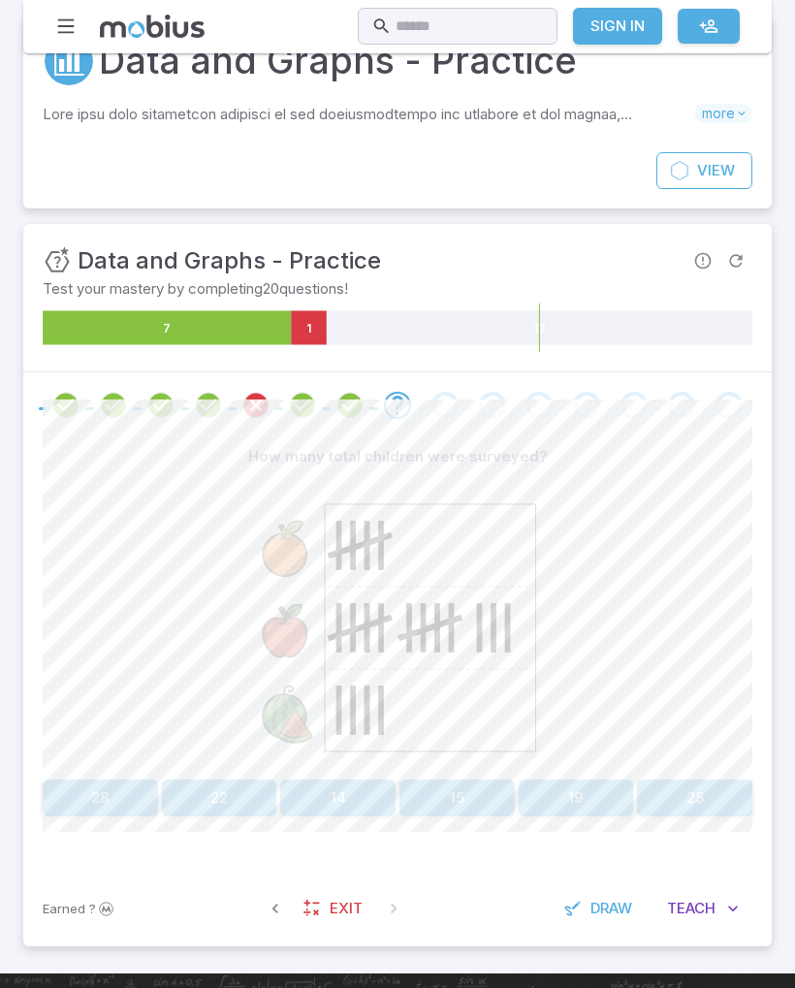
click at [230, 803] on button "22" at bounding box center [219, 797] width 115 height 37
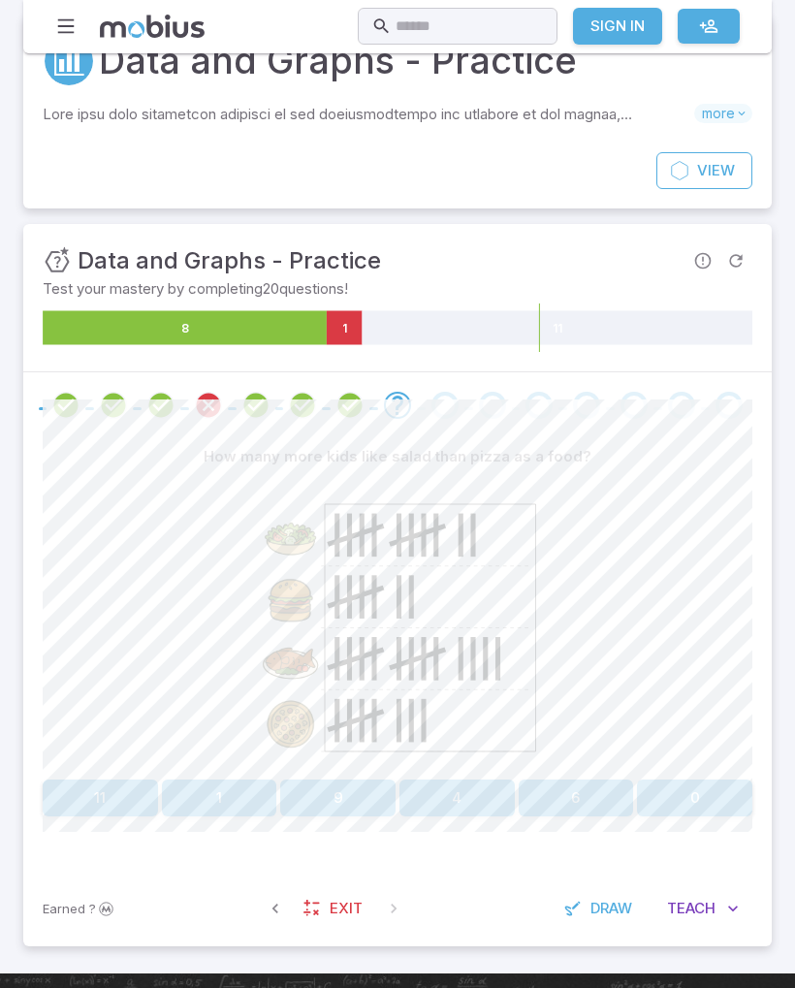
click at [93, 783] on button "11" at bounding box center [100, 797] width 115 height 37
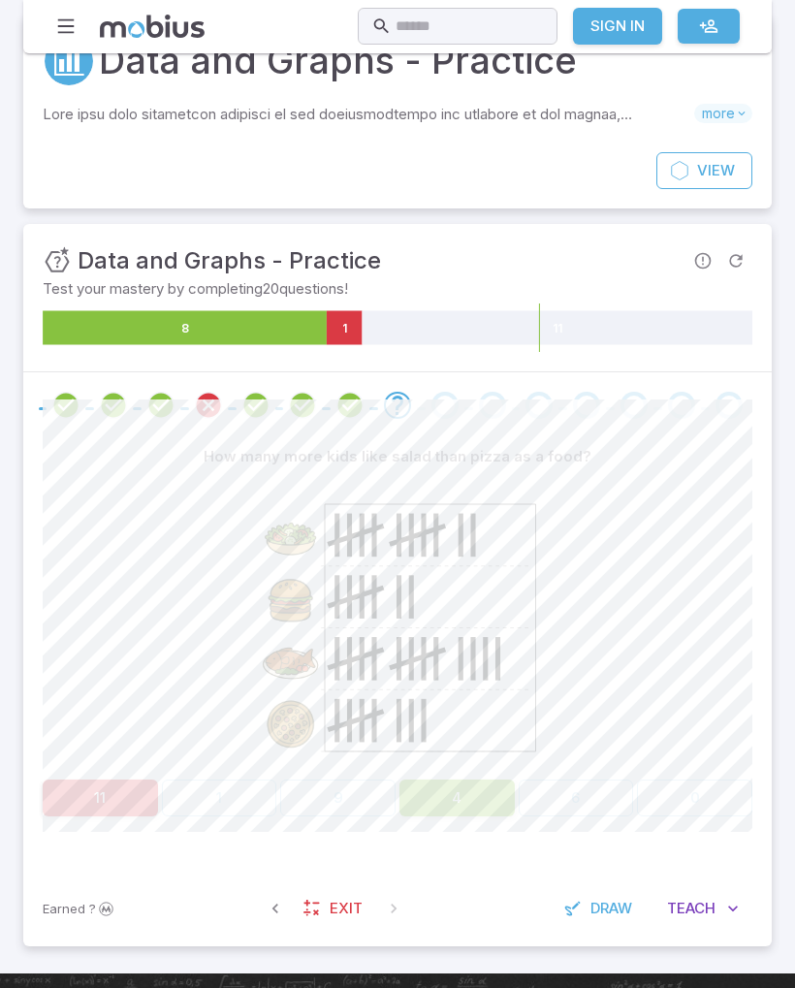
click at [480, 779] on button "4" at bounding box center [456, 797] width 115 height 37
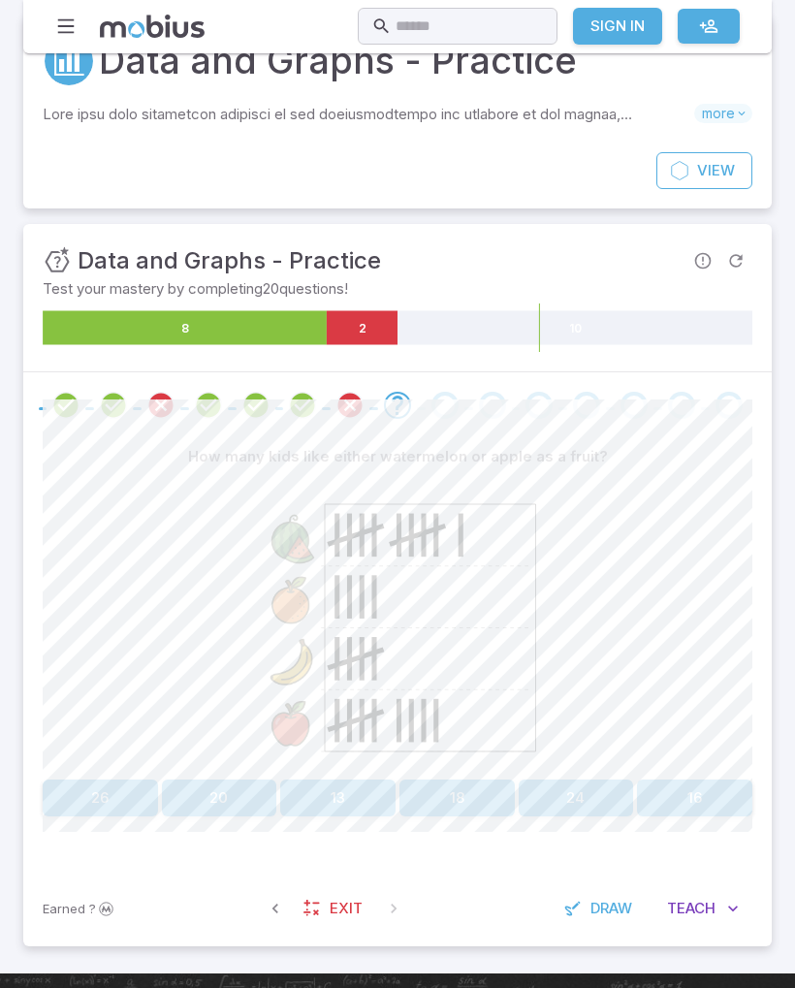
click at [217, 801] on button "20" at bounding box center [219, 797] width 115 height 37
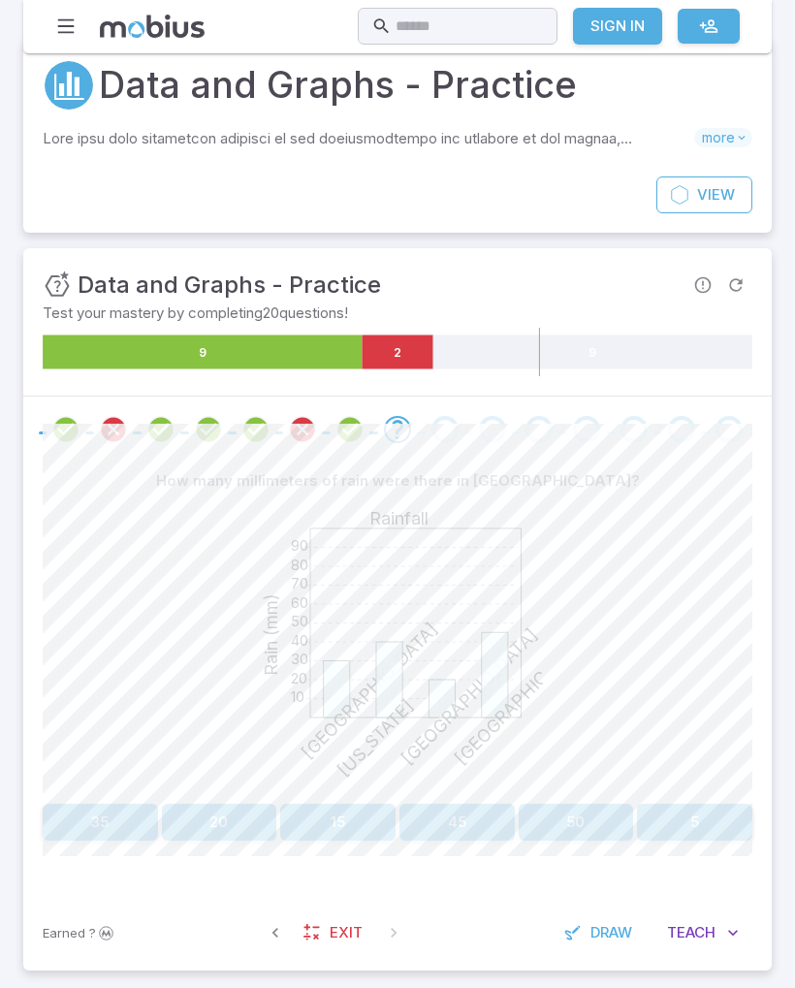
scroll to position [56, 0]
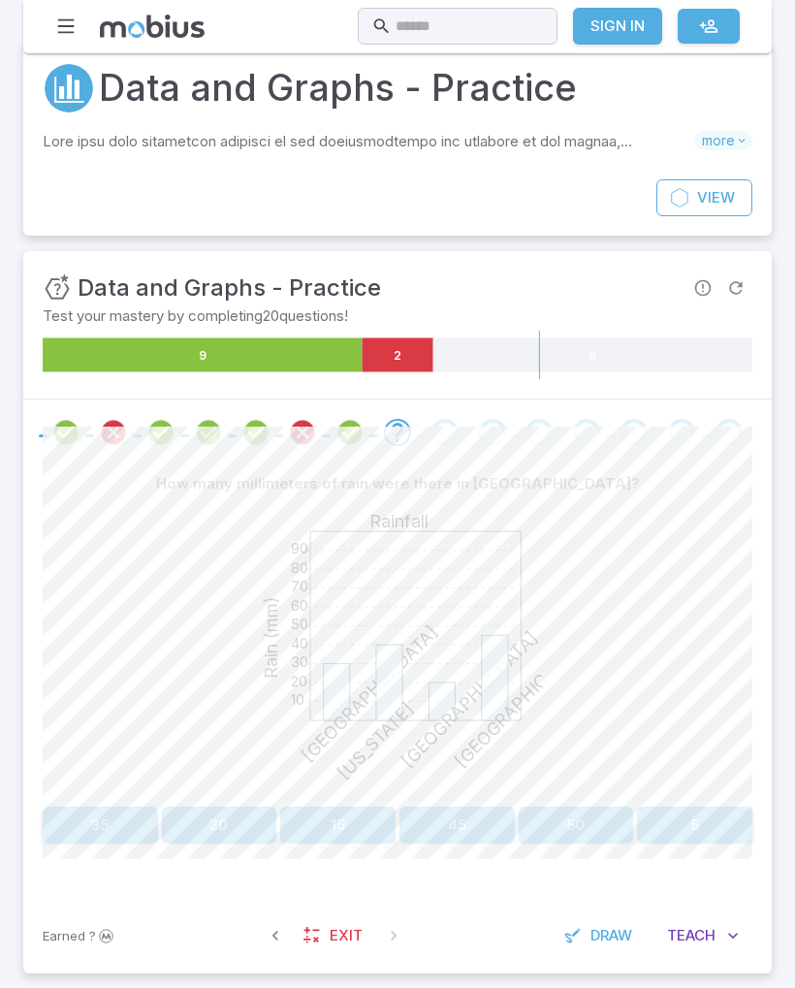
click at [119, 431] on icon "Review your answer" at bounding box center [113, 432] width 29 height 29
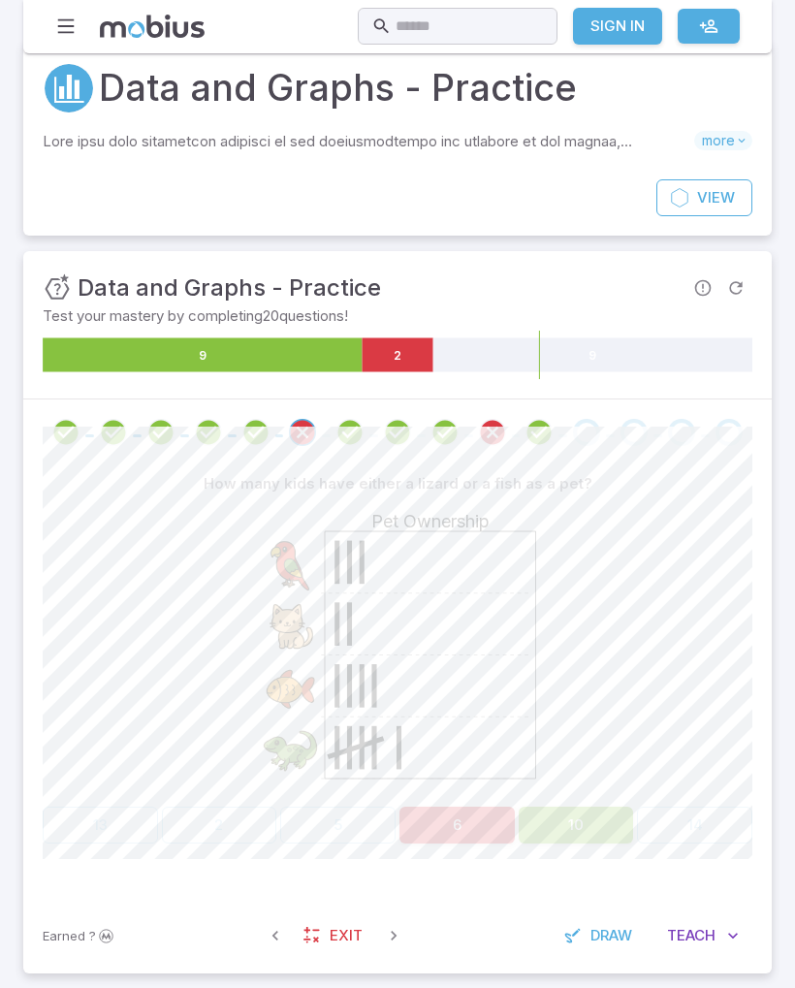
click at [58, 433] on icon "Review your answer" at bounding box center [65, 432] width 29 height 29
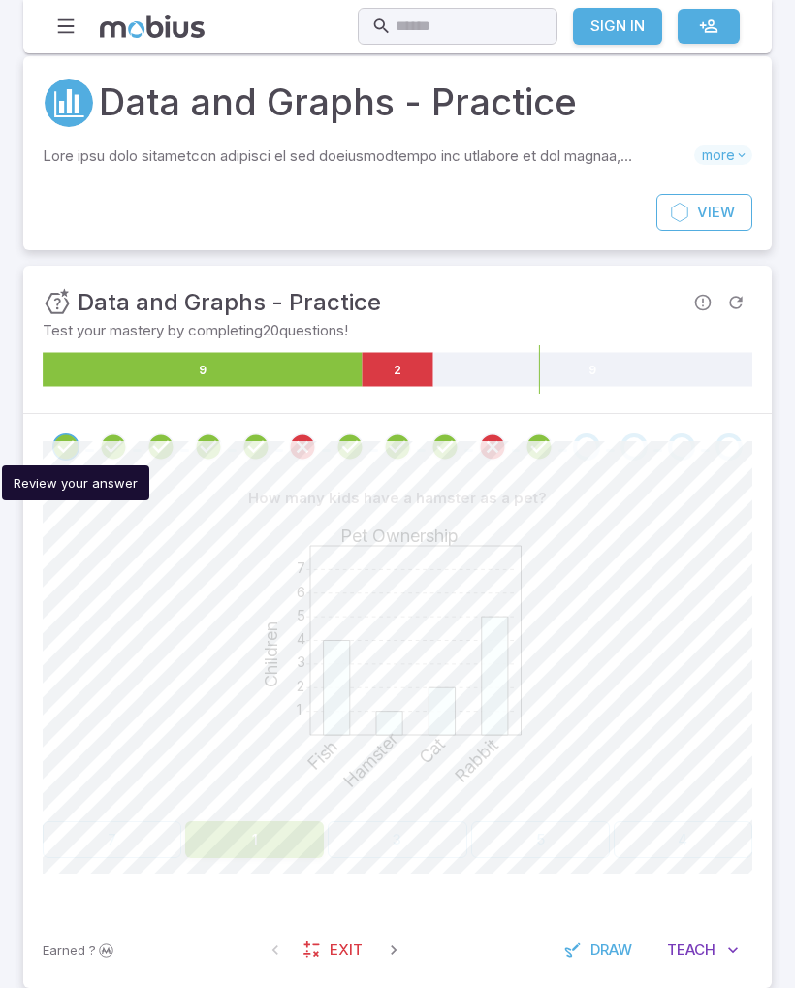
scroll to position [41, 0]
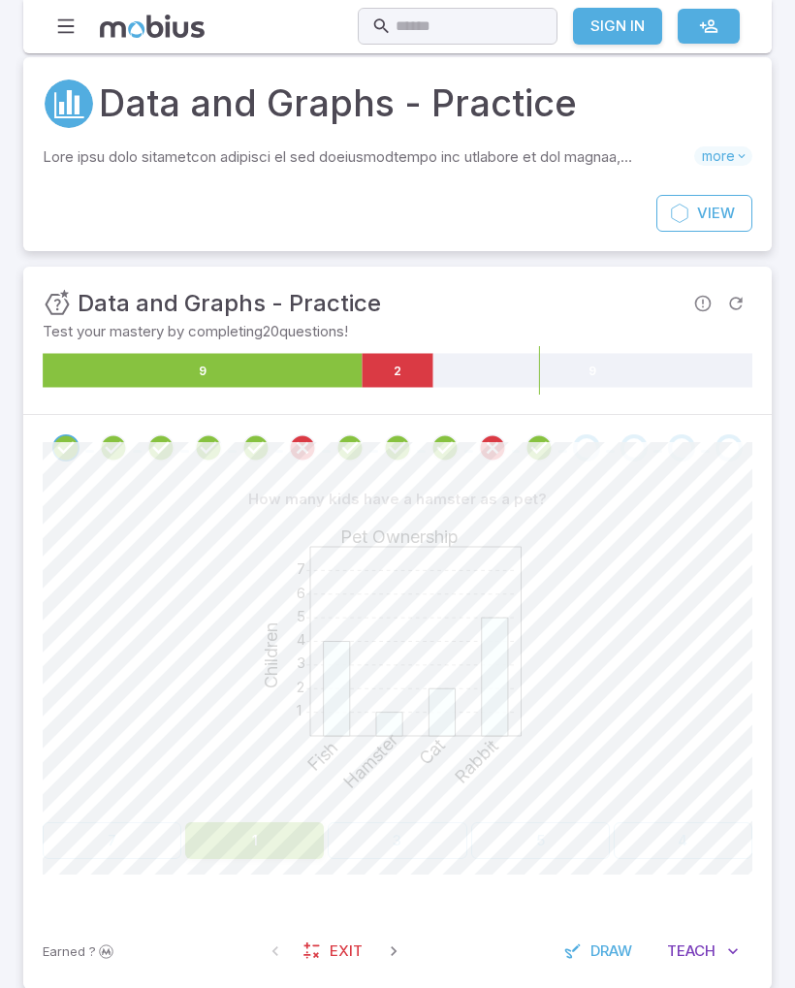
click at [113, 444] on icon "Review your answer" at bounding box center [113, 447] width 29 height 29
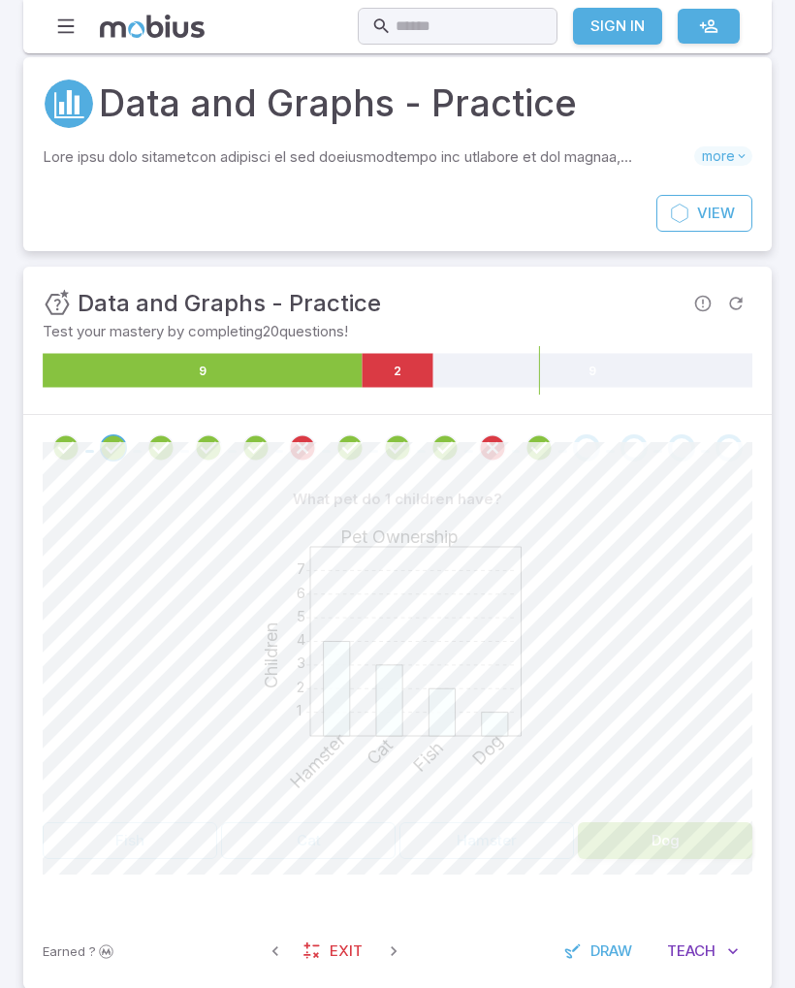
click at [305, 444] on icon "Review your answer" at bounding box center [302, 447] width 29 height 29
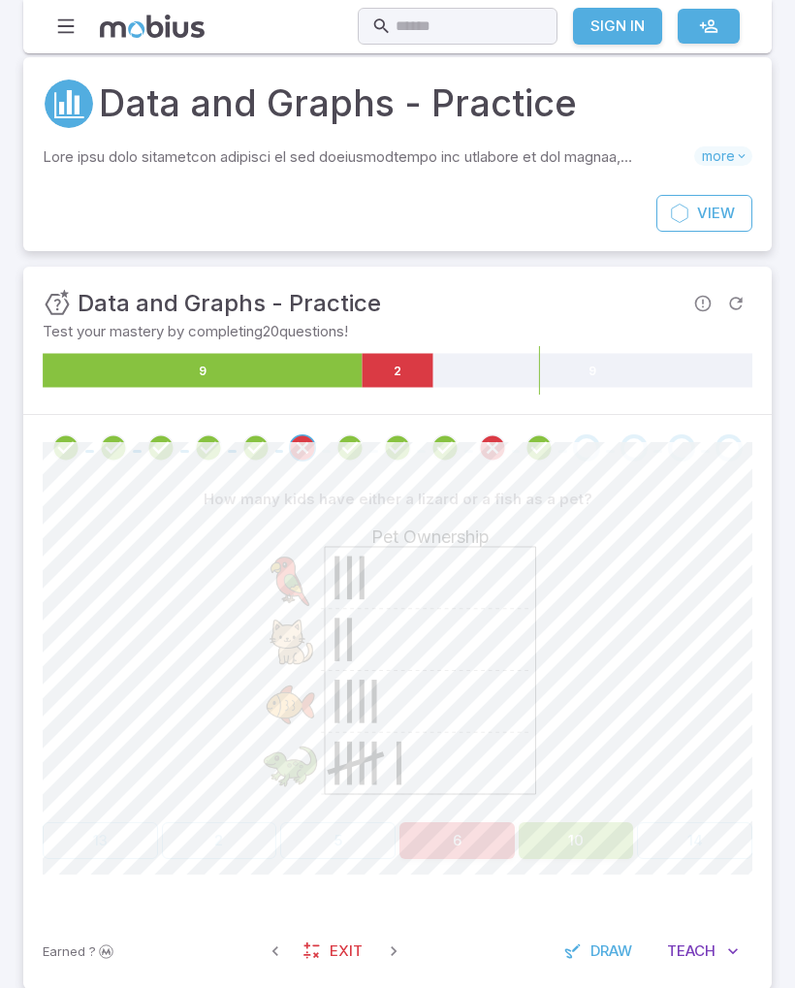
click at [74, 448] on icon "Review your answer" at bounding box center [65, 447] width 29 height 29
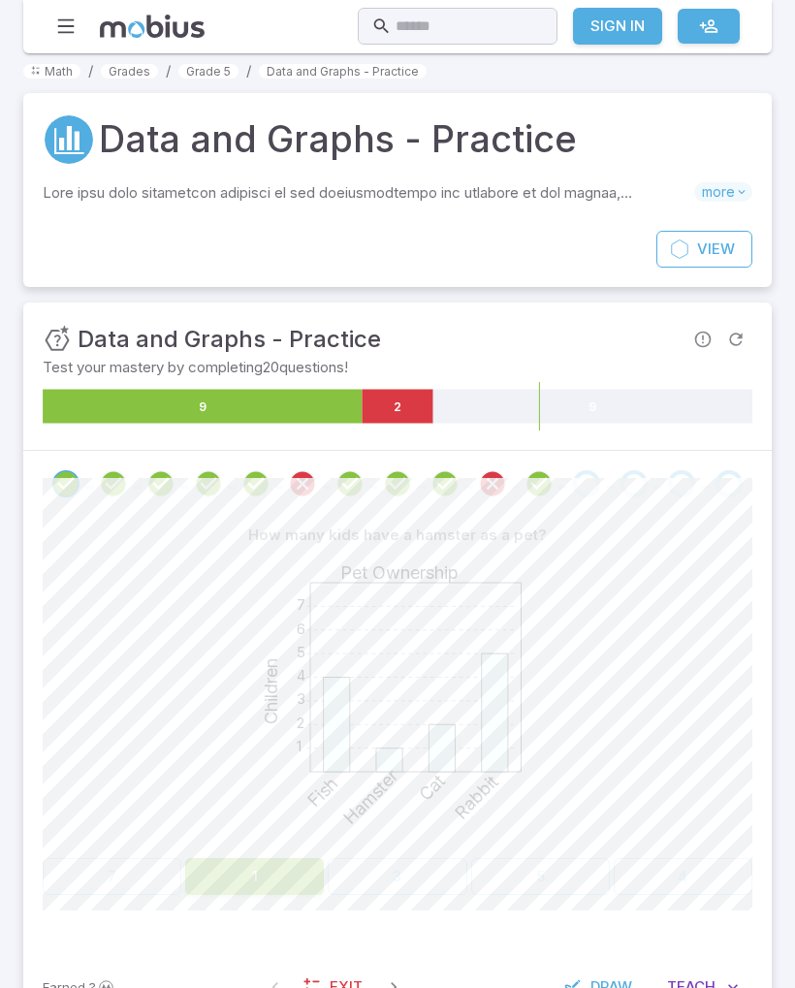
scroll to position [1, 0]
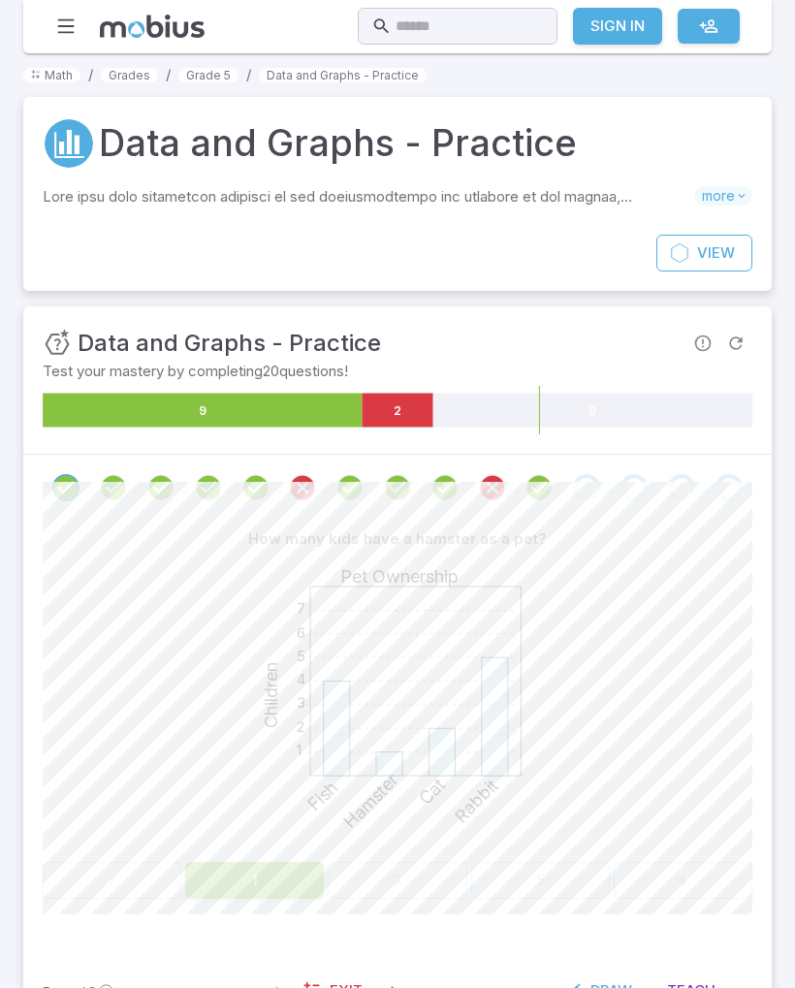
click at [584, 490] on div "Go to the next question" at bounding box center [586, 487] width 27 height 27
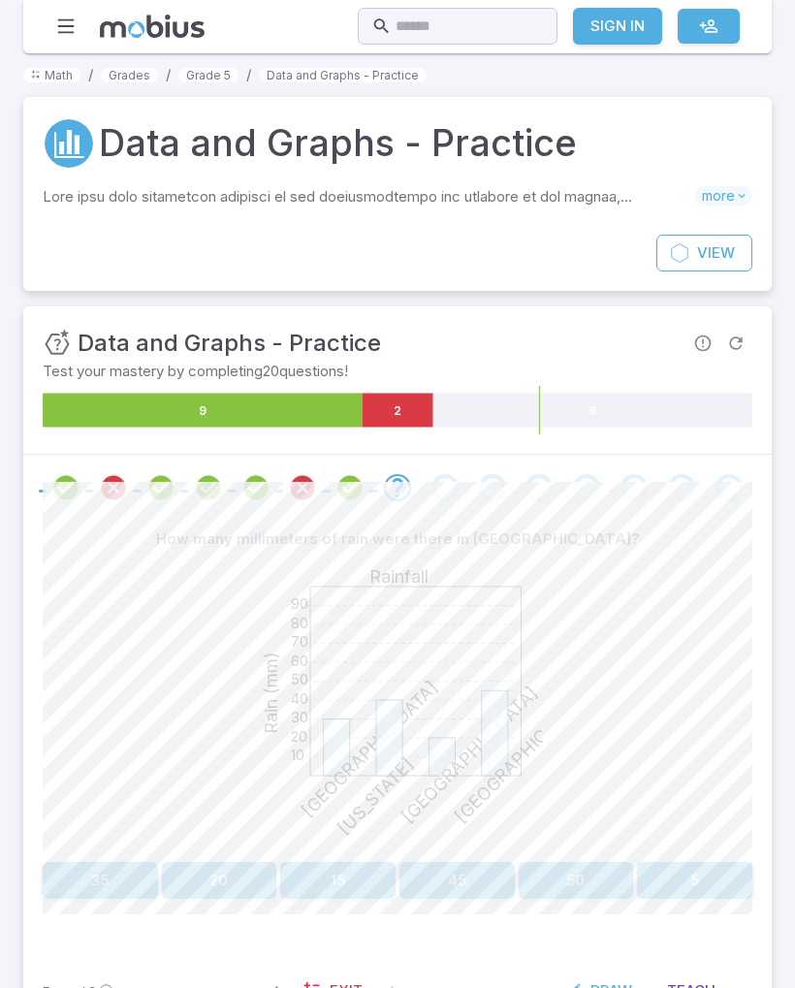
click at [53, 480] on icon "Review your answer" at bounding box center [65, 487] width 29 height 29
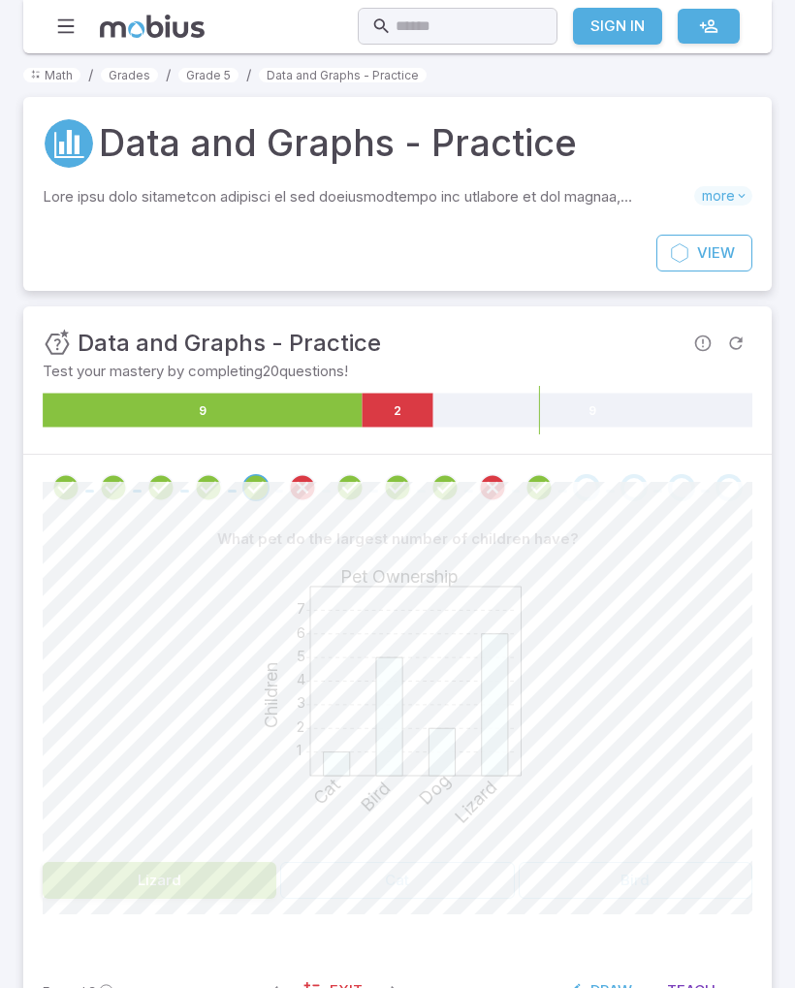
click at [580, 486] on div "Go to the next question" at bounding box center [586, 487] width 27 height 27
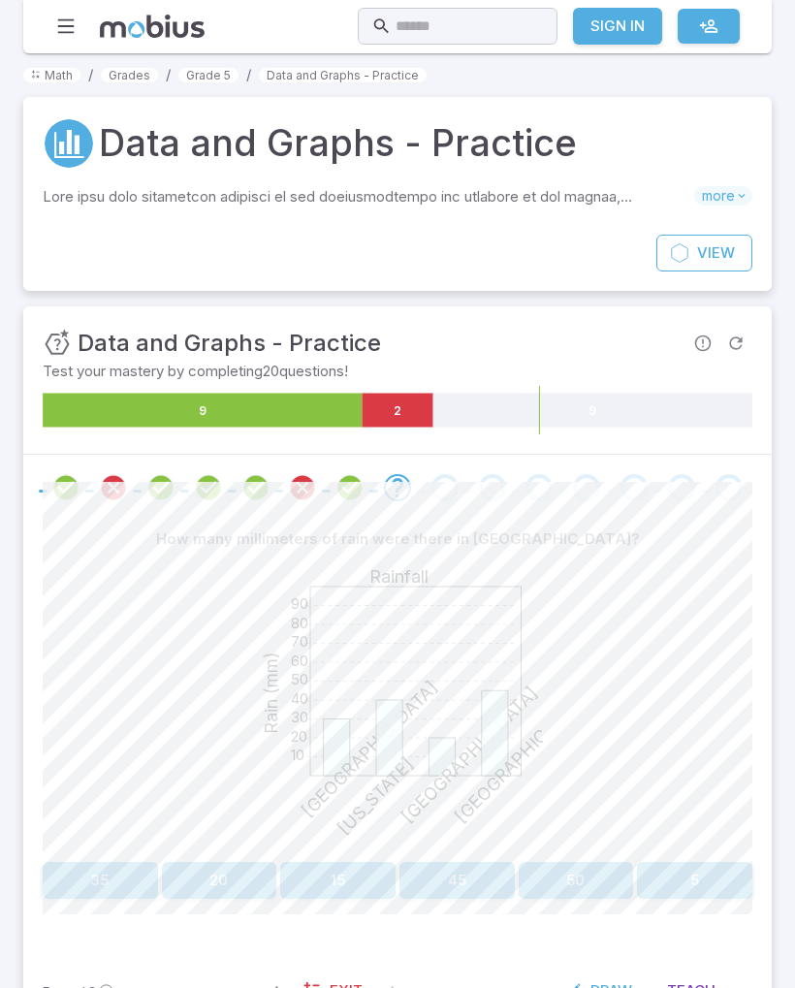
click at [229, 882] on button "20" at bounding box center [219, 880] width 115 height 37
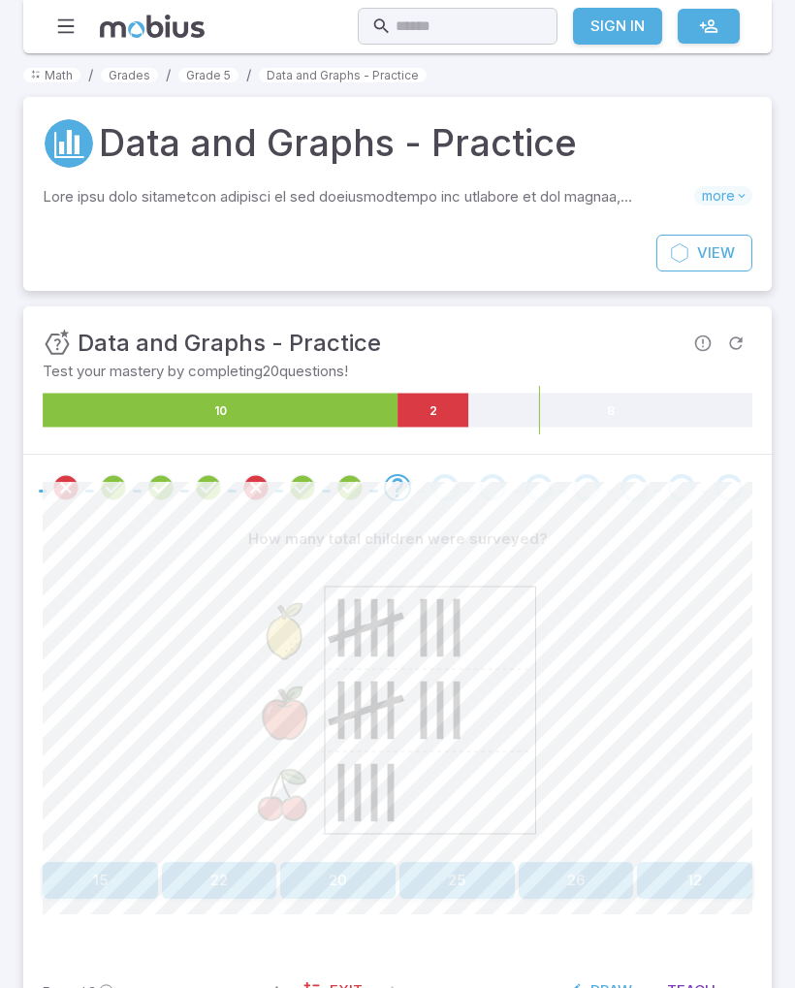
click at [365, 882] on button "20" at bounding box center [337, 880] width 115 height 37
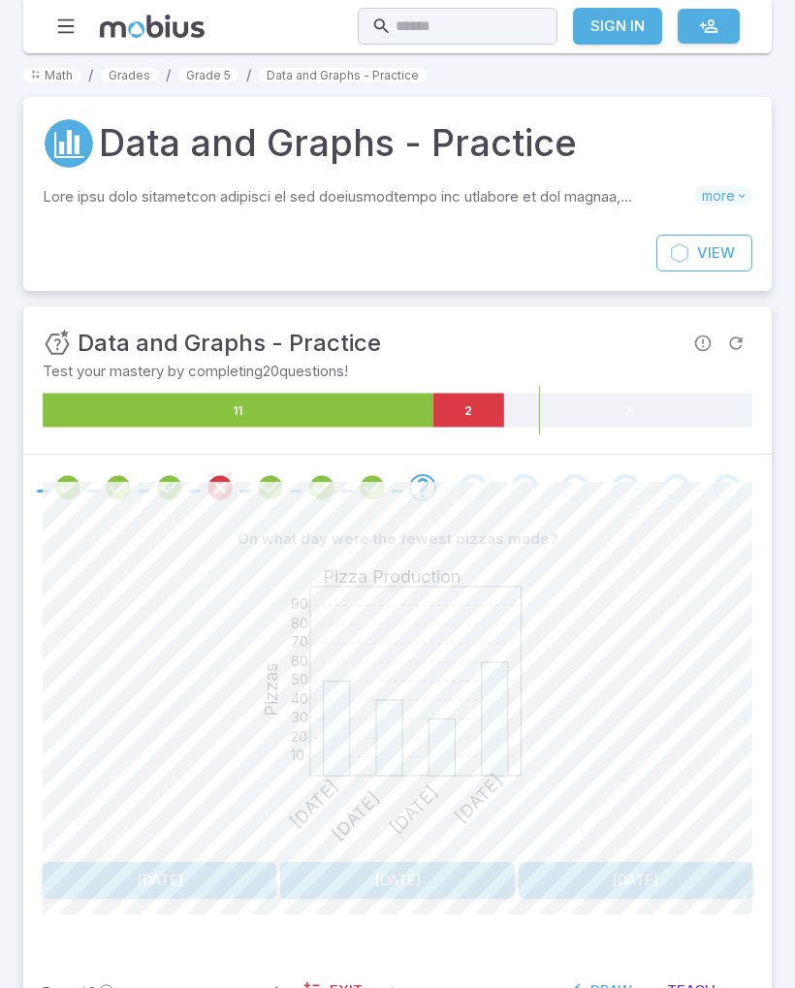
click at [116, 890] on button "[DATE]" at bounding box center [160, 880] width 234 height 37
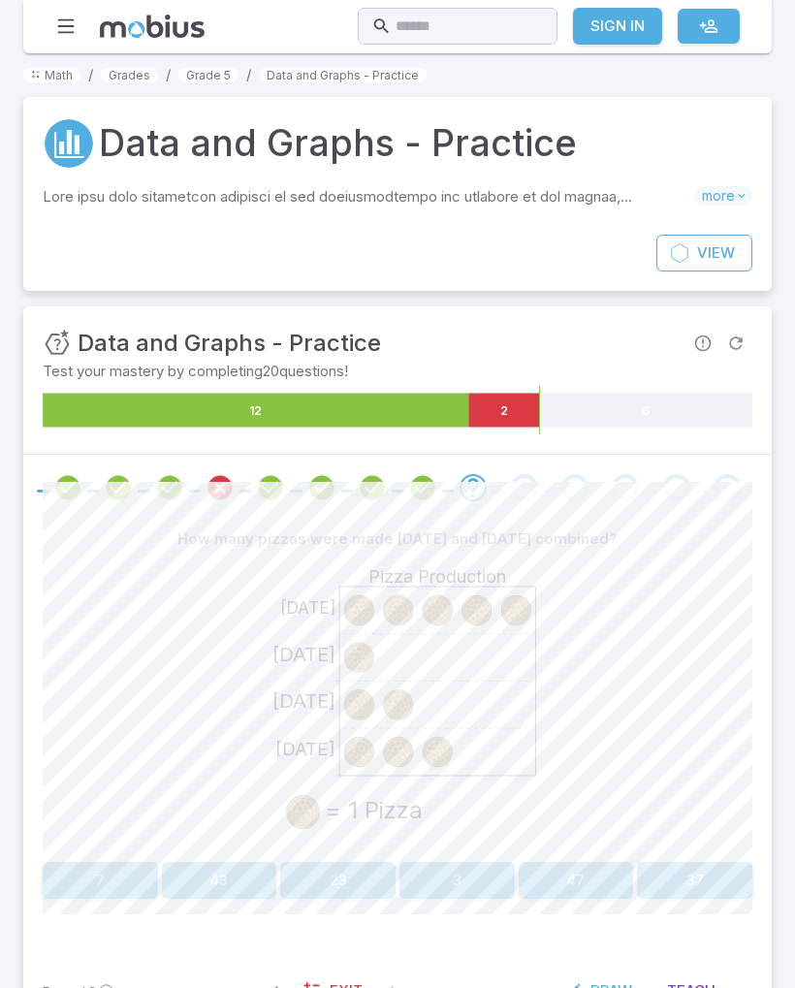
click at [77, 877] on button "7" at bounding box center [100, 880] width 115 height 37
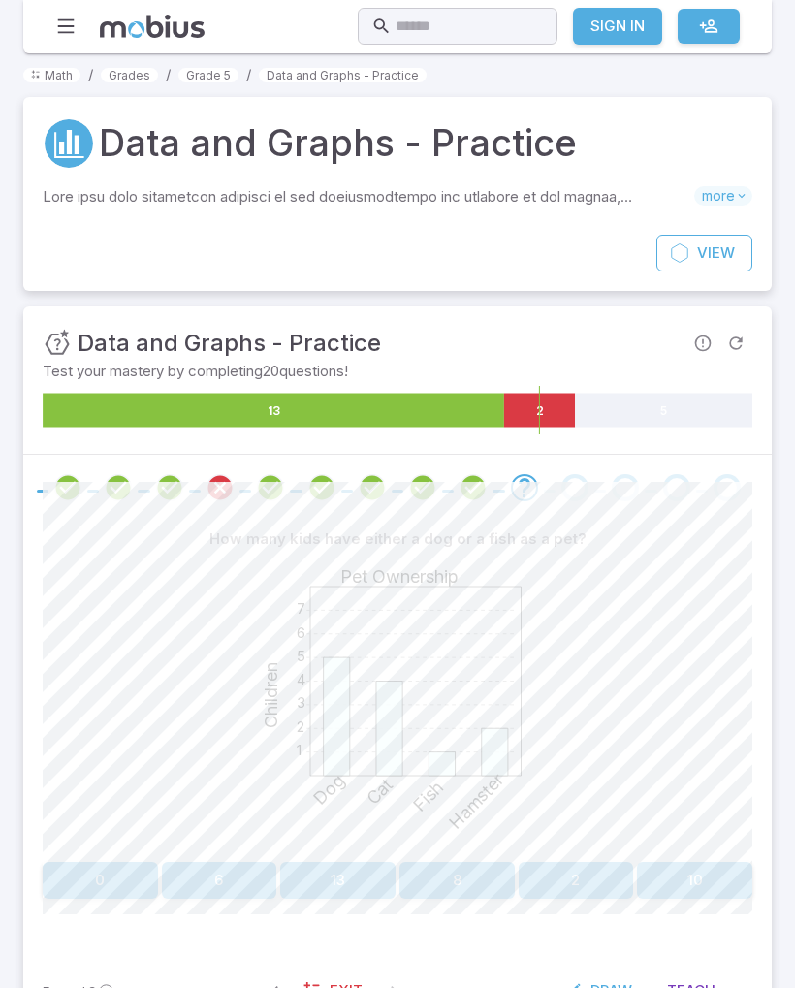
click at [235, 887] on button "6" at bounding box center [219, 880] width 115 height 37
click at [653, 863] on button "Hamster" at bounding box center [575, 880] width 353 height 37
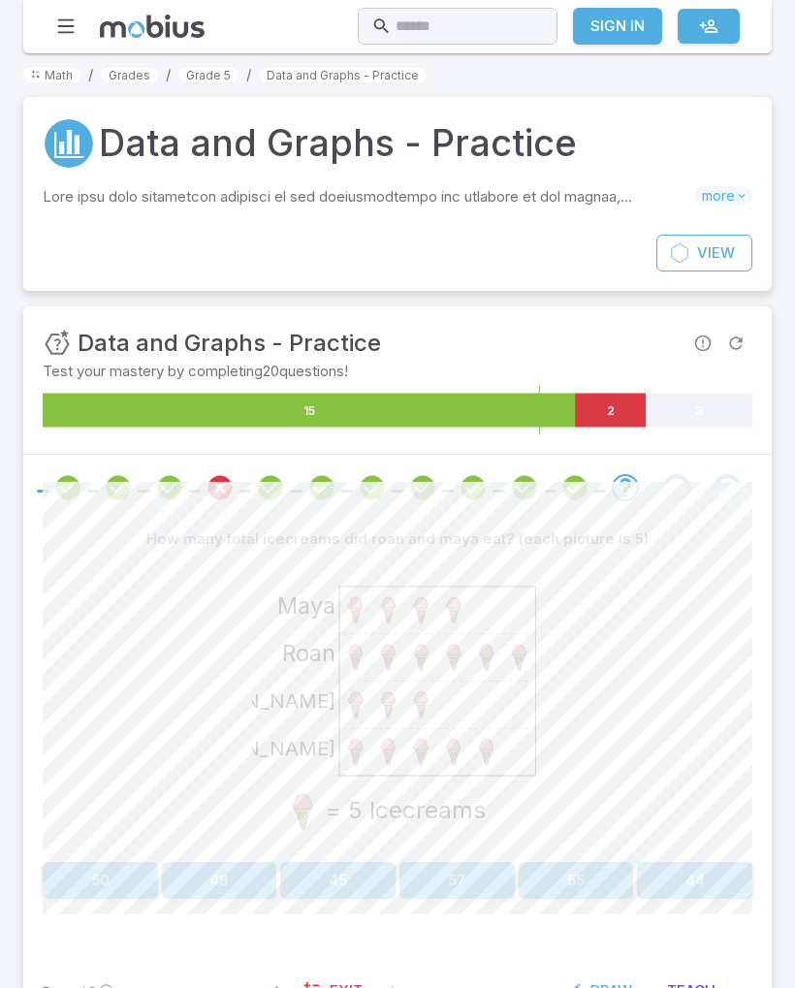
click at [106, 866] on button "50" at bounding box center [100, 880] width 115 height 37
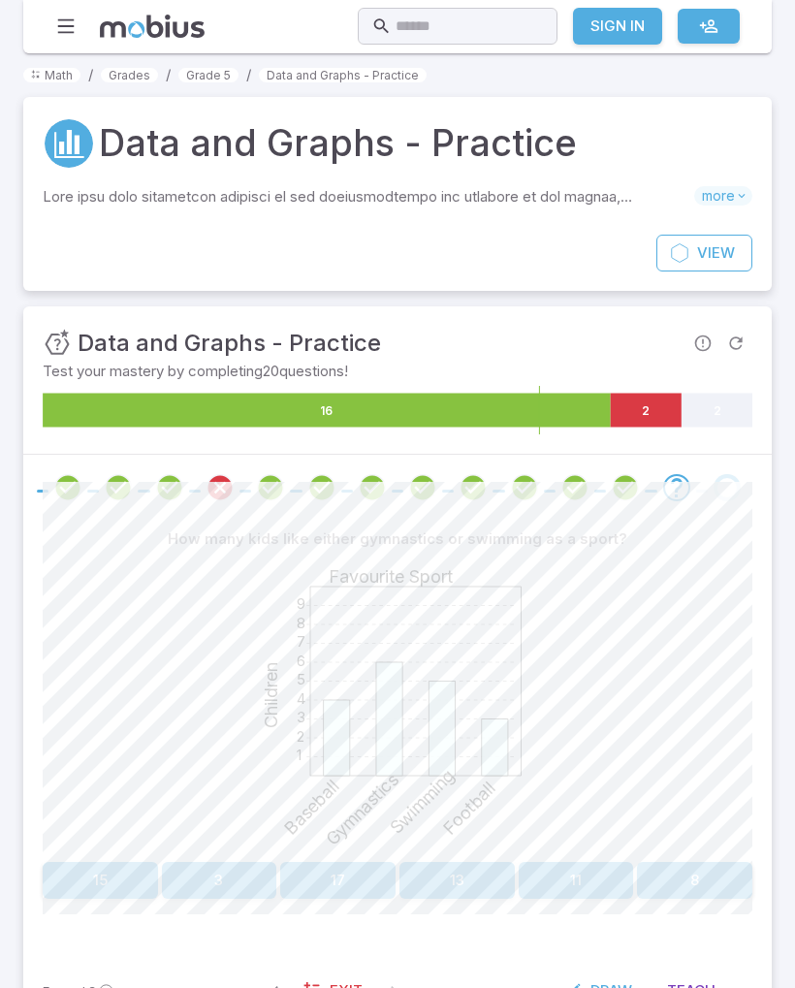
click at [86, 692] on div "1 2 3 4 5 6 7 8 9 Favourite Sport Children Baseball Gymnastics Swimming Football" at bounding box center [397, 705] width 709 height 297
click at [4, 881] on section "Math / Grades / Grade 5 / Data and Graphs - Practice Data and Graphs - Practice…" at bounding box center [397, 553] width 795 height 1003
click at [607, 891] on button "11" at bounding box center [576, 880] width 115 height 37
click at [235, 878] on button "20" at bounding box center [254, 880] width 139 height 37
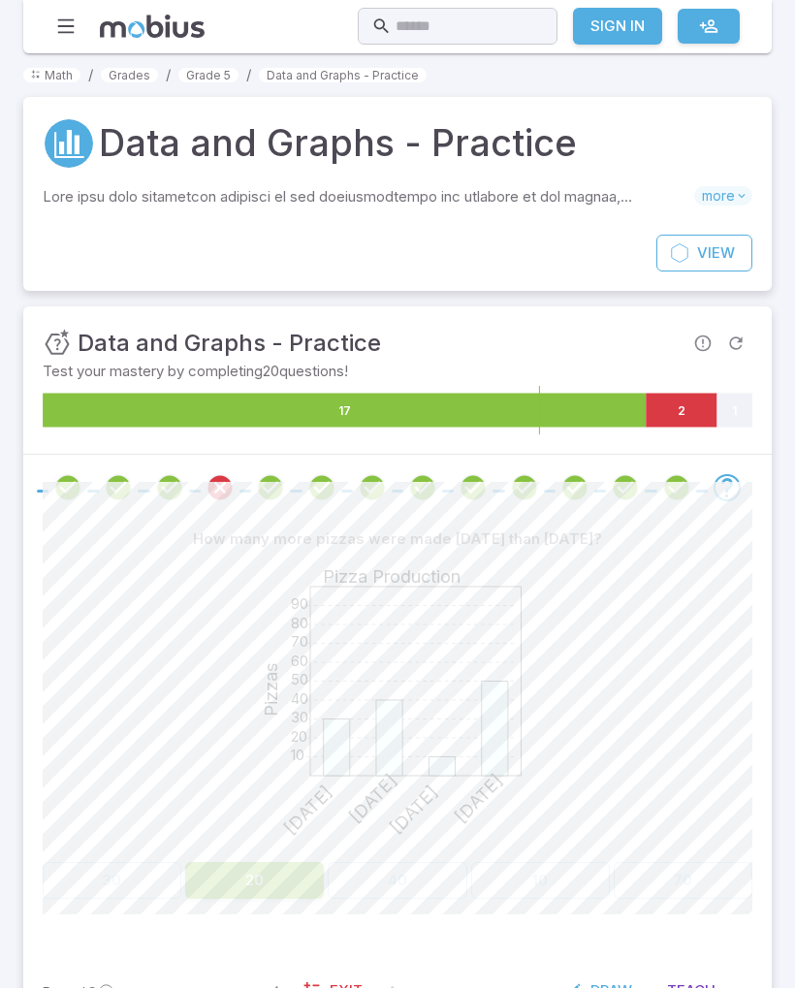
click at [236, 896] on button "20" at bounding box center [254, 880] width 139 height 37
click at [245, 904] on div "How many more pizzas were made [DATE] than [DATE]? 10 20 30 40 50 60 70 80 90 P…" at bounding box center [397, 736] width 709 height 432
click at [244, 894] on button "20" at bounding box center [254, 880] width 139 height 37
click at [250, 899] on div "How many more pizzas were made [DATE] than [DATE]? 10 20 30 40 50 60 70 80 90 P…" at bounding box center [397, 736] width 709 height 432
click at [722, 495] on icon "Go to the next question" at bounding box center [726, 487] width 23 height 23
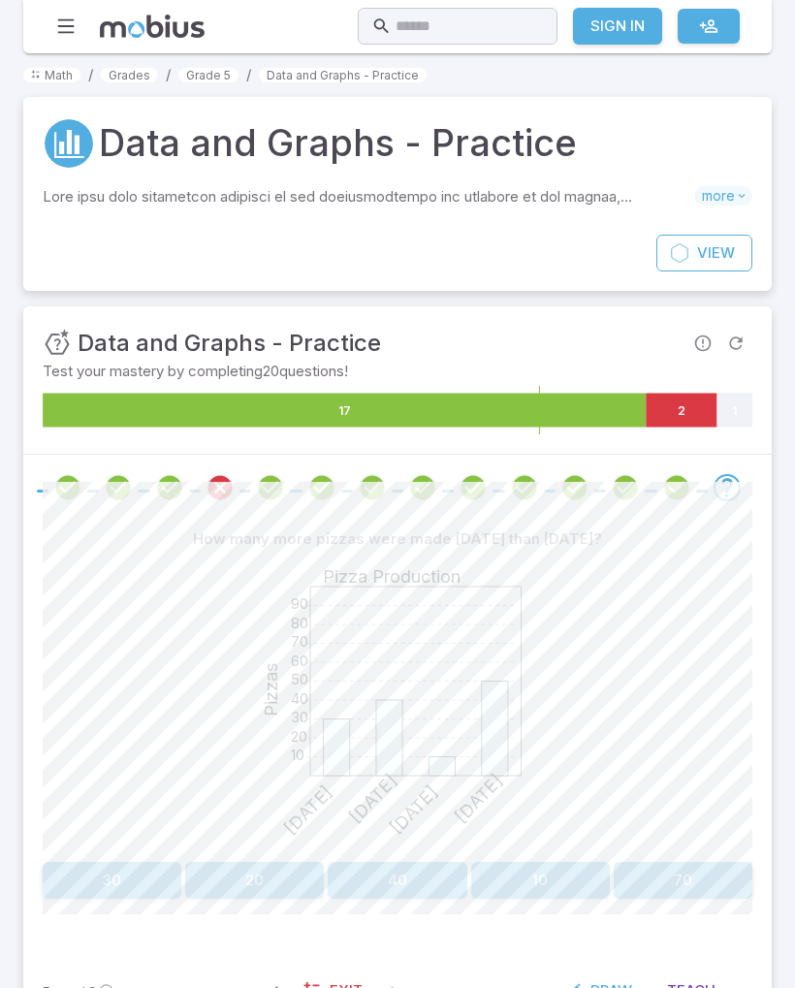
click at [255, 869] on button "20" at bounding box center [254, 880] width 139 height 37
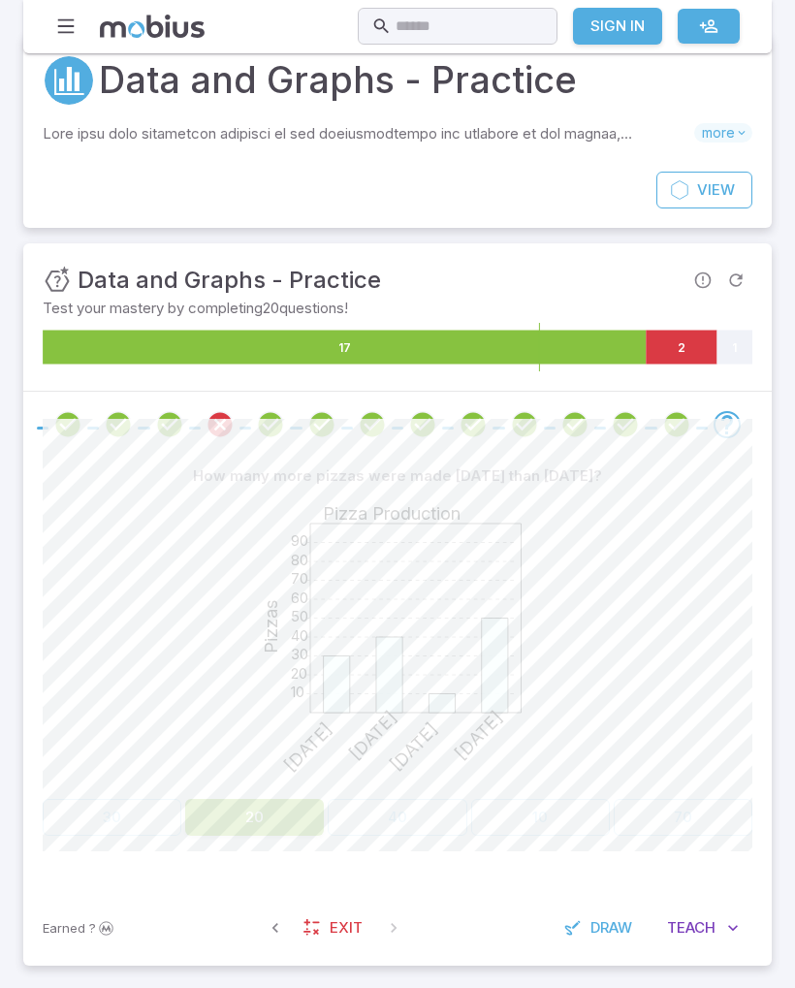
scroll to position [67, 0]
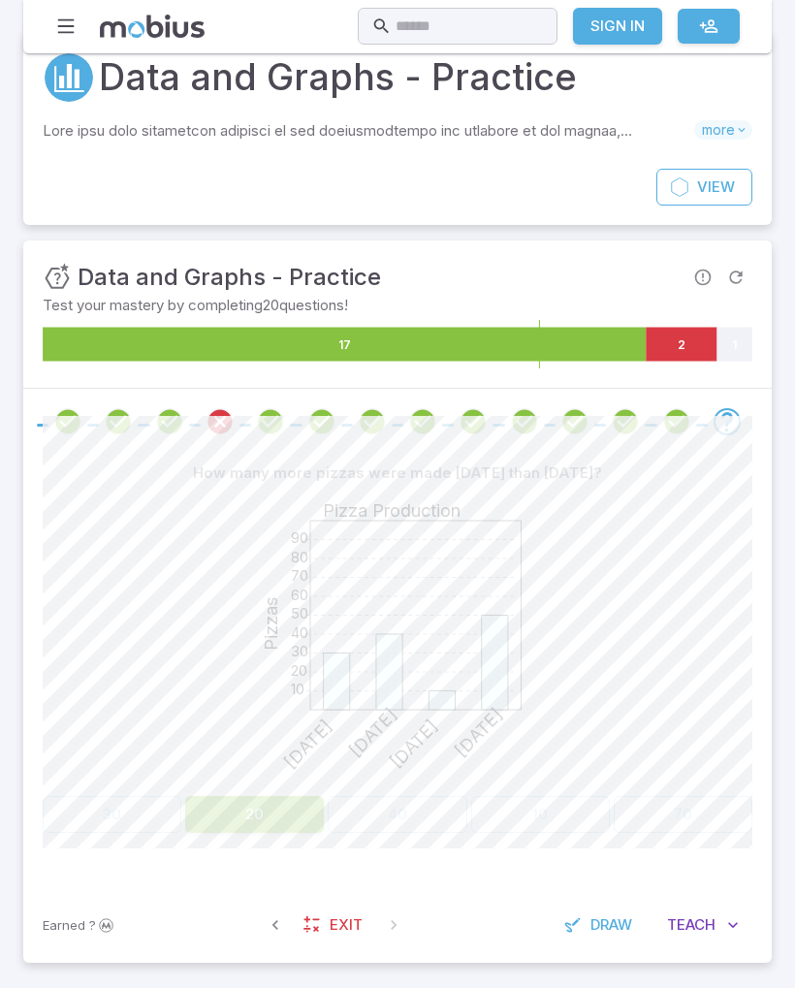
click at [730, 410] on icon "Go to the next question" at bounding box center [726, 421] width 23 height 23
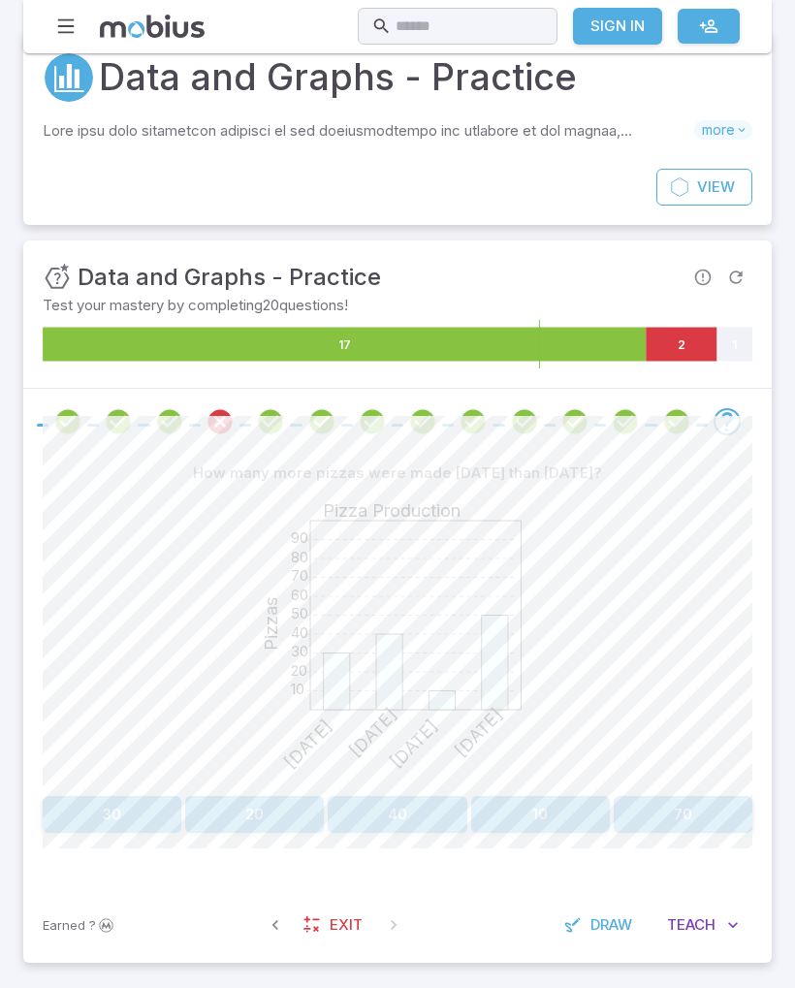
click at [612, 415] on icon "Review your answer" at bounding box center [625, 421] width 29 height 29
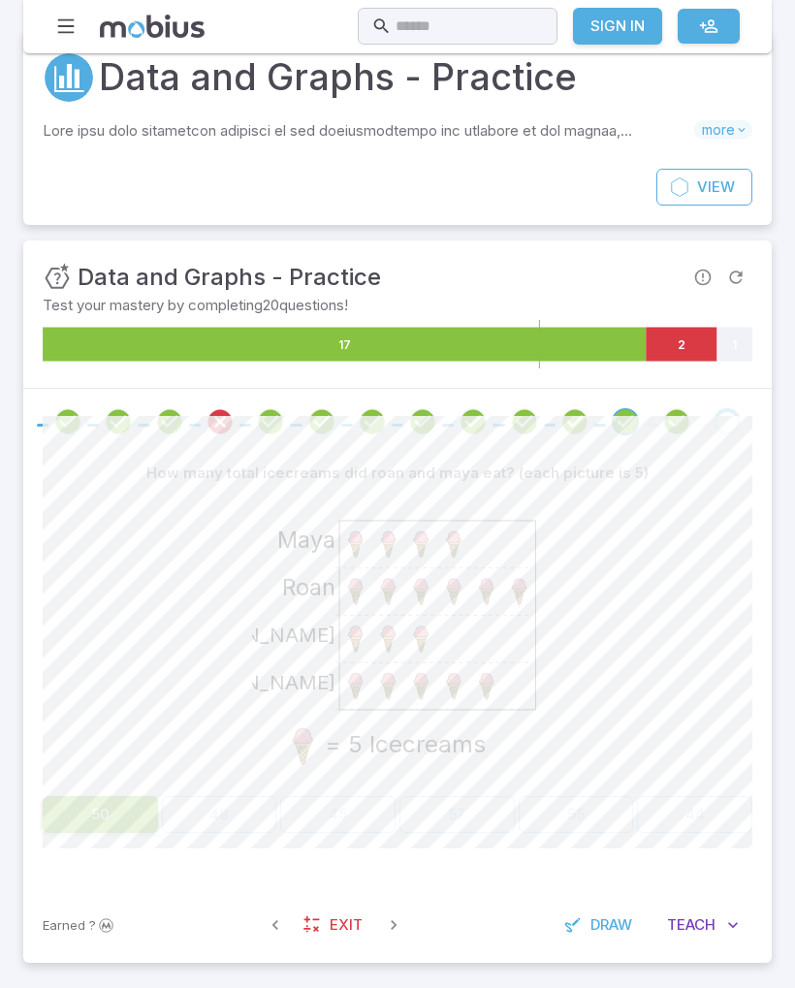
click at [671, 421] on icon "Review your answer" at bounding box center [676, 421] width 29 height 29
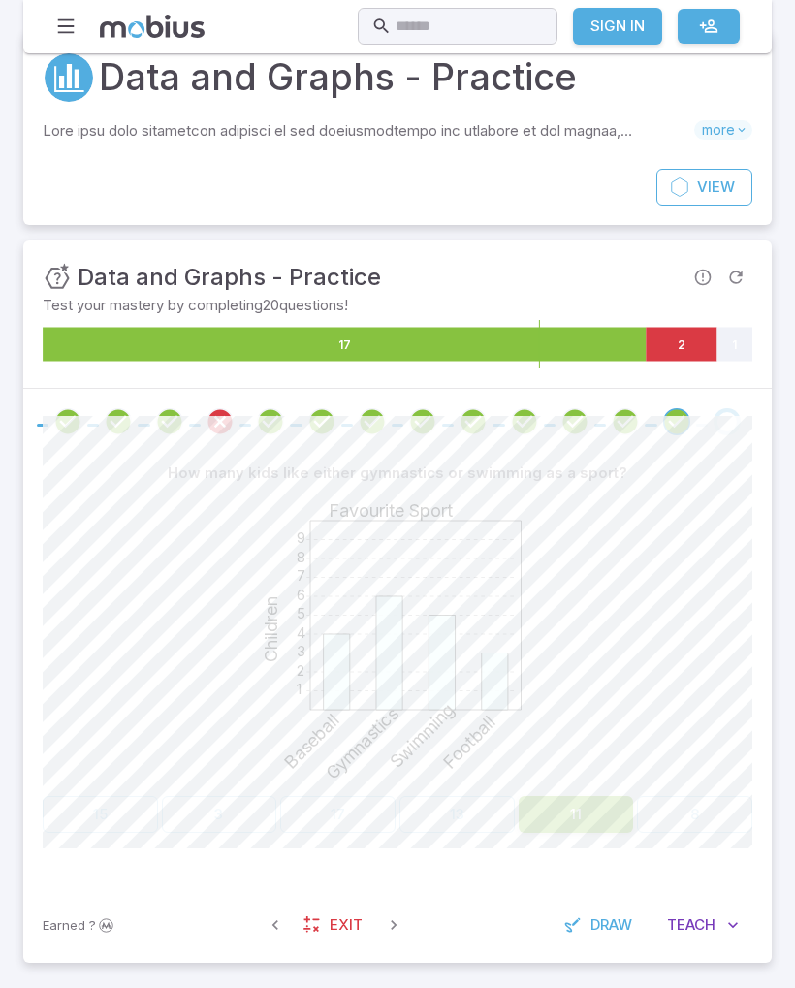
click at [723, 425] on div "Go to the next question" at bounding box center [726, 421] width 27 height 27
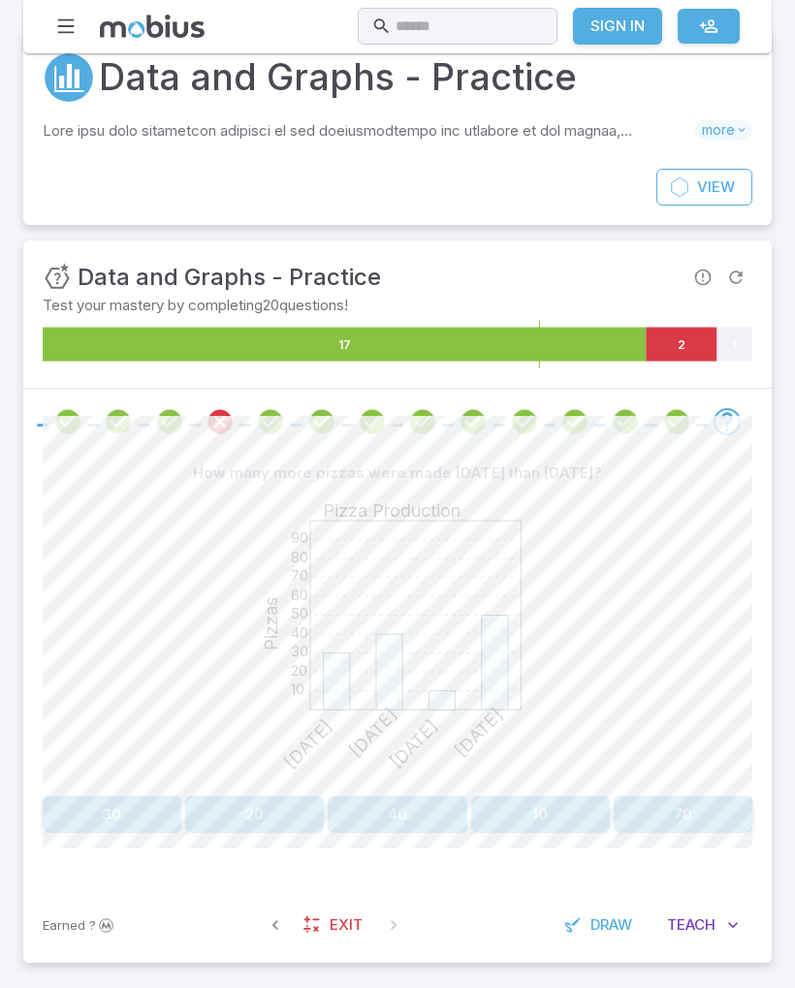
click at [110, 808] on button "30" at bounding box center [112, 814] width 139 height 37
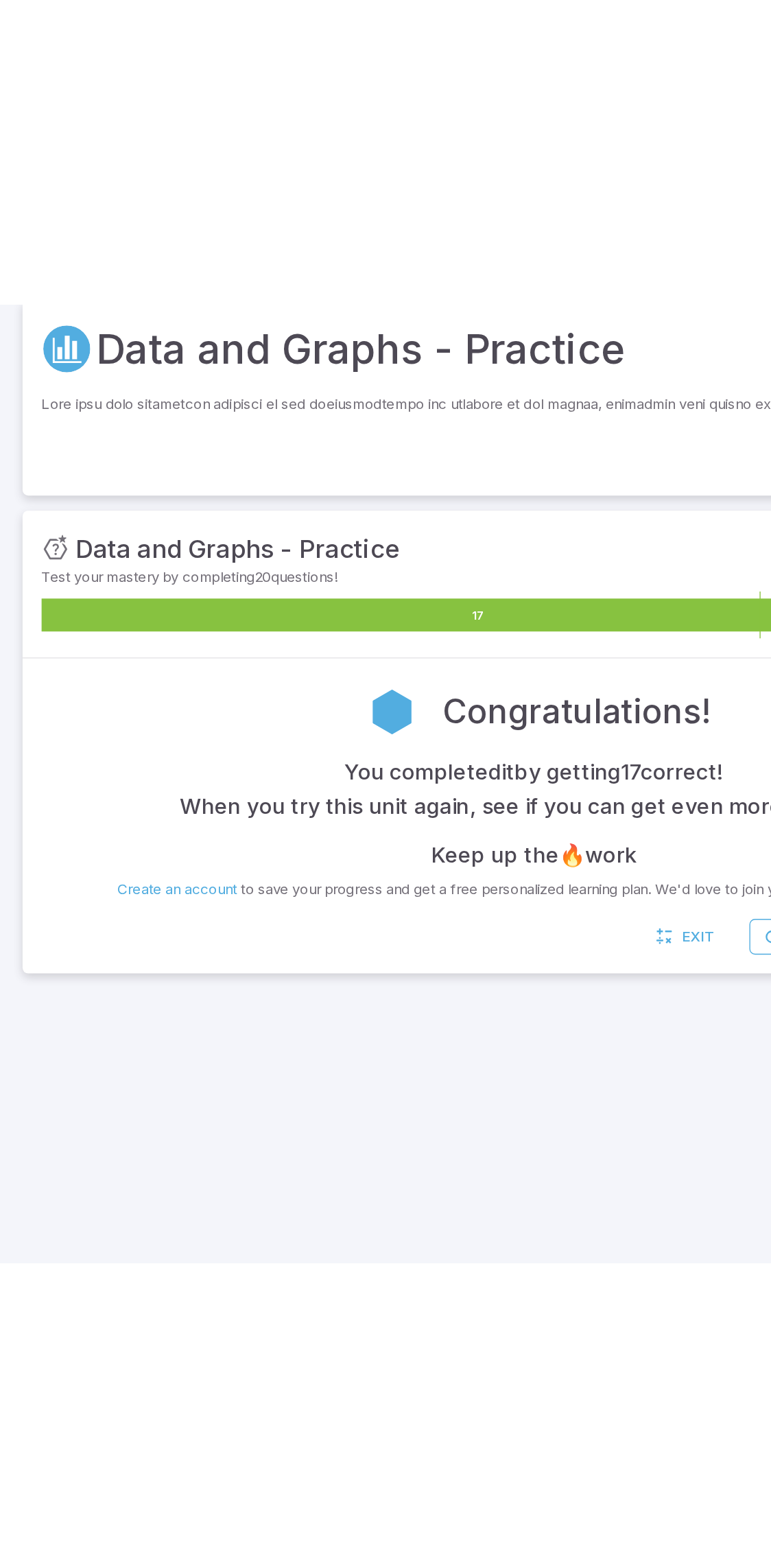
scroll to position [0, 0]
